Goal: Task Accomplishment & Management: Complete application form

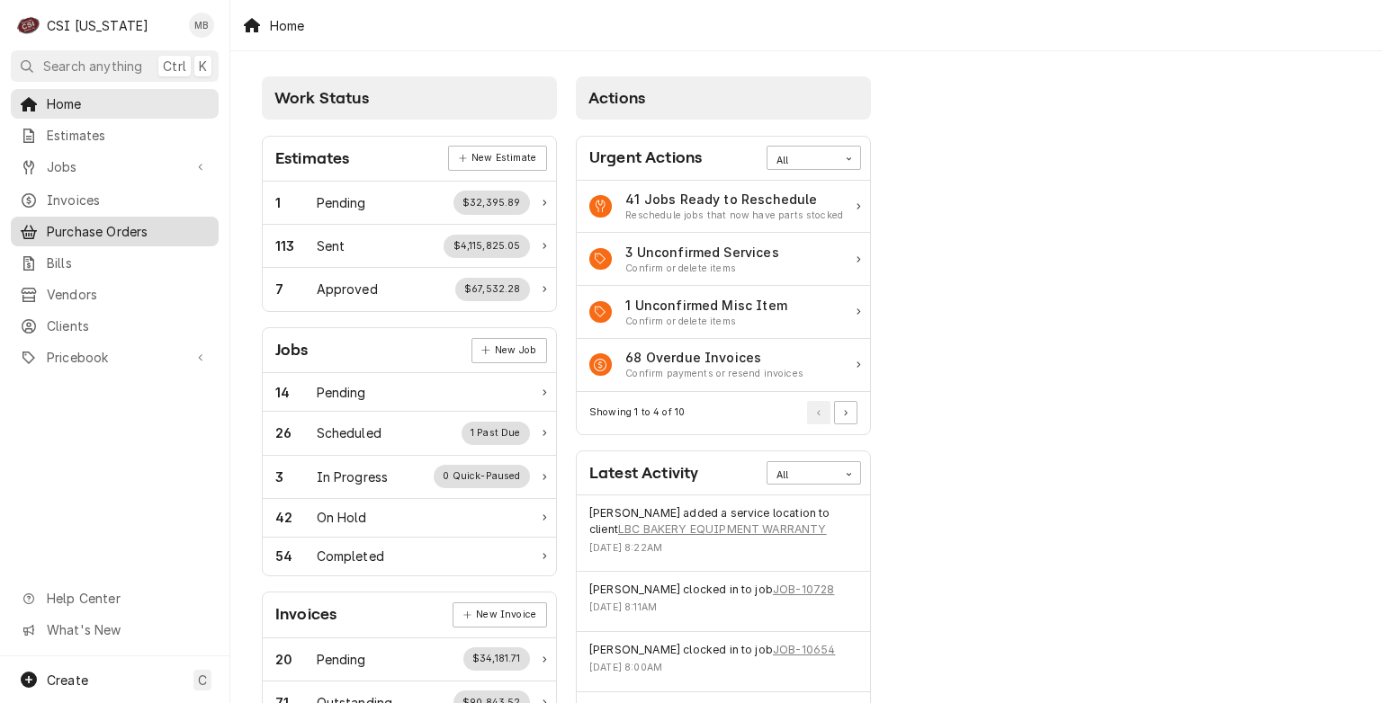
click at [148, 228] on span "Purchase Orders" at bounding box center [128, 231] width 163 height 19
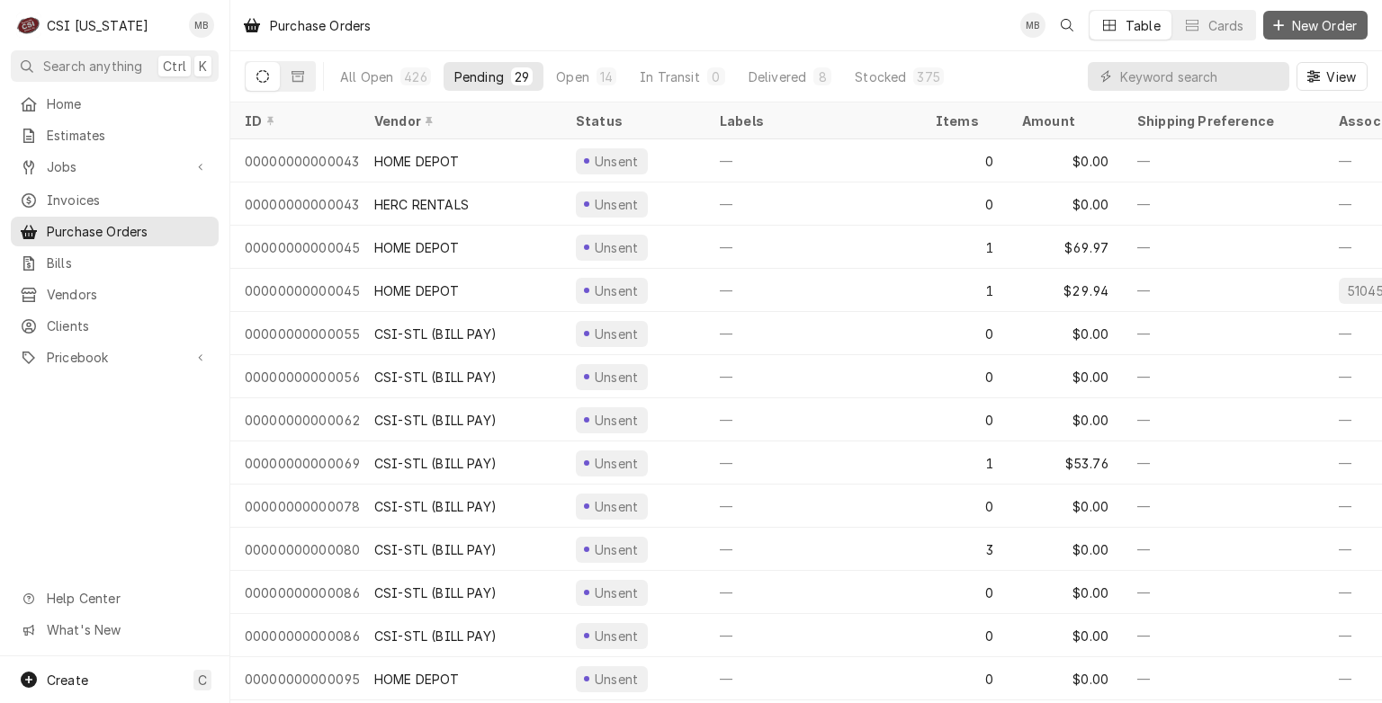
click at [1309, 31] on span "New Order" at bounding box center [1324, 25] width 72 height 19
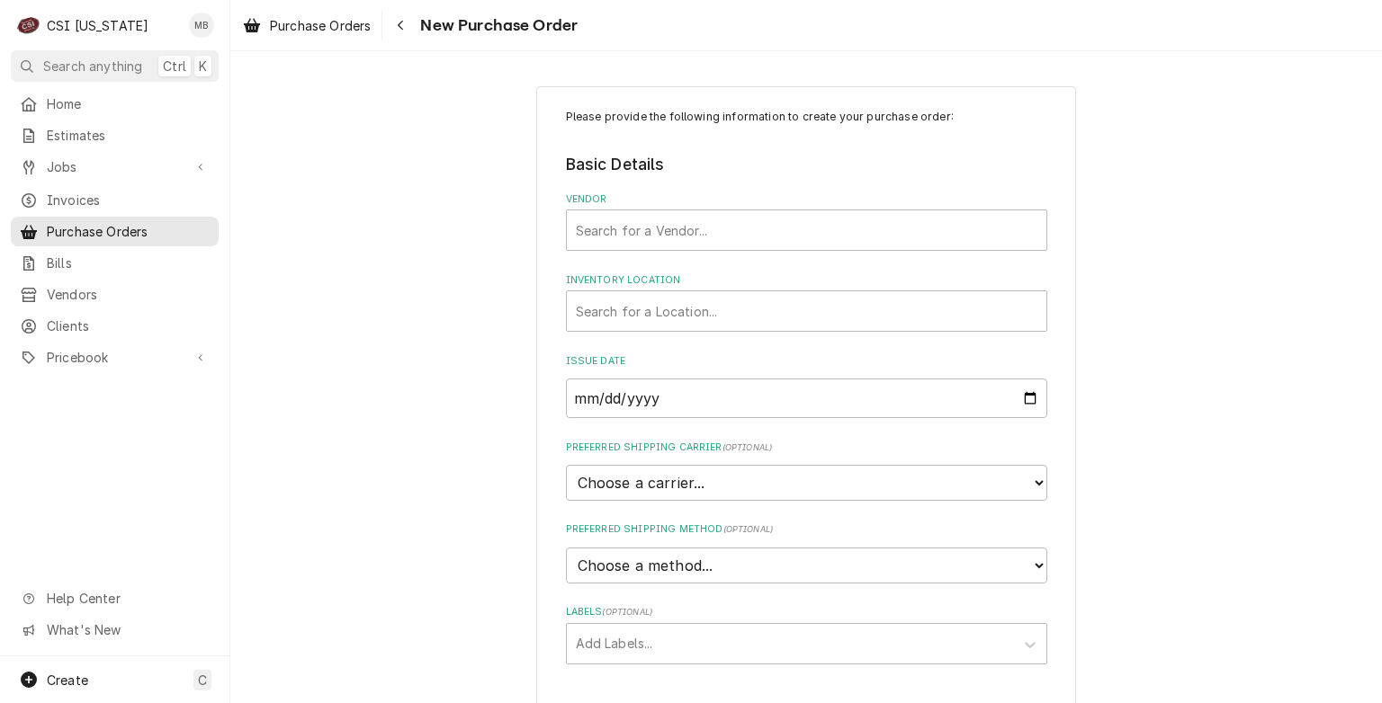
click at [739, 257] on fieldset "Basic Details Vendor Search for a Vendor... Inventory Location Search for a Loc…" at bounding box center [806, 409] width 481 height 512
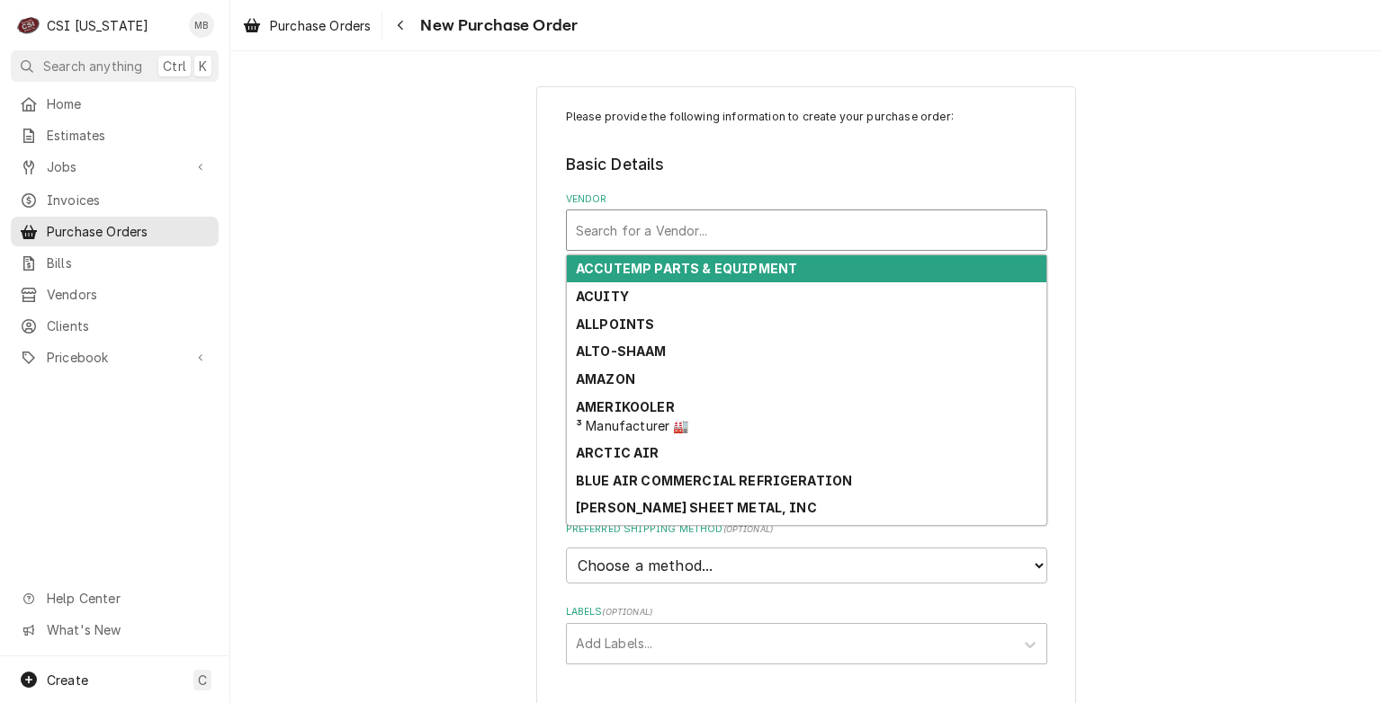
click at [735, 217] on div "Vendor" at bounding box center [806, 230] width 461 height 32
type input "s"
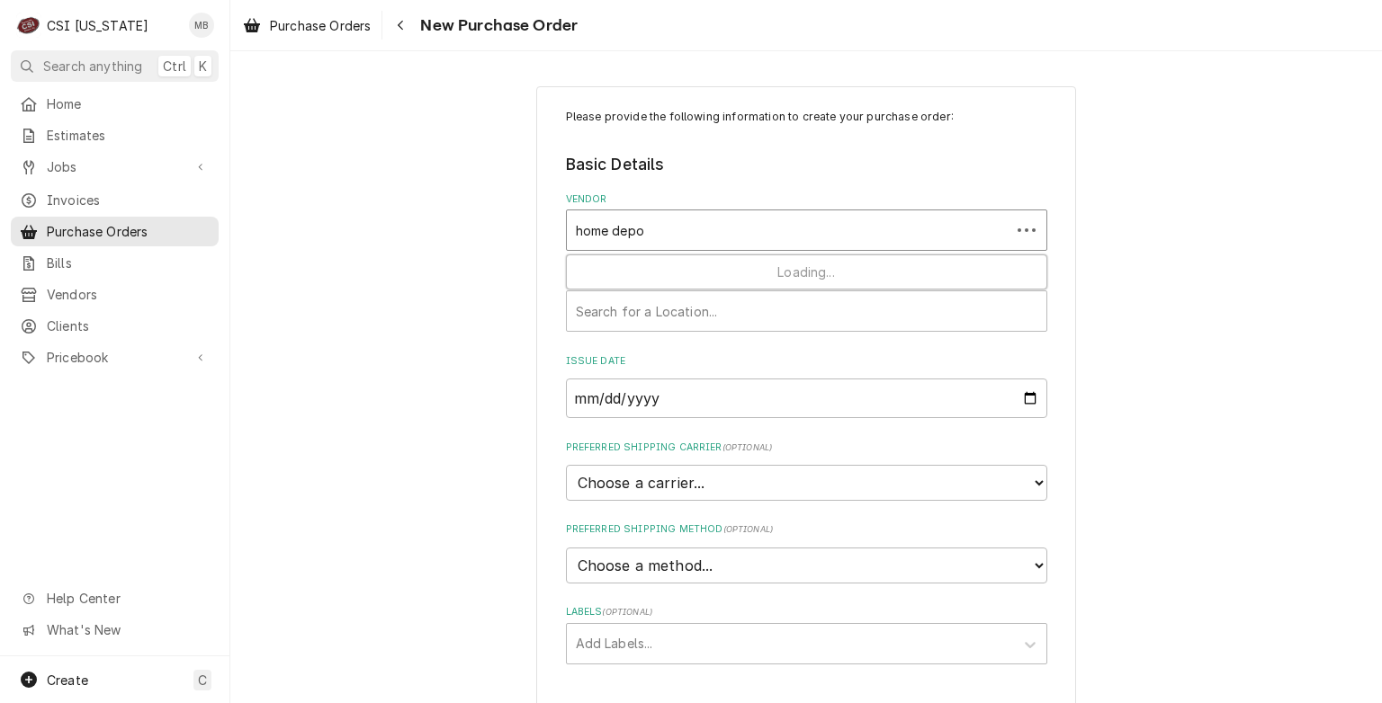
type input "home depot"
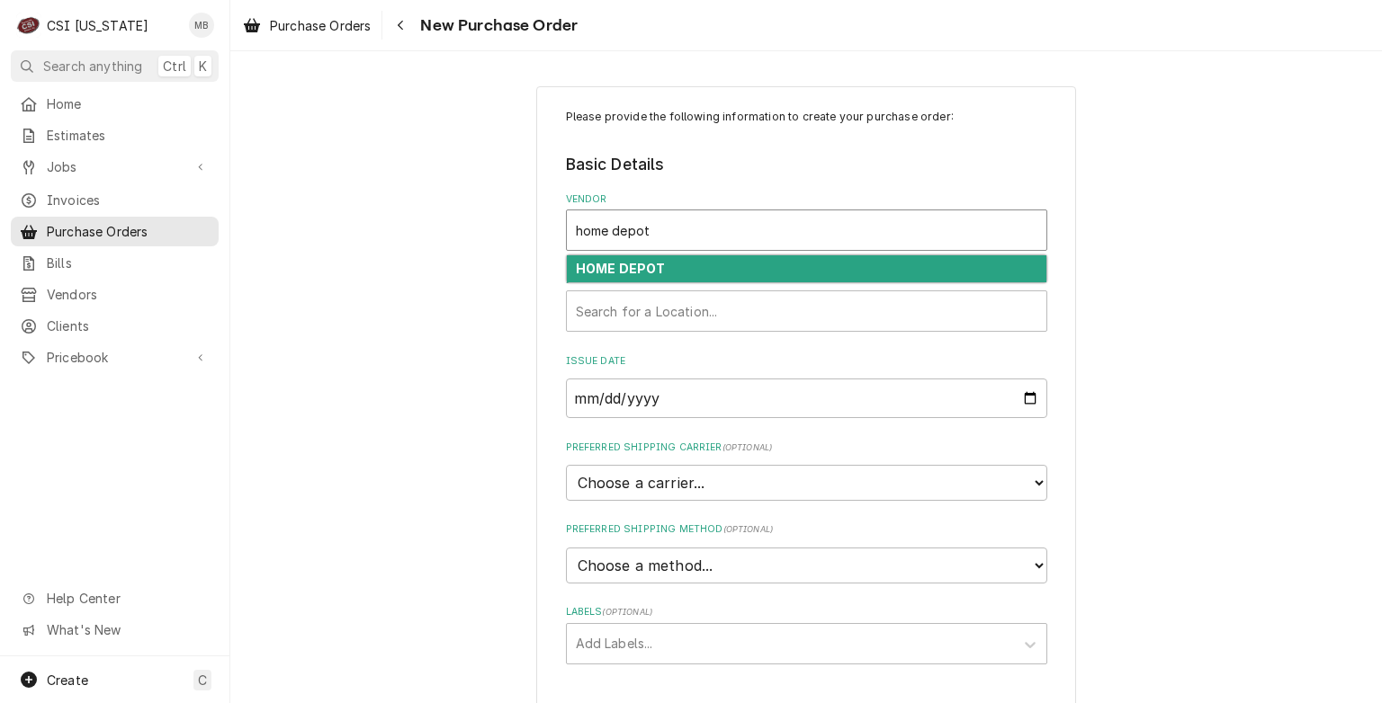
click at [745, 279] on div "HOME DEPOT" at bounding box center [806, 269] width 479 height 28
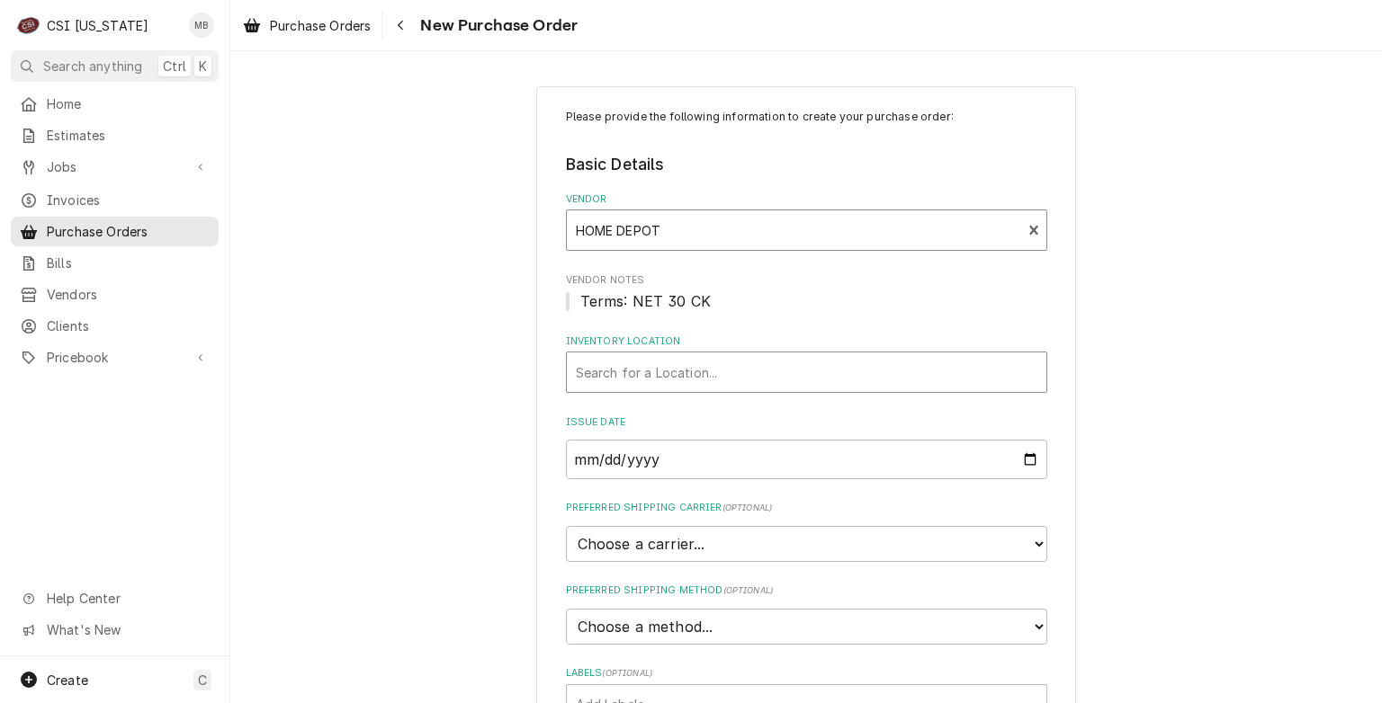
click at [698, 385] on div "Inventory Location" at bounding box center [806, 372] width 461 height 32
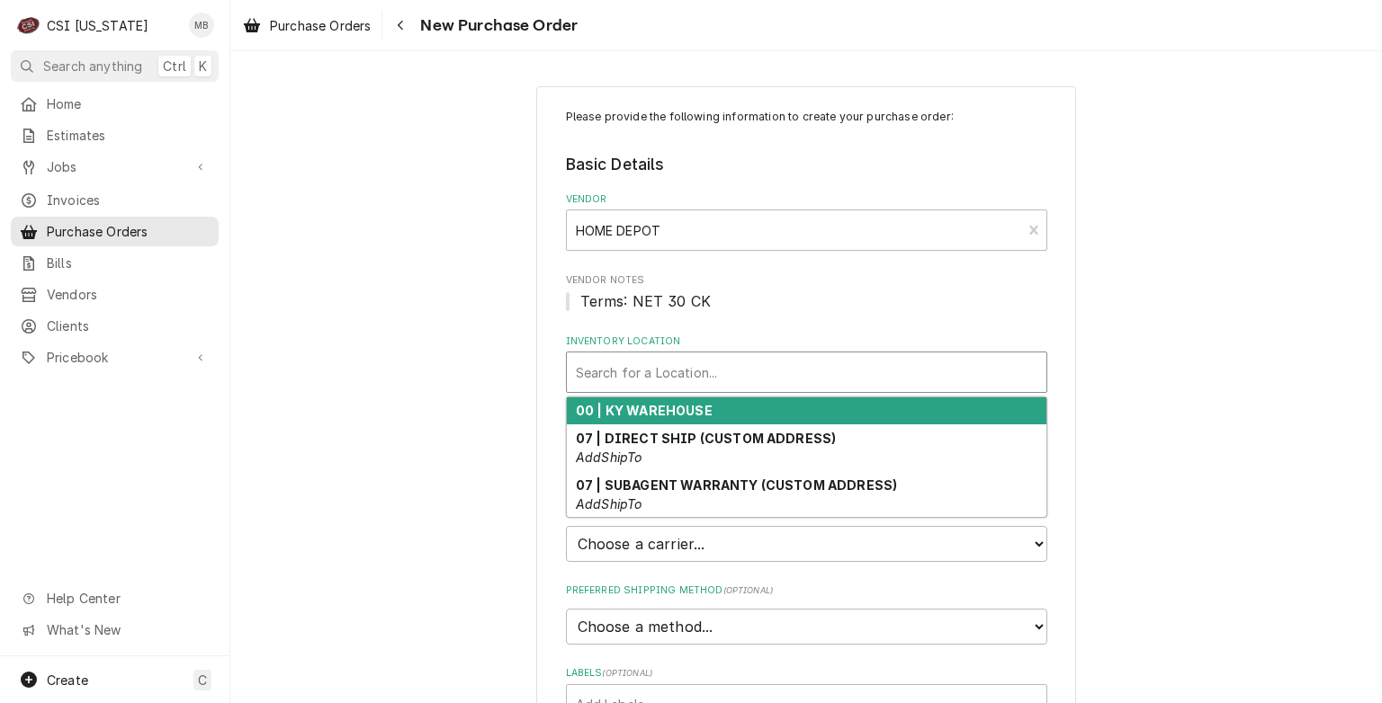
click at [691, 403] on strong "00 | KY WAREHOUSE" at bounding box center [644, 410] width 137 height 15
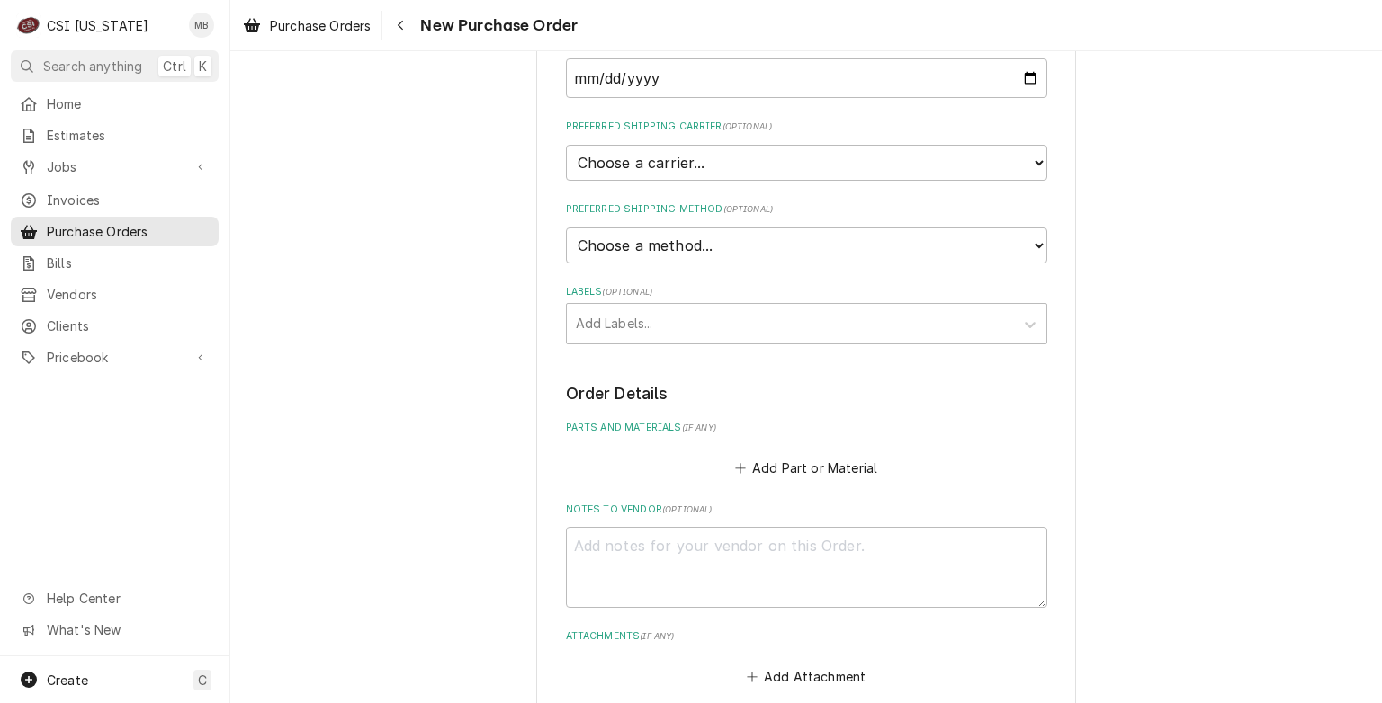
scroll to position [371, 0]
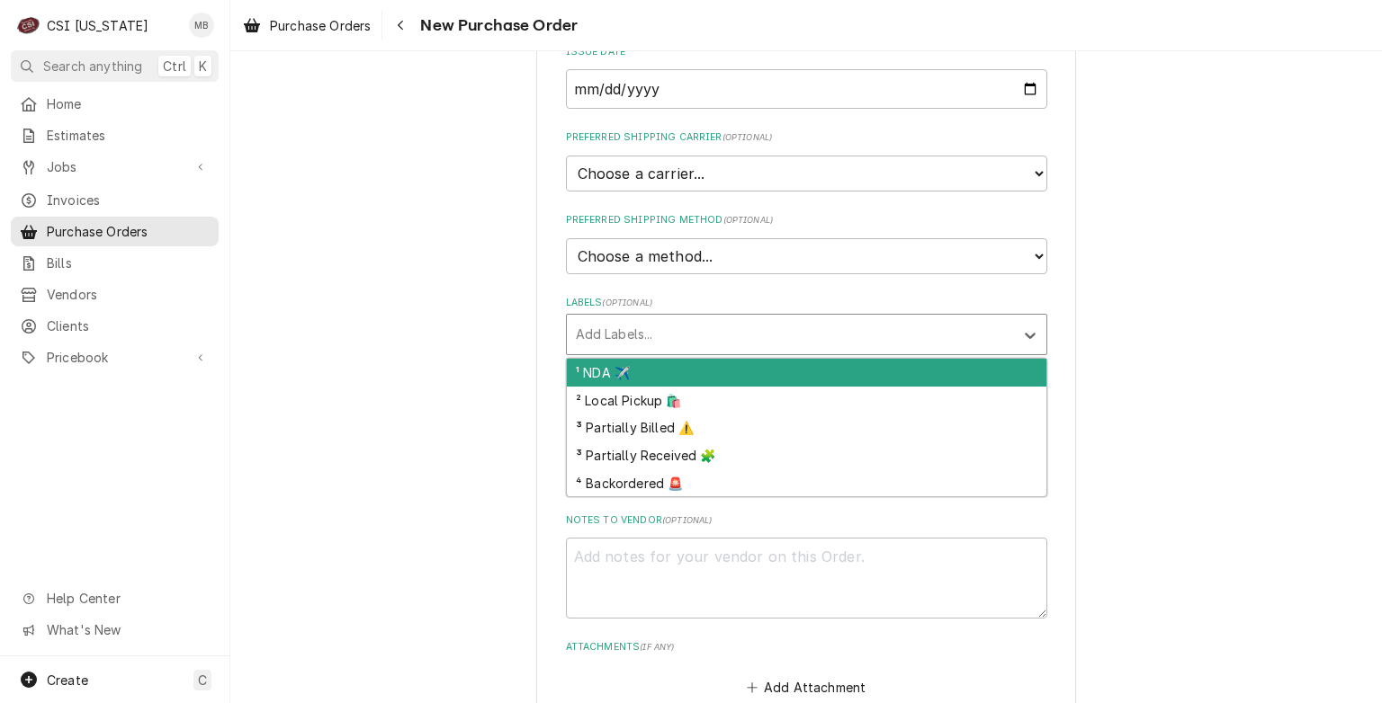
click at [691, 345] on div "Labels" at bounding box center [790, 334] width 429 height 32
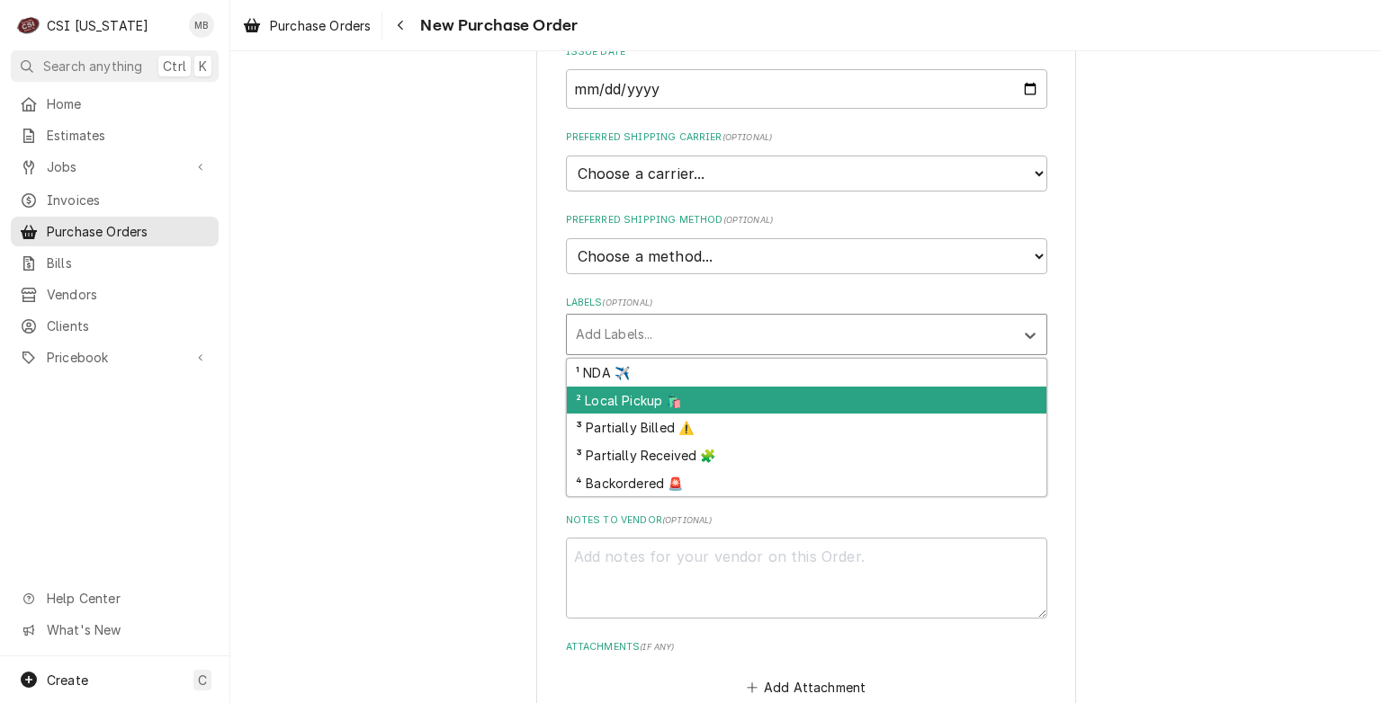
click at [672, 389] on div "² Local Pickup 🛍️" at bounding box center [806, 401] width 479 height 28
type textarea "x"
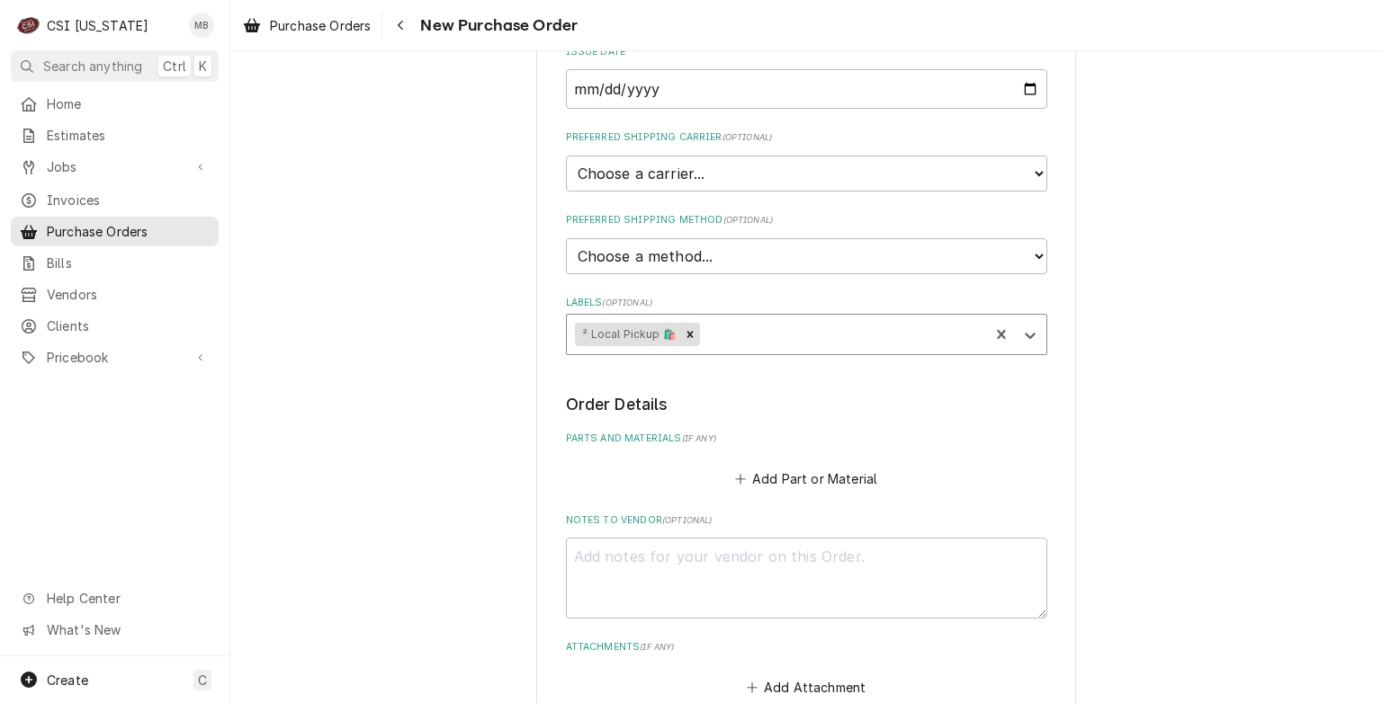
scroll to position [608, 0]
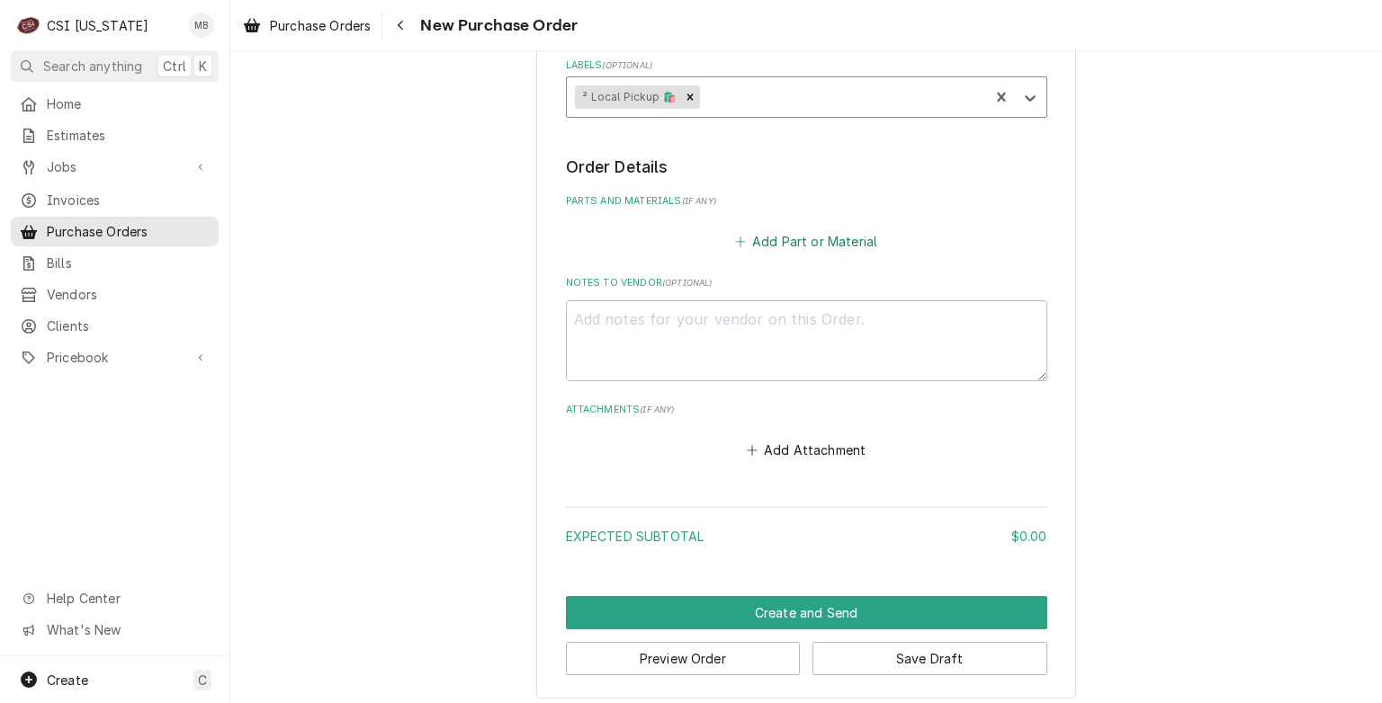
click at [772, 237] on button "Add Part or Material" at bounding box center [805, 240] width 148 height 25
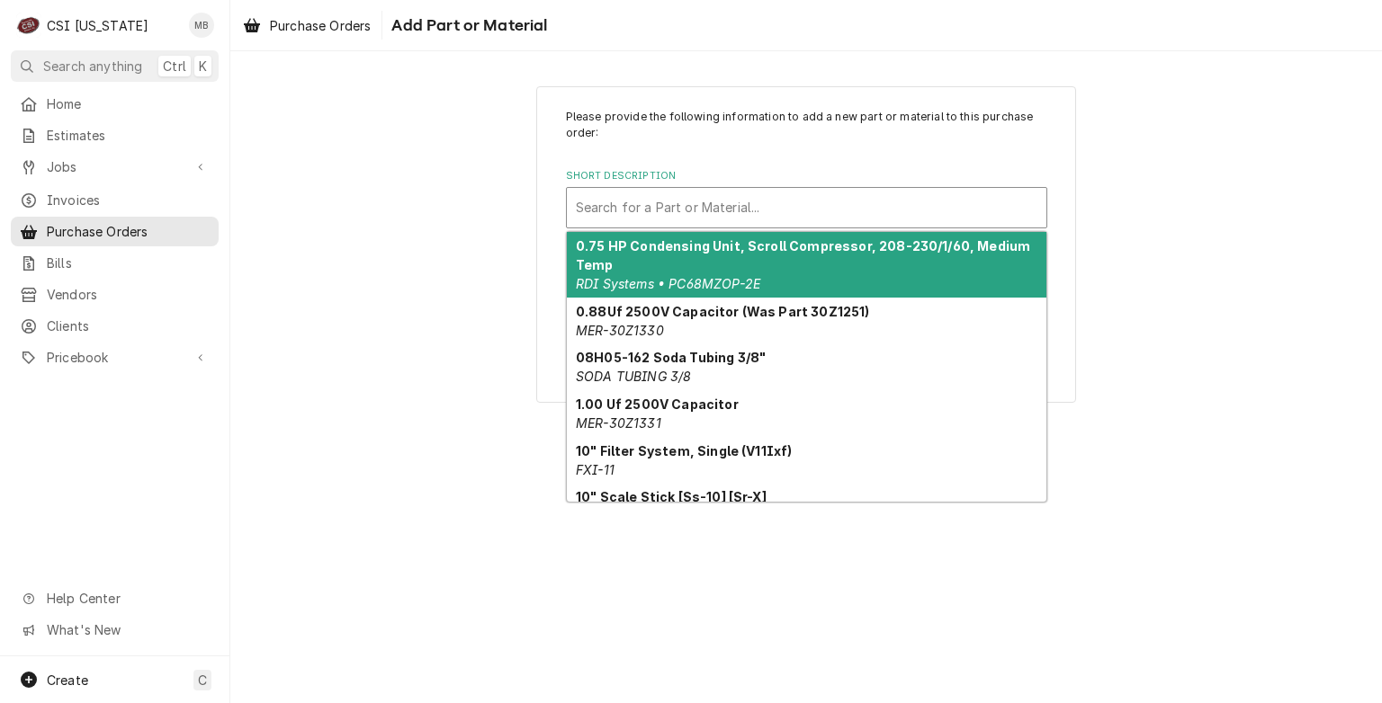
click at [735, 207] on div "Short Description" at bounding box center [806, 208] width 461 height 32
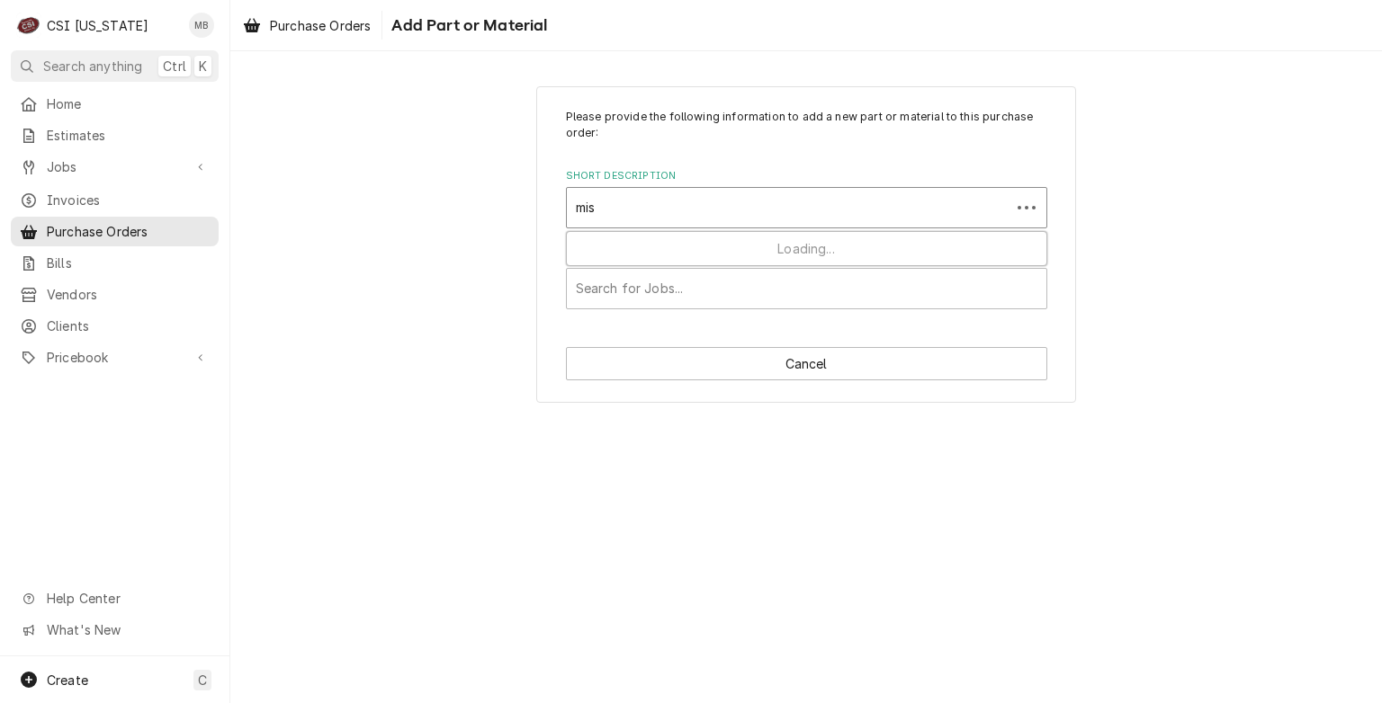
type input "misc"
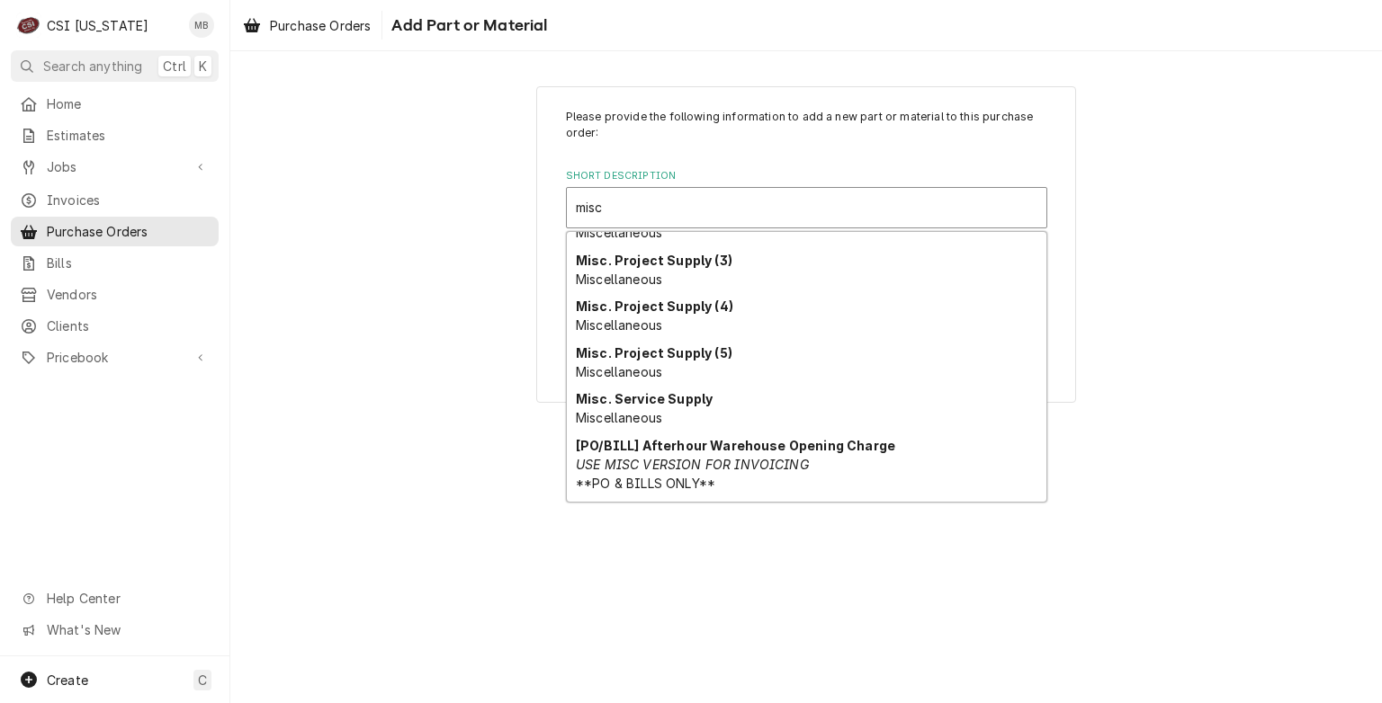
scroll to position [158, 0]
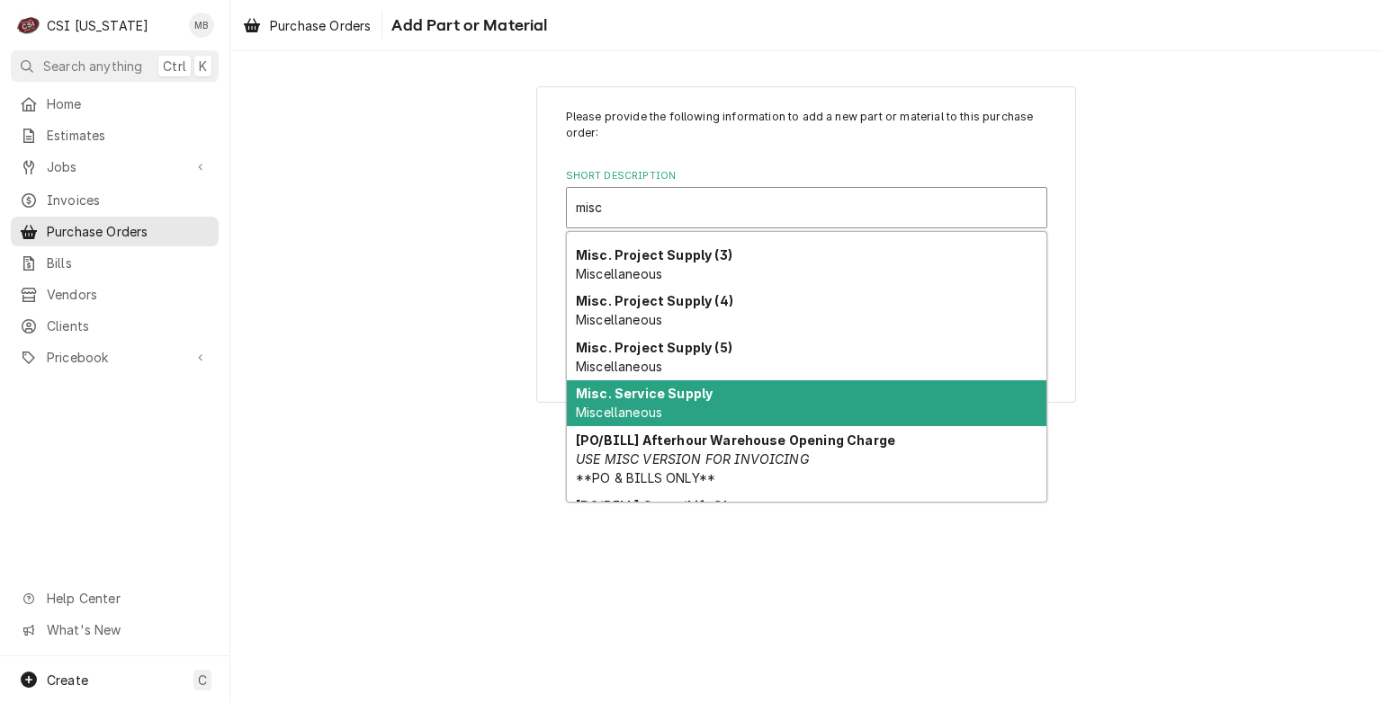
click at [622, 392] on strong "Misc. Service Supply" at bounding box center [644, 393] width 137 height 15
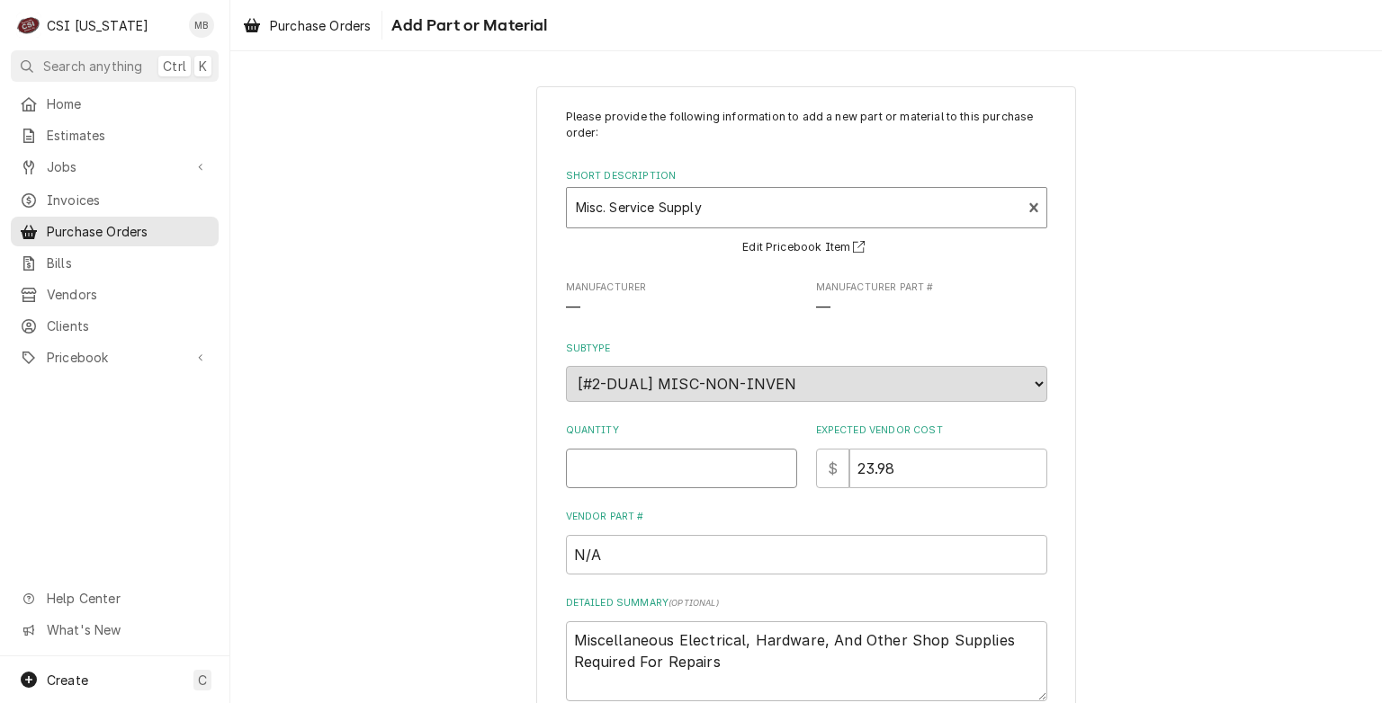
click at [635, 473] on input "Quantity" at bounding box center [681, 469] width 231 height 40
type textarea "x"
type input "0.5"
click at [770, 460] on input "0.5" at bounding box center [681, 469] width 231 height 40
type textarea "x"
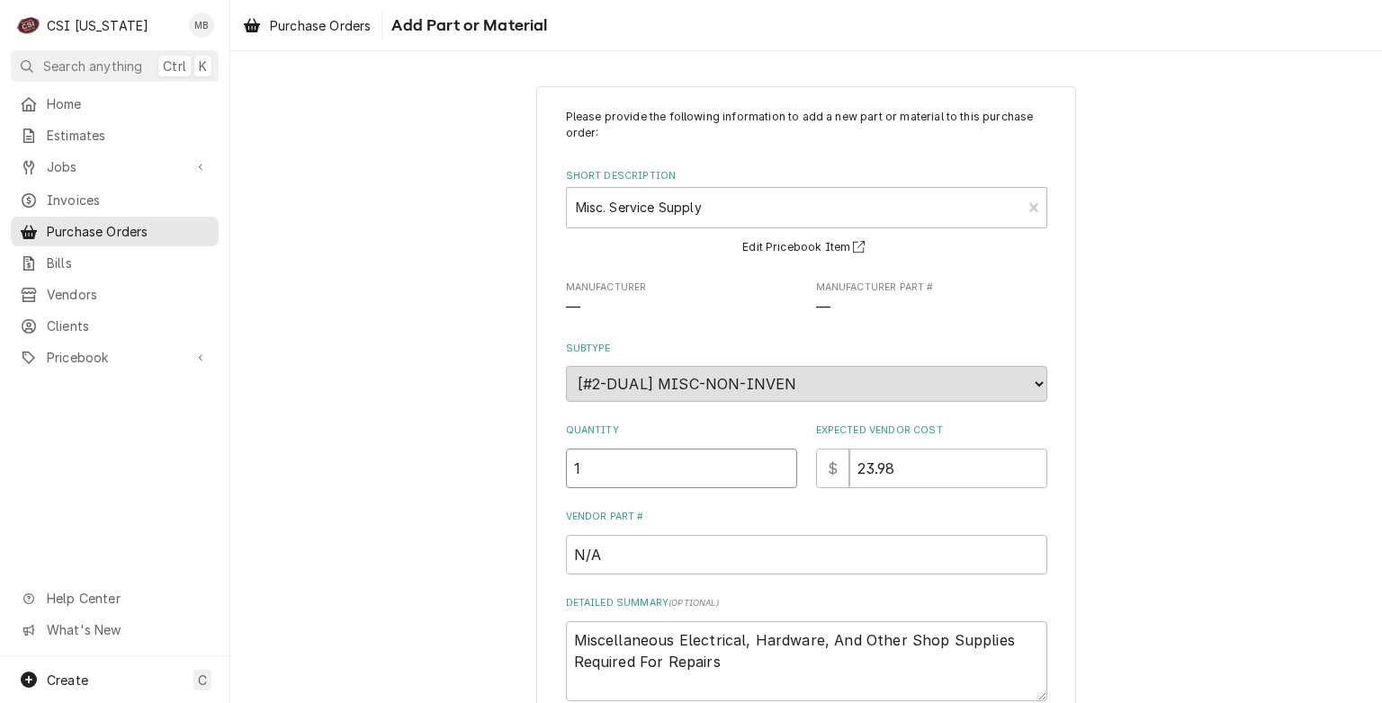
type input "1"
click at [770, 460] on input "1" at bounding box center [681, 469] width 231 height 40
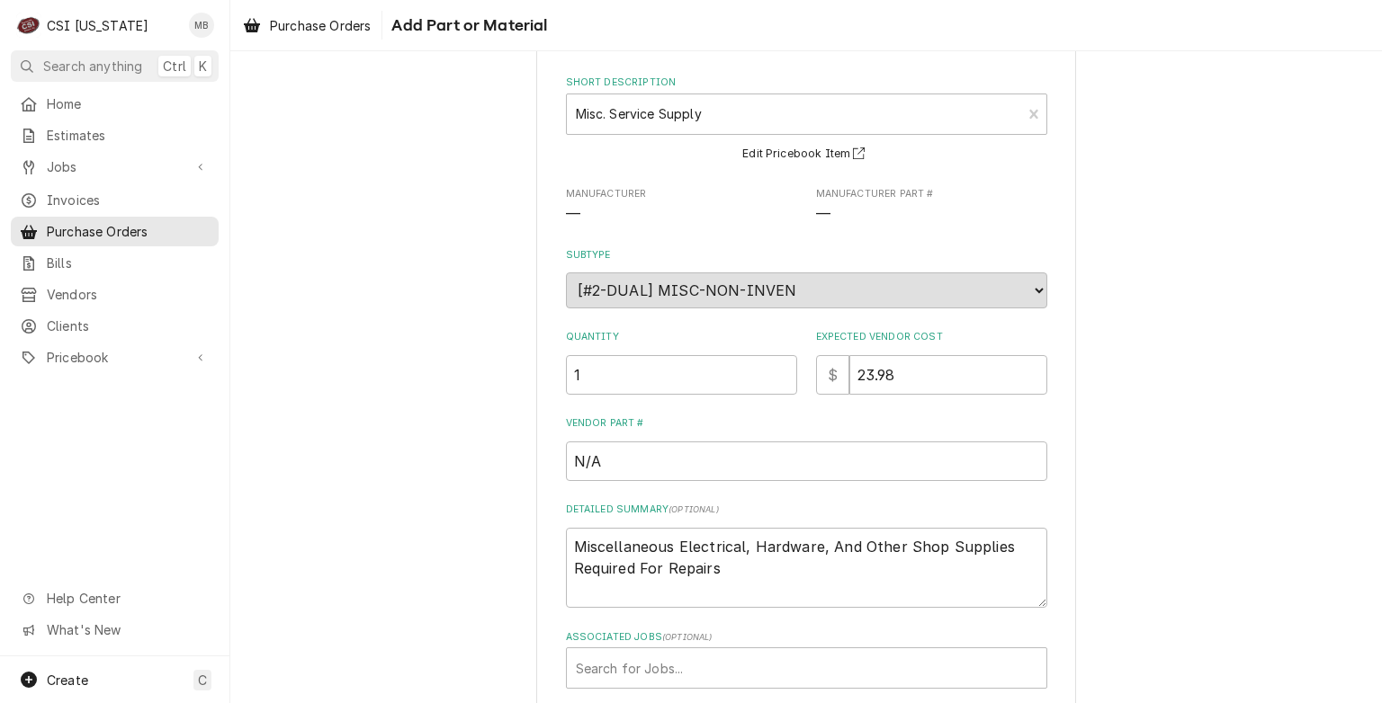
scroll to position [185, 0]
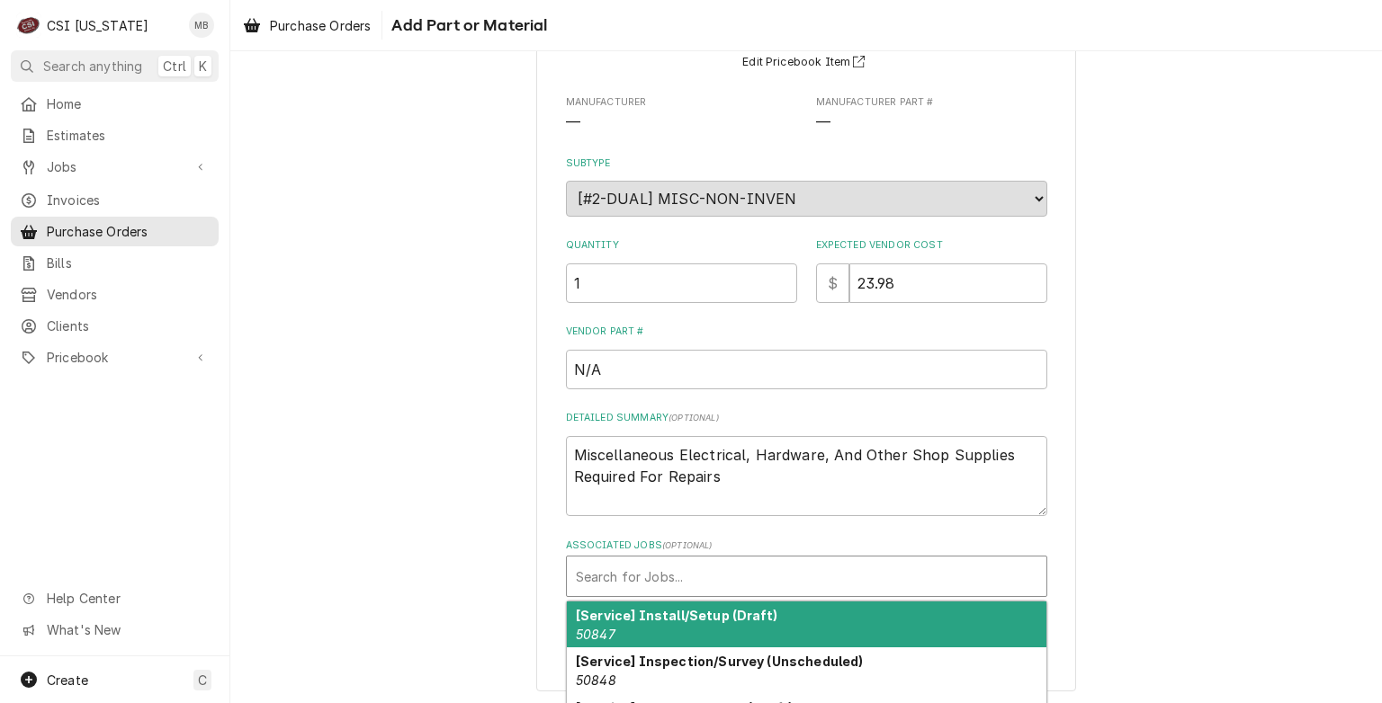
click at [673, 582] on div "Associated Jobs" at bounding box center [806, 576] width 461 height 32
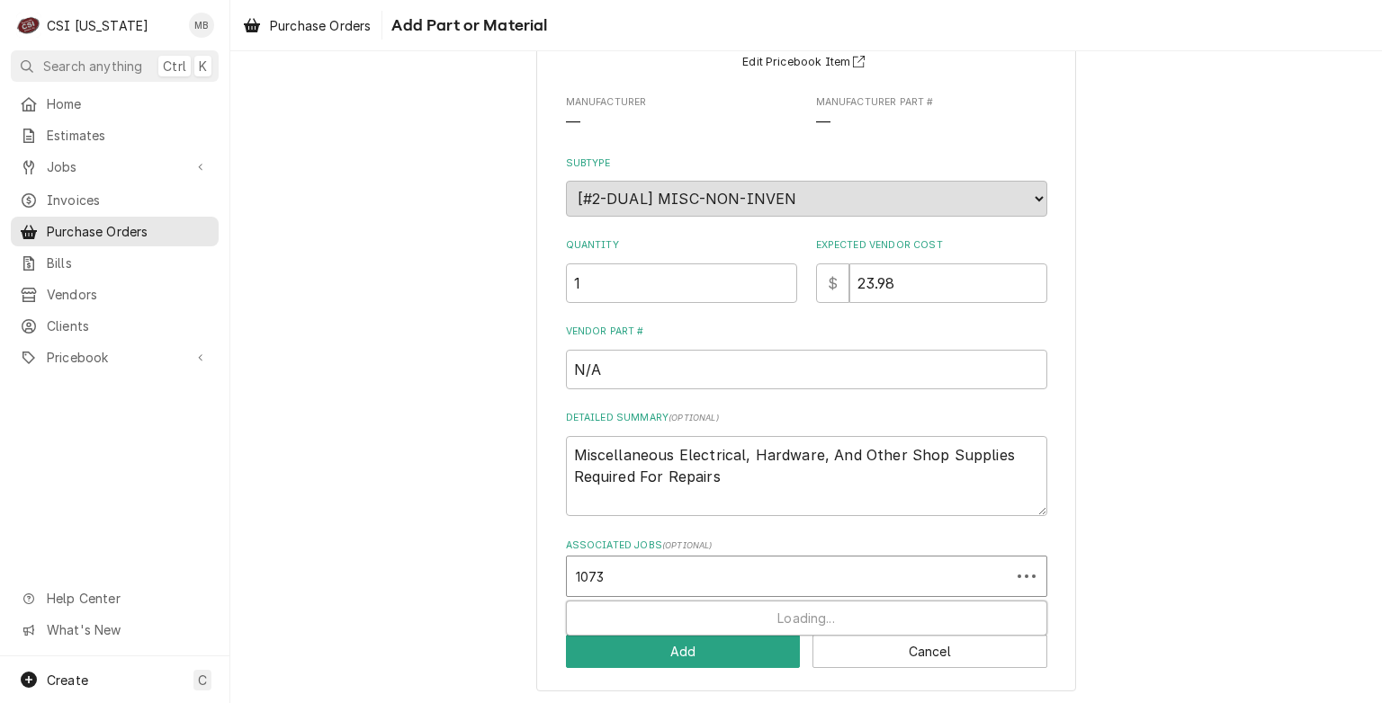
type input "10731"
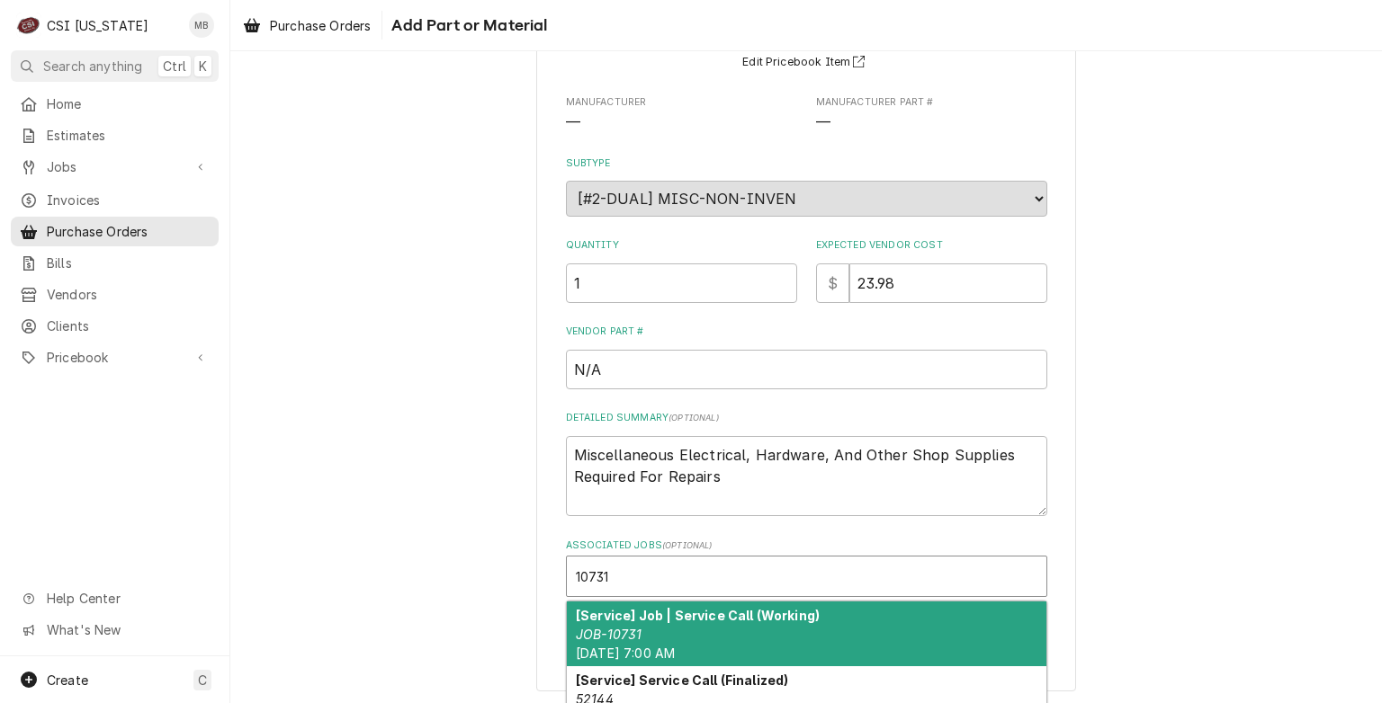
click at [670, 635] on div "[Service] Job | Service Call (Working) JOB-10731 Wed, Oct 8th, 2025 - 7:00 AM" at bounding box center [806, 635] width 479 height 66
type textarea "x"
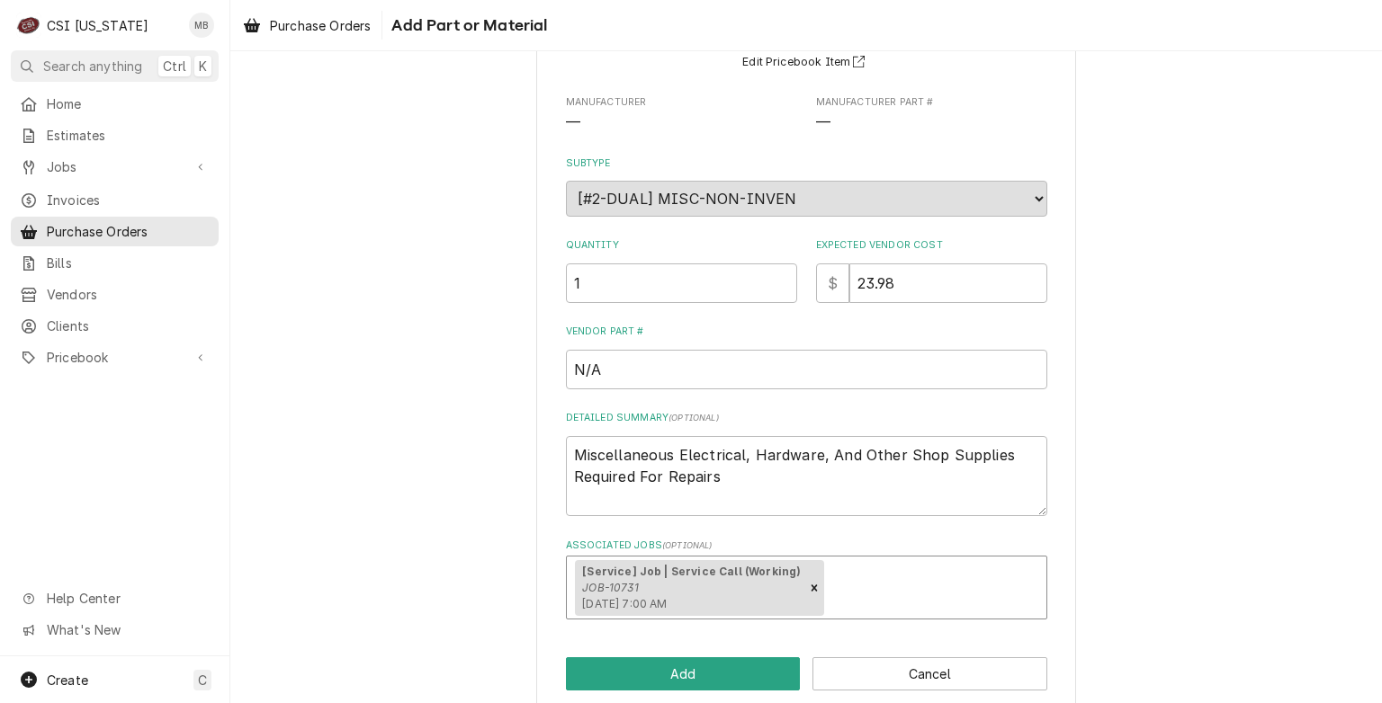
scroll to position [208, 0]
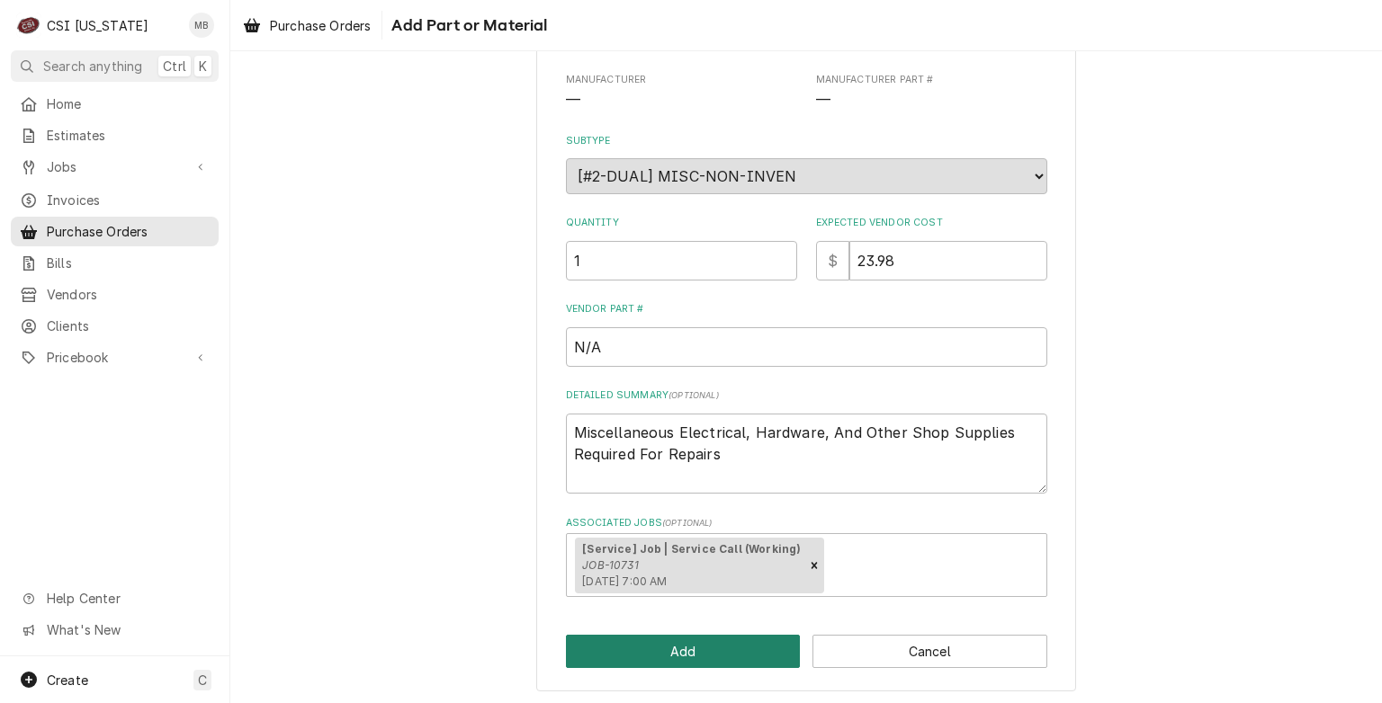
click at [673, 645] on button "Add" at bounding box center [683, 651] width 235 height 33
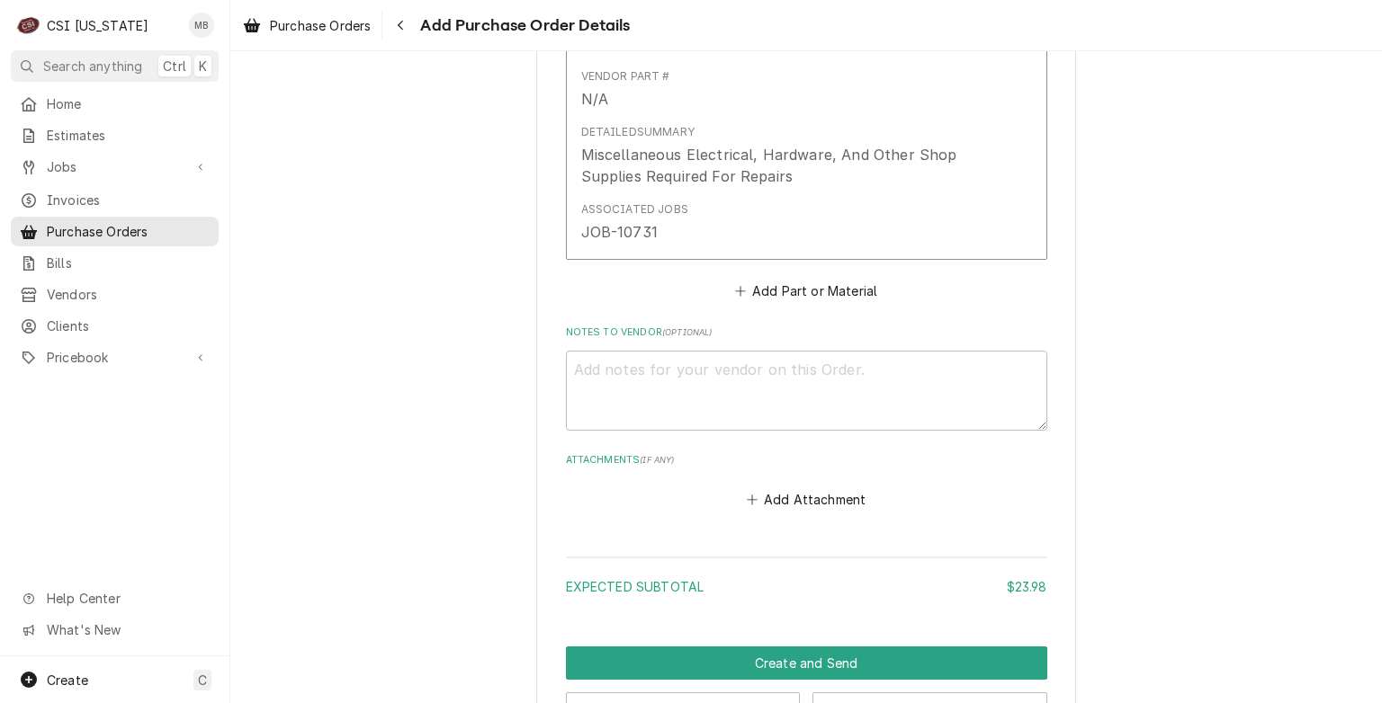
scroll to position [1054, 0]
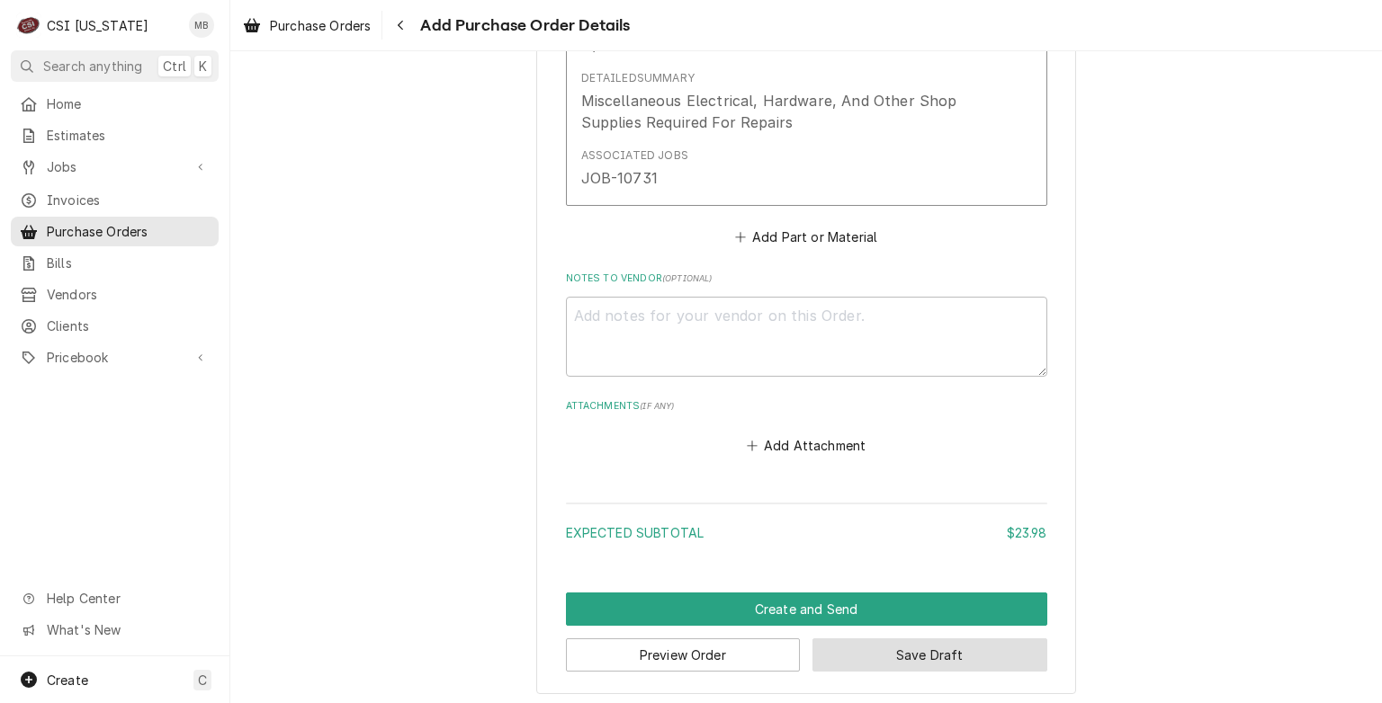
click at [877, 646] on button "Save Draft" at bounding box center [929, 655] width 235 height 33
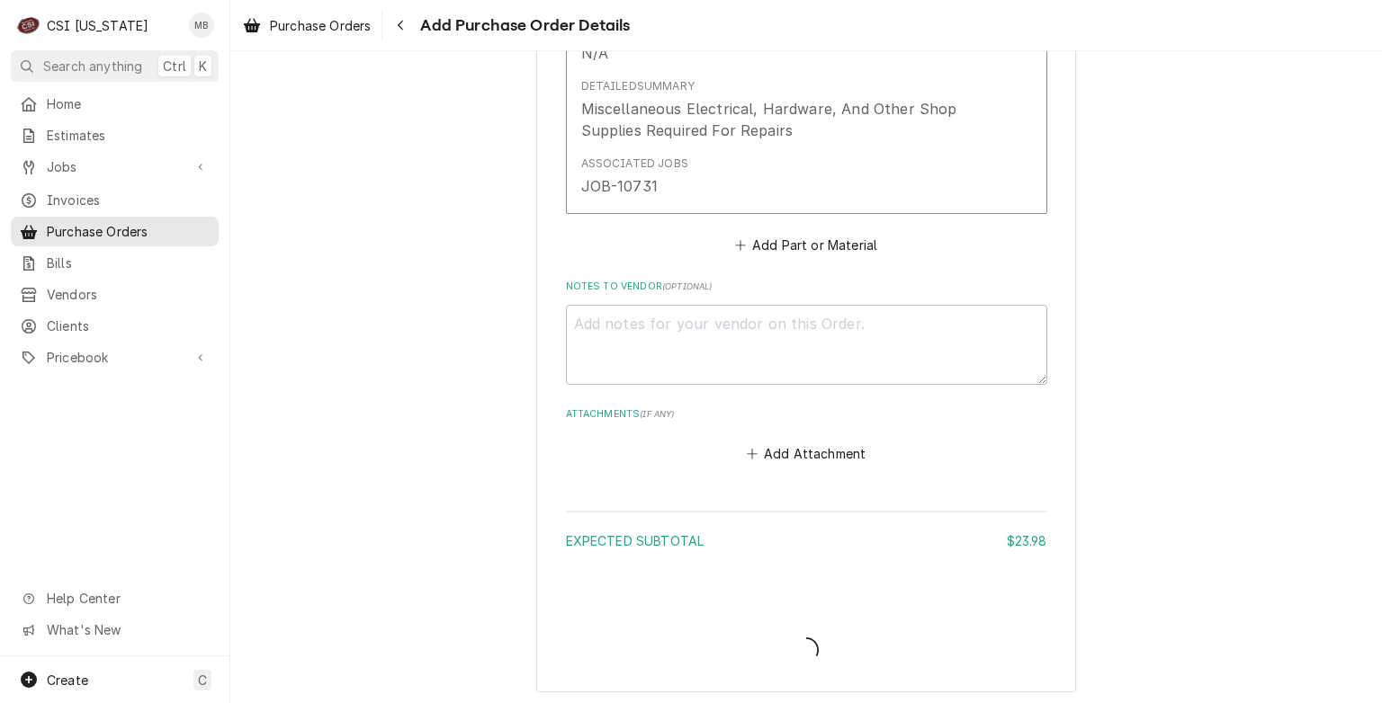
type textarea "x"
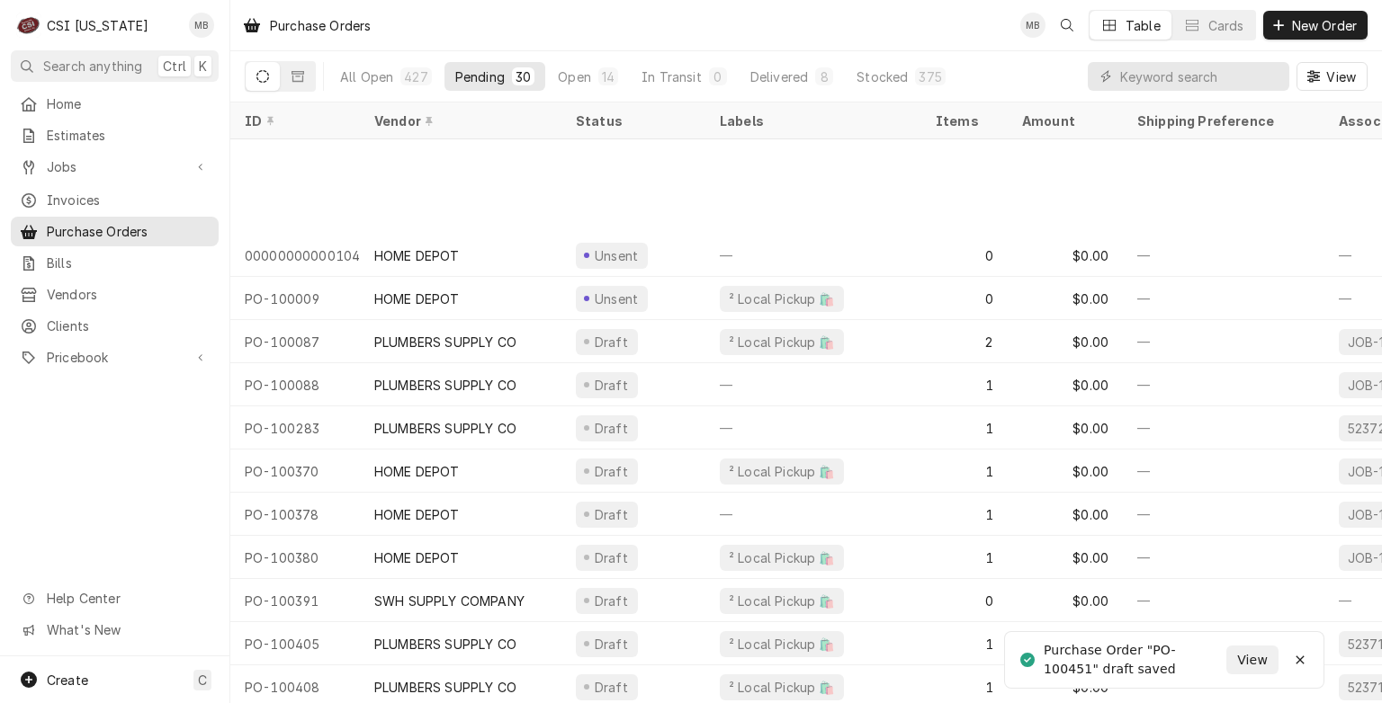
scroll to position [741, 0]
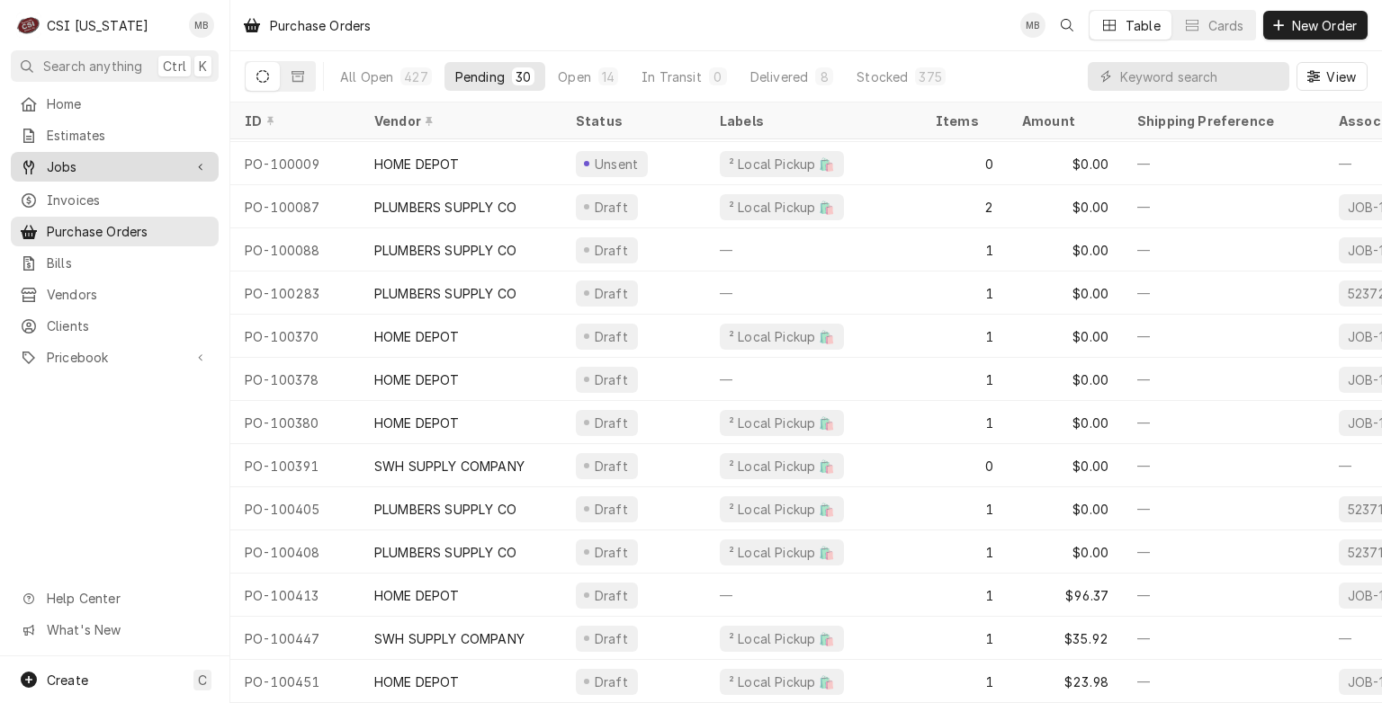
click at [121, 157] on span "Jobs" at bounding box center [115, 166] width 136 height 19
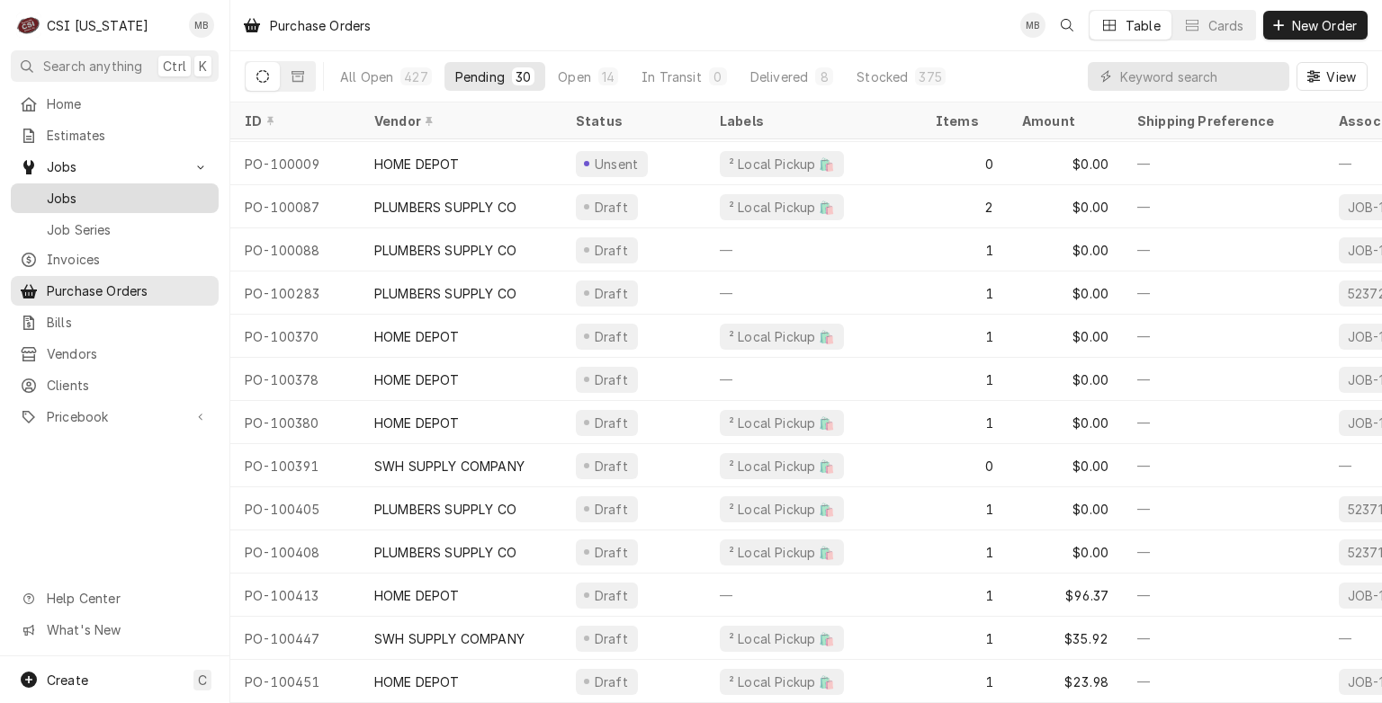
click at [113, 197] on span "Jobs" at bounding box center [128, 198] width 163 height 19
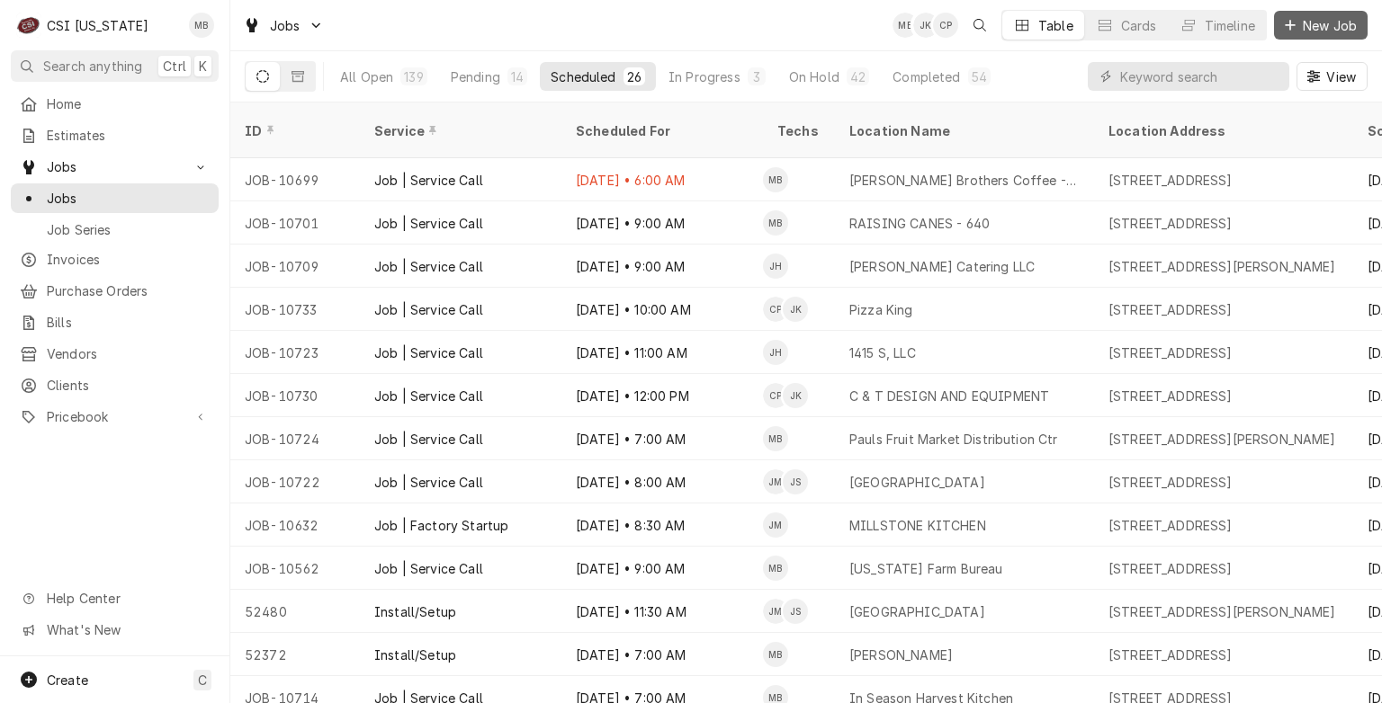
click at [1295, 24] on div "Dynamic Content Wrapper" at bounding box center [1290, 25] width 18 height 18
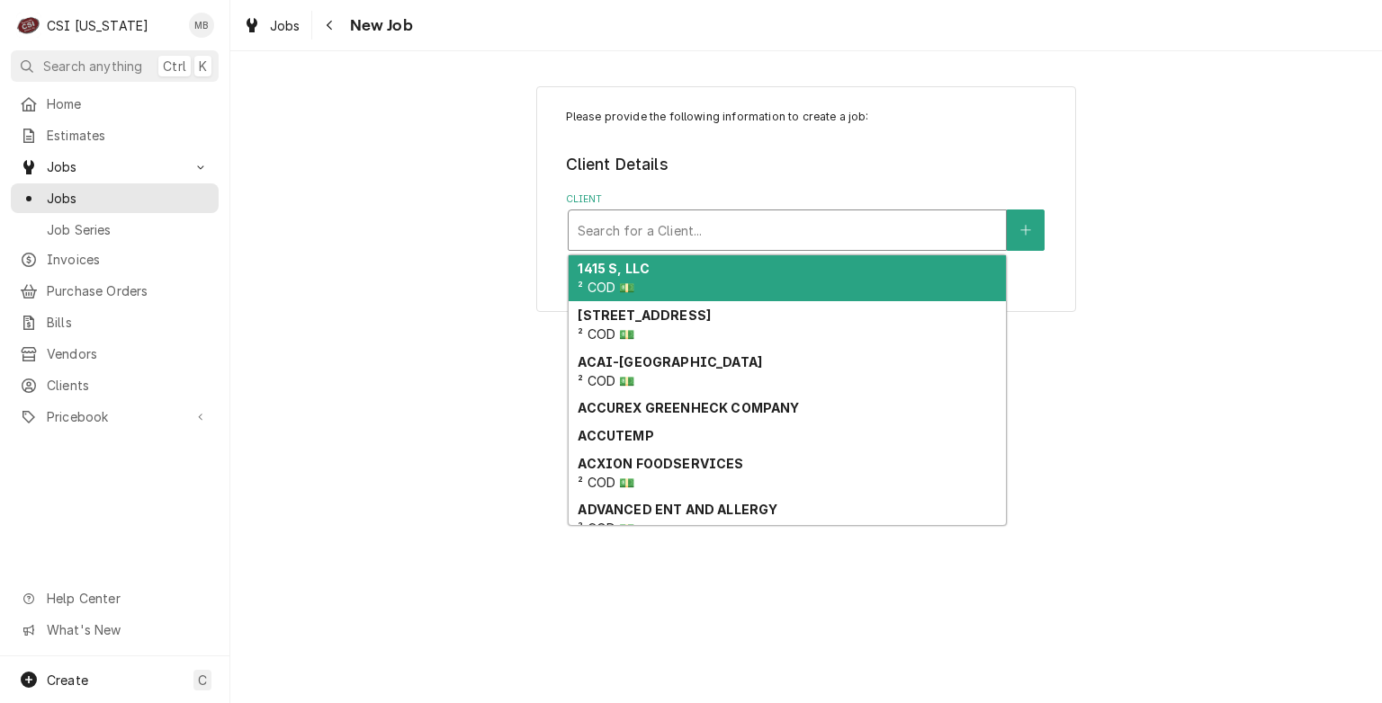
click at [781, 248] on div "Search for a Client..." at bounding box center [786, 230] width 437 height 40
click at [651, 238] on div "Client" at bounding box center [786, 230] width 419 height 32
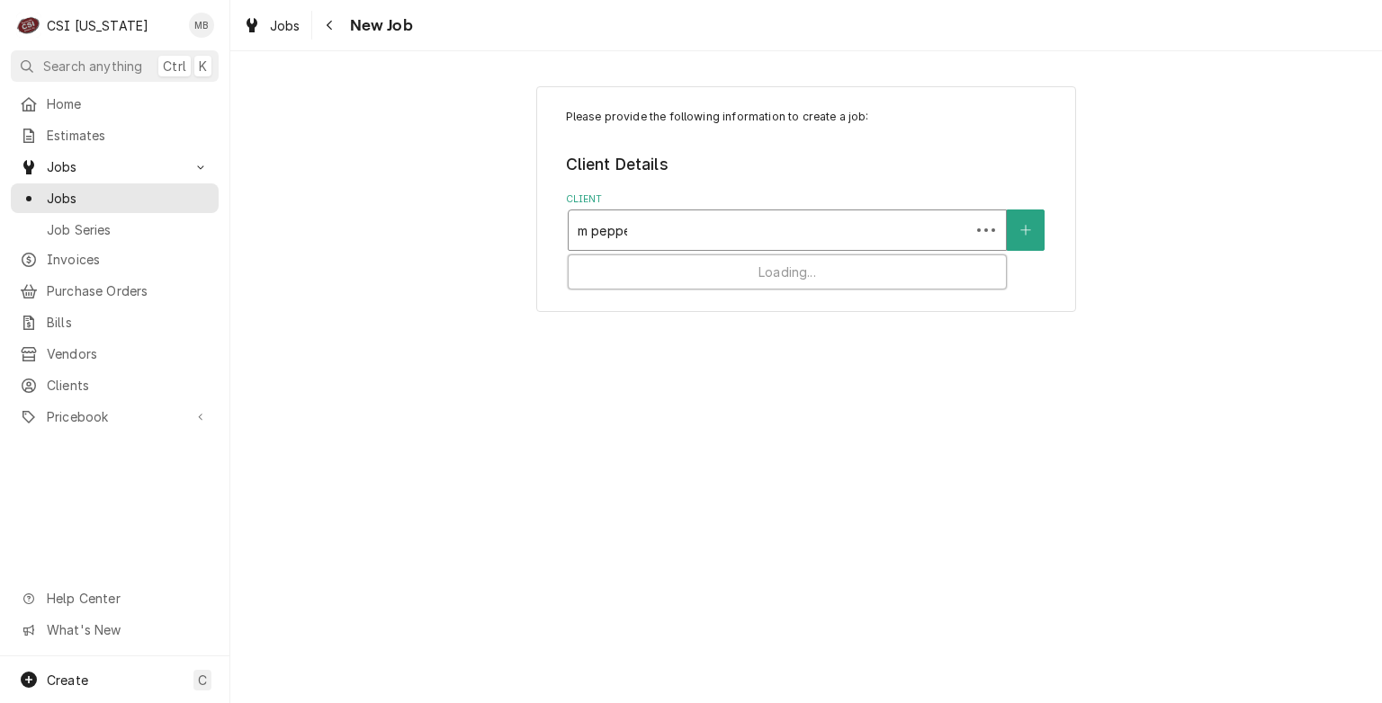
type input "m pepper"
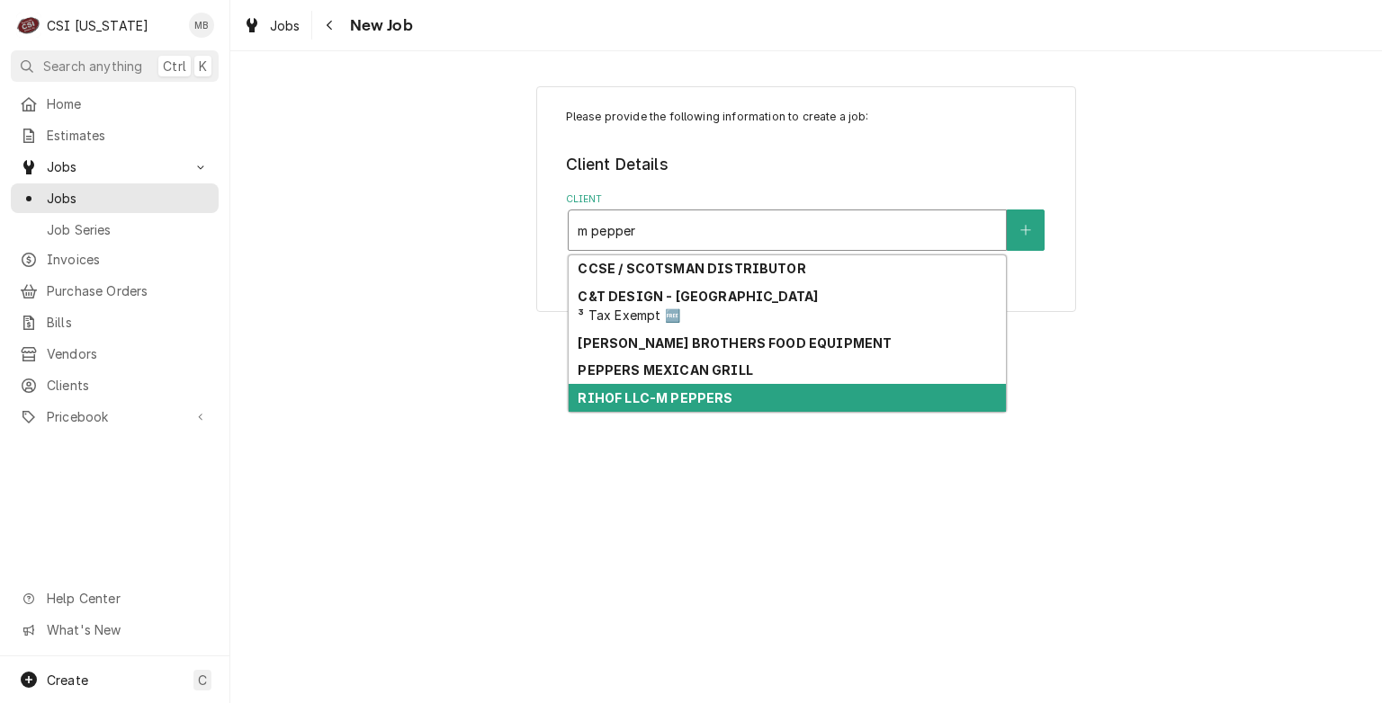
click at [637, 405] on div "RIHOF LLC-M PEPPERS" at bounding box center [786, 398] width 437 height 28
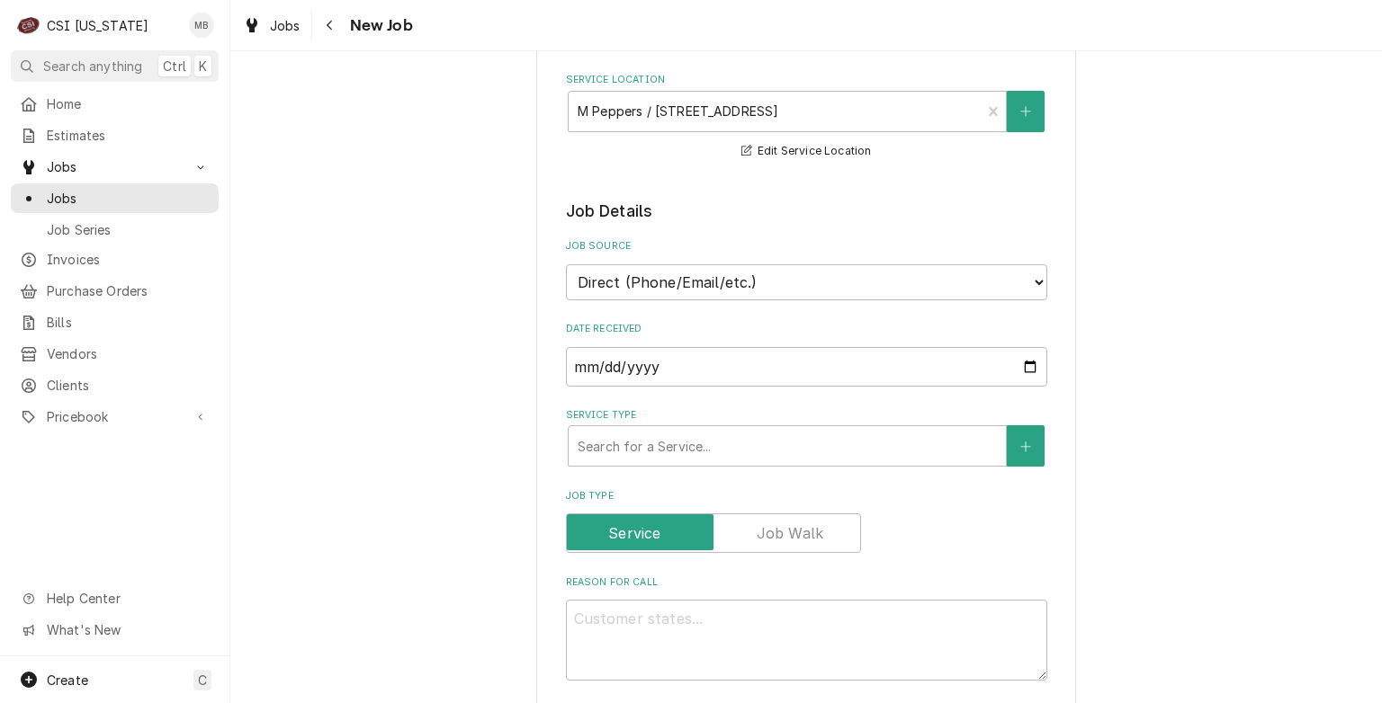
scroll to position [396, 0]
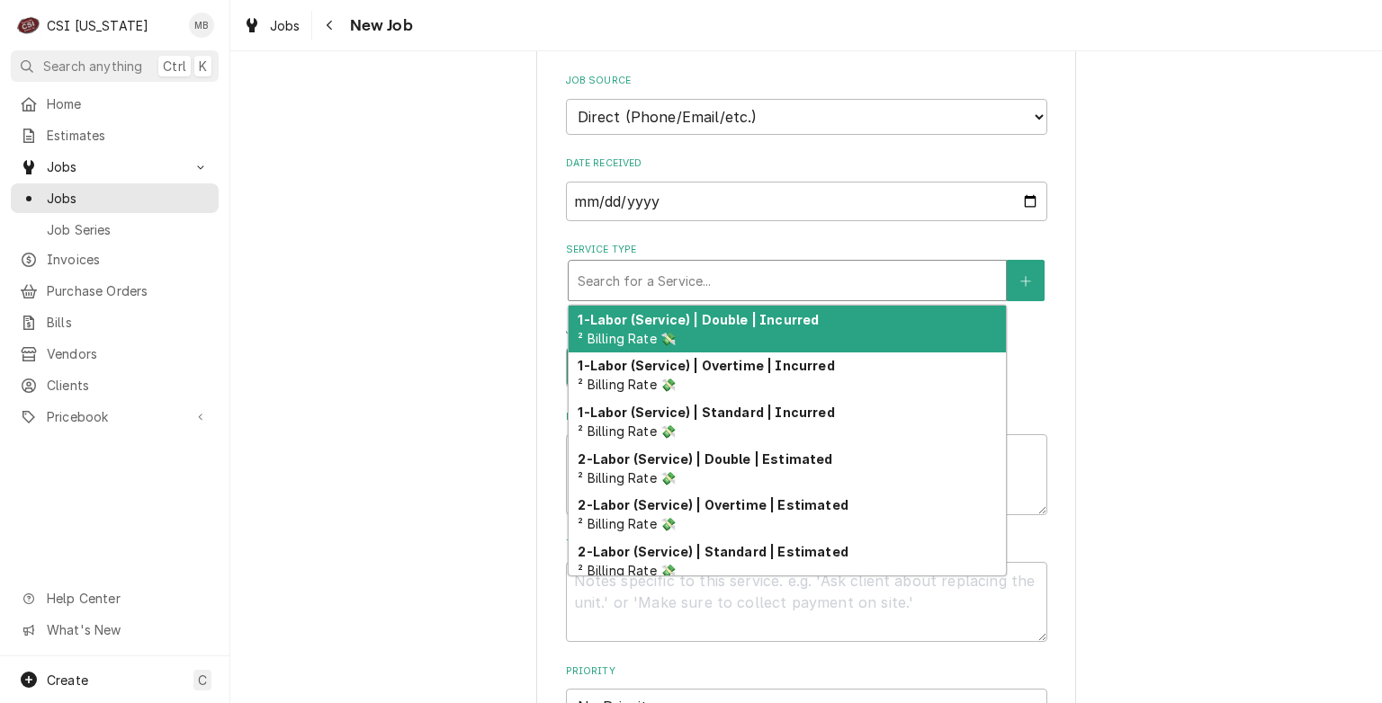
click at [658, 264] on div "Service Type" at bounding box center [786, 280] width 419 height 32
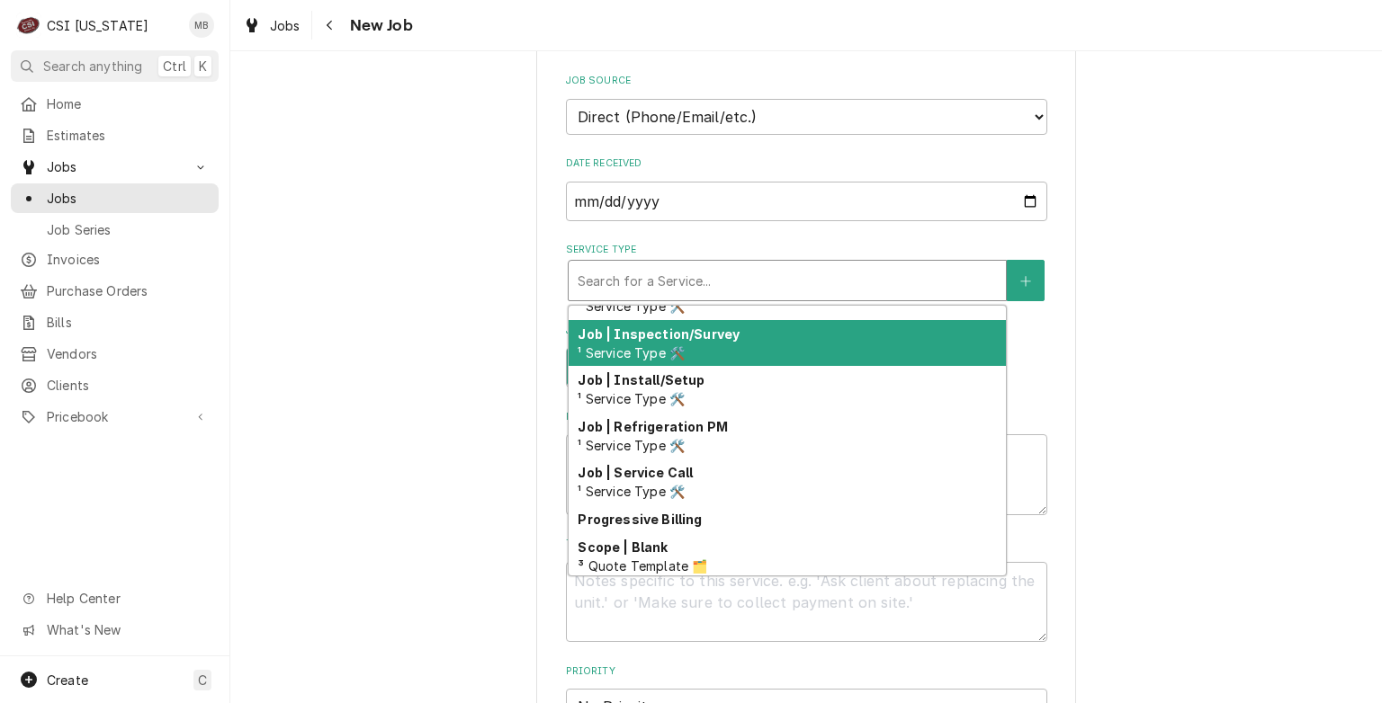
scroll to position [952, 0]
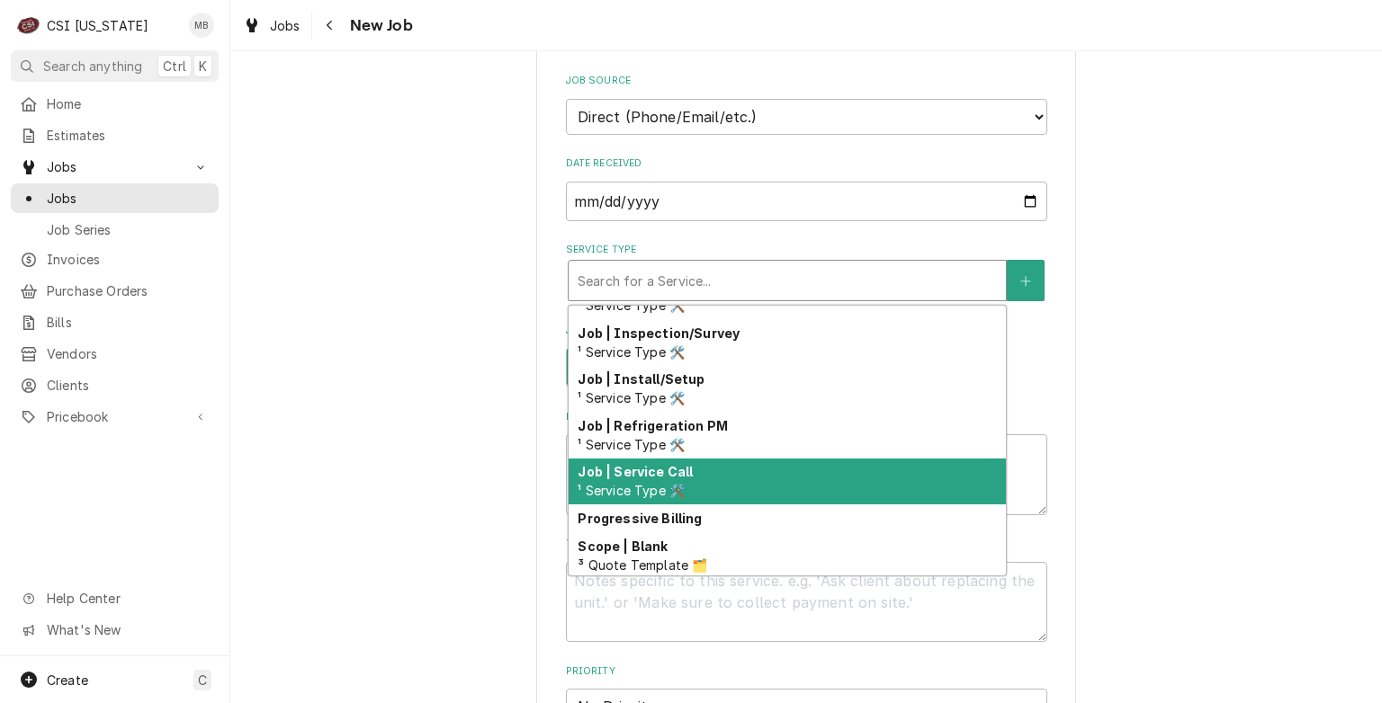
click at [630, 483] on span "¹ Service Type 🛠️" at bounding box center [630, 490] width 107 height 15
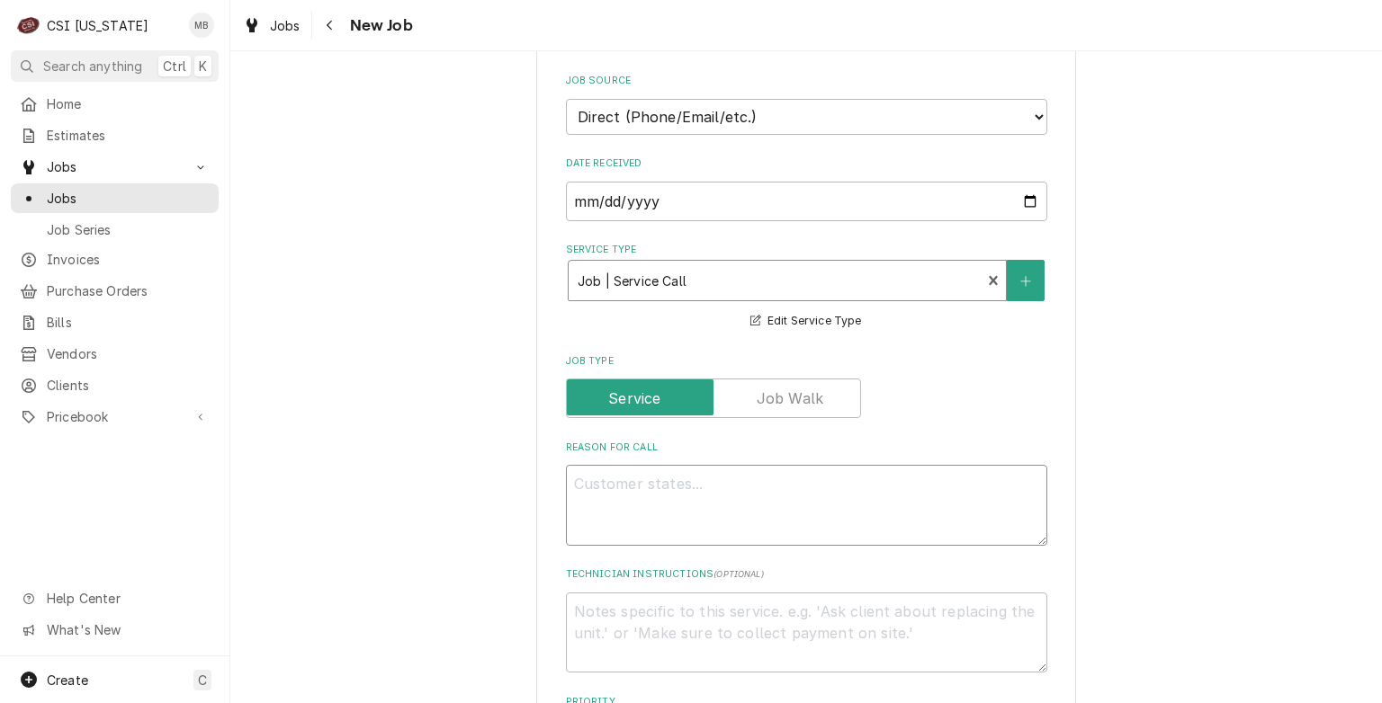
click at [630, 479] on textarea "Reason For Call" at bounding box center [806, 505] width 481 height 81
type textarea "x"
type textarea "i"
type textarea "x"
type textarea "ic"
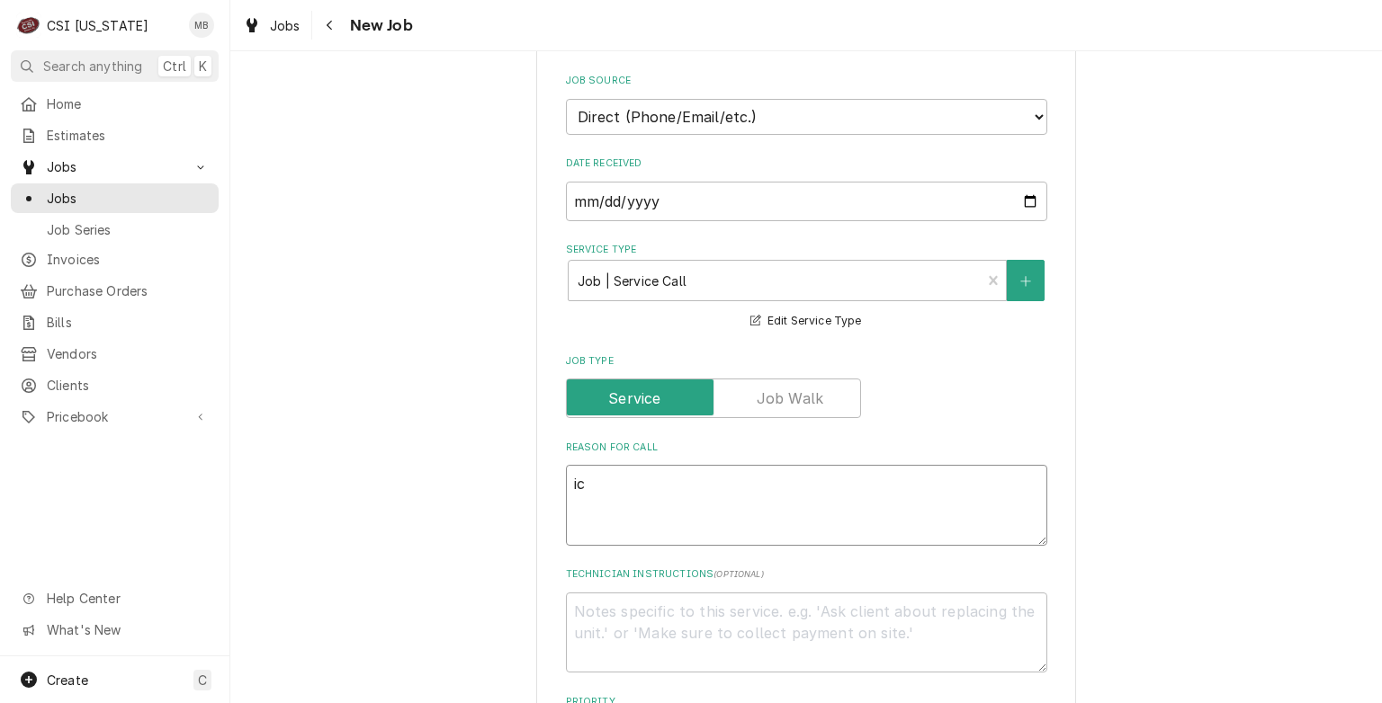
type textarea "x"
type textarea "icom"
type textarea "x"
type textarea "icomb"
type textarea "x"
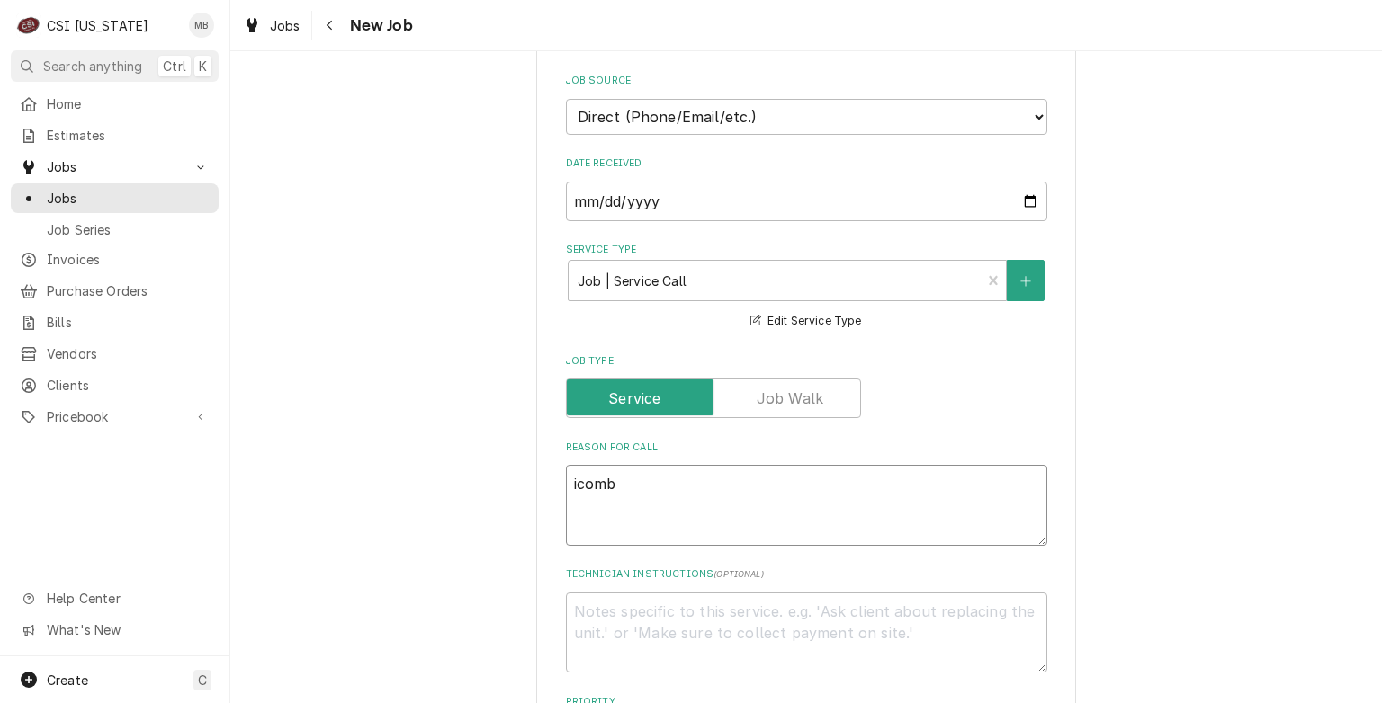
type textarea "icombi"
type textarea "x"
type textarea "icombi"
type textarea "x"
type textarea "icombi"
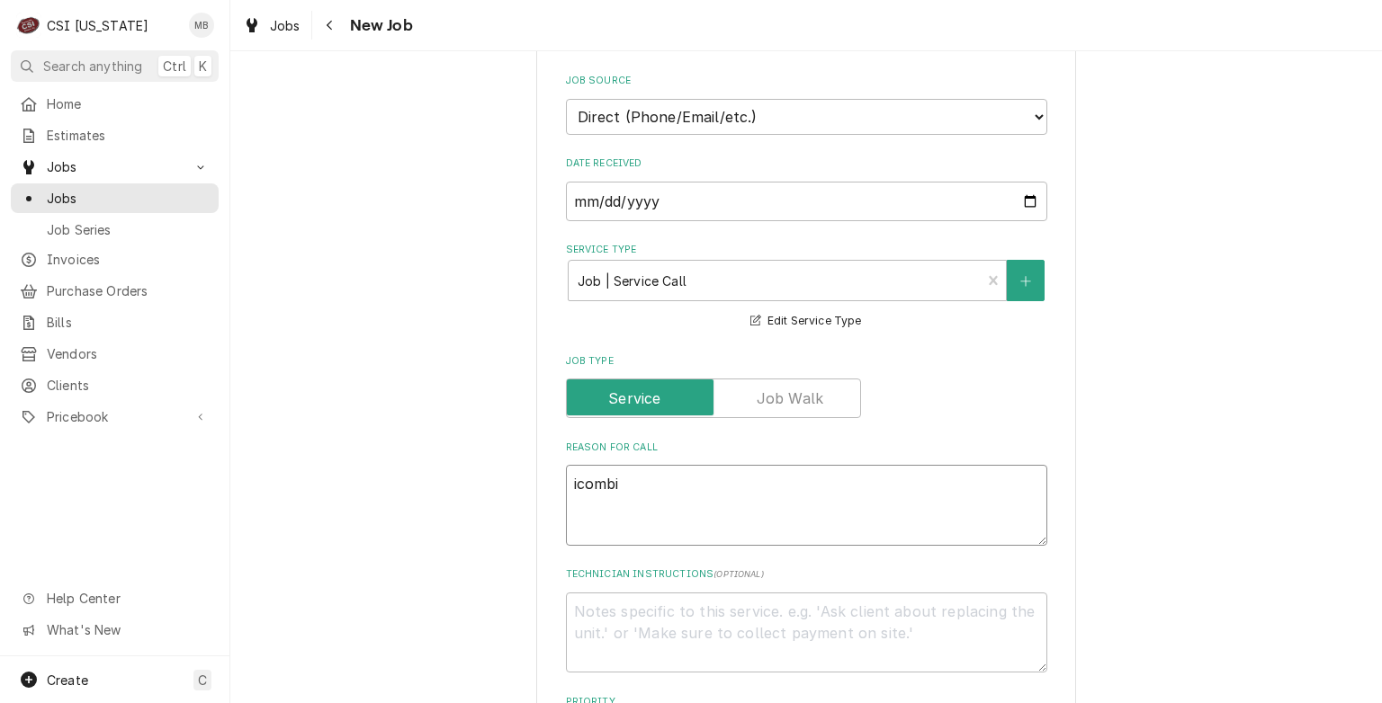
type textarea "x"
type textarea "icomb"
type textarea "x"
type textarea "icom"
type textarea "x"
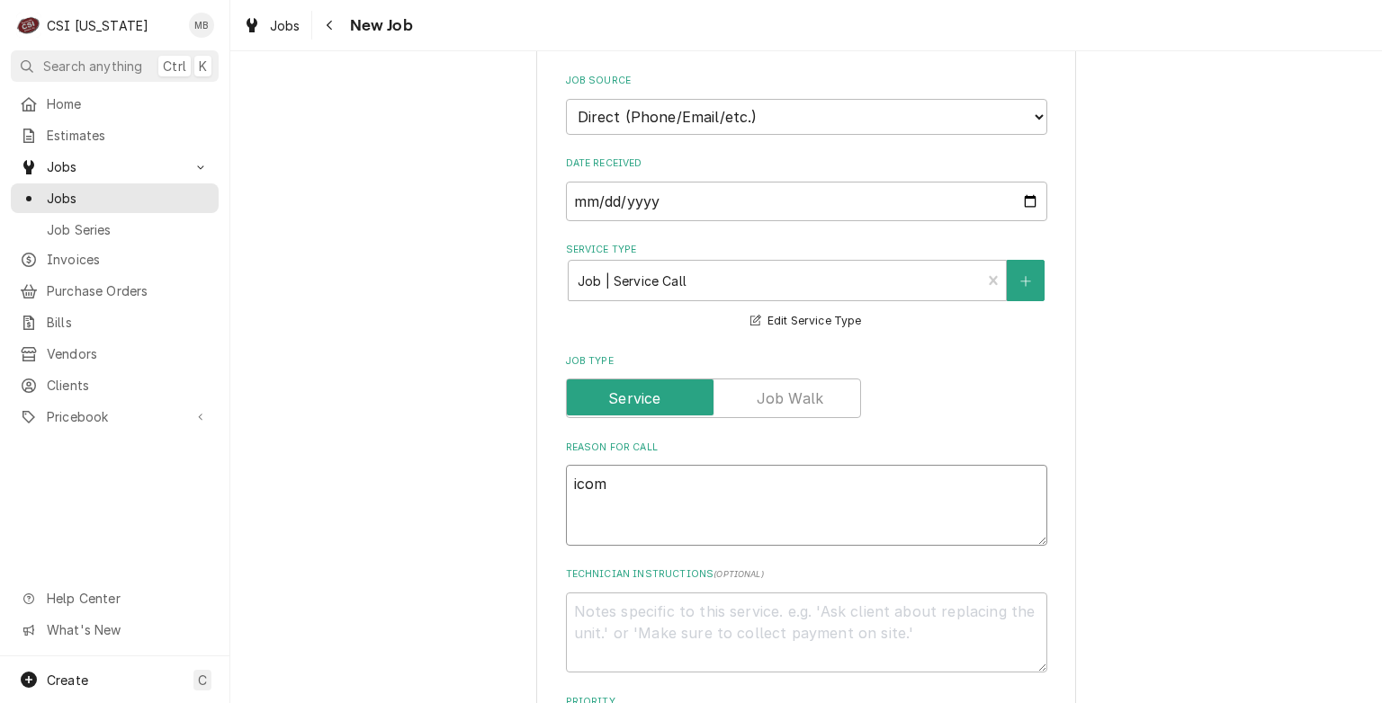
type textarea "ico"
type textarea "x"
type textarea "ic"
type textarea "x"
type textarea "i"
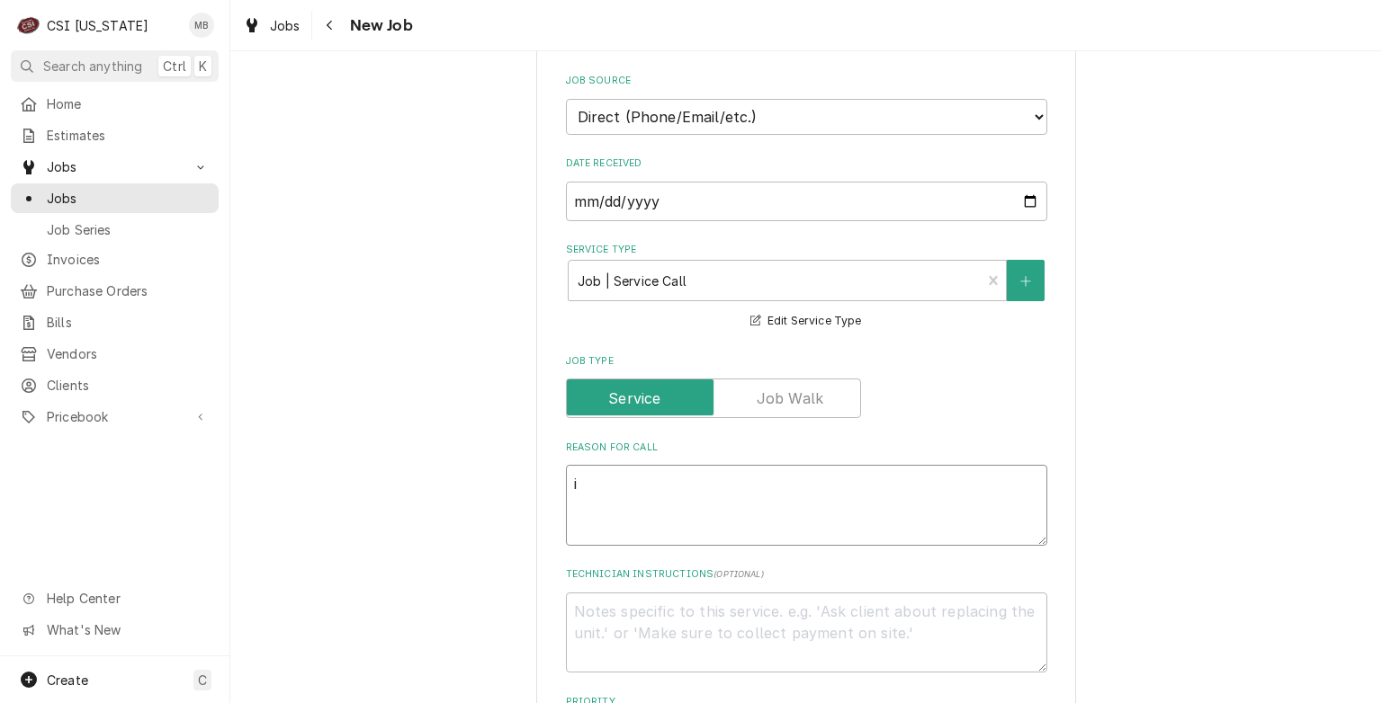
type textarea "x"
type textarea "I"
type textarea "x"
type textarea "IC"
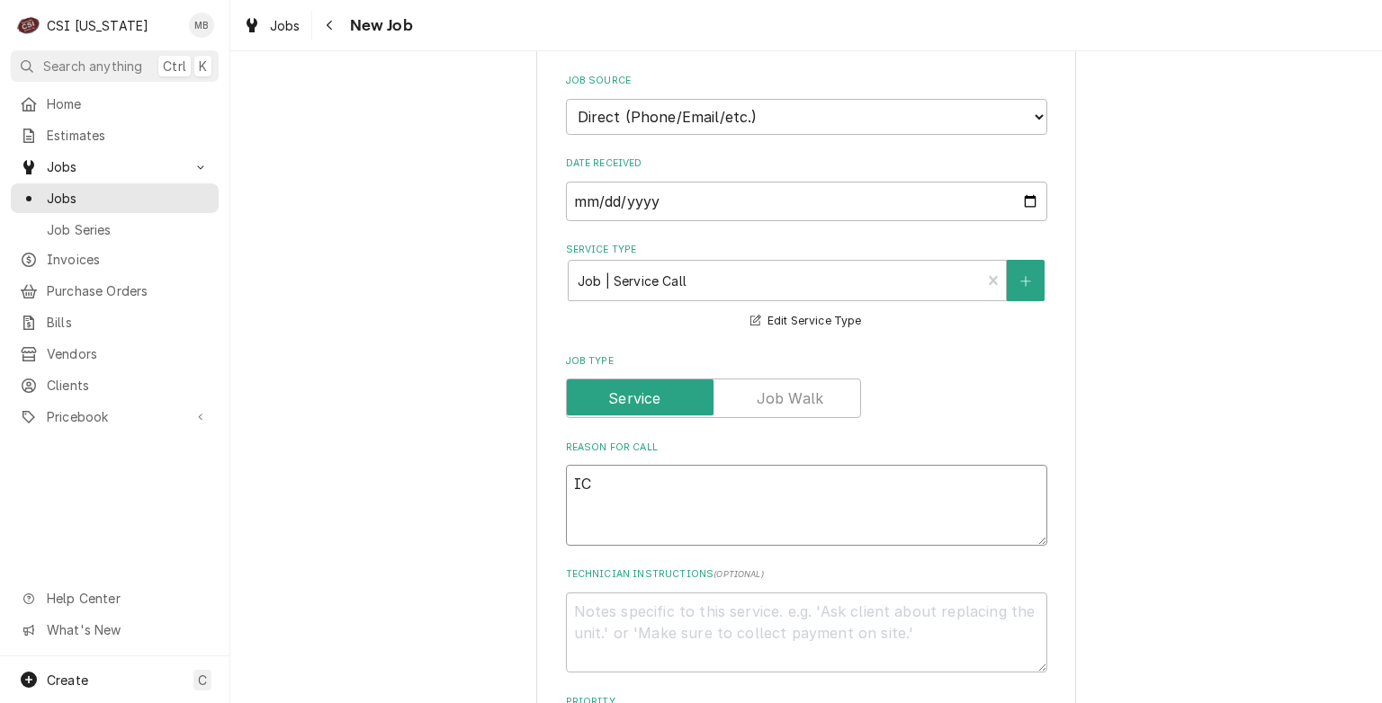
type textarea "x"
type textarea "ICO"
type textarea "x"
type textarea "ICOM"
type textarea "x"
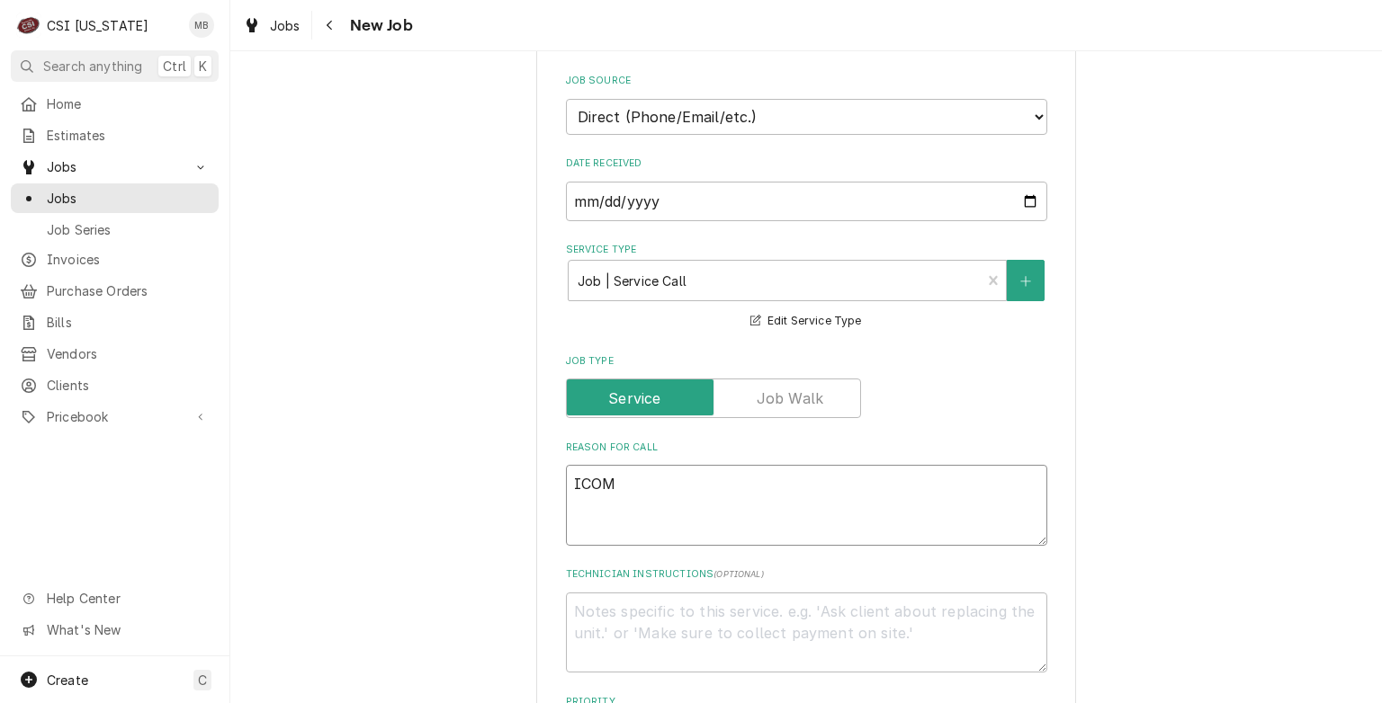
type textarea "ICOMB"
type textarea "x"
type textarea "ICOMBI"
type textarea "x"
type textarea "ICOMBI"
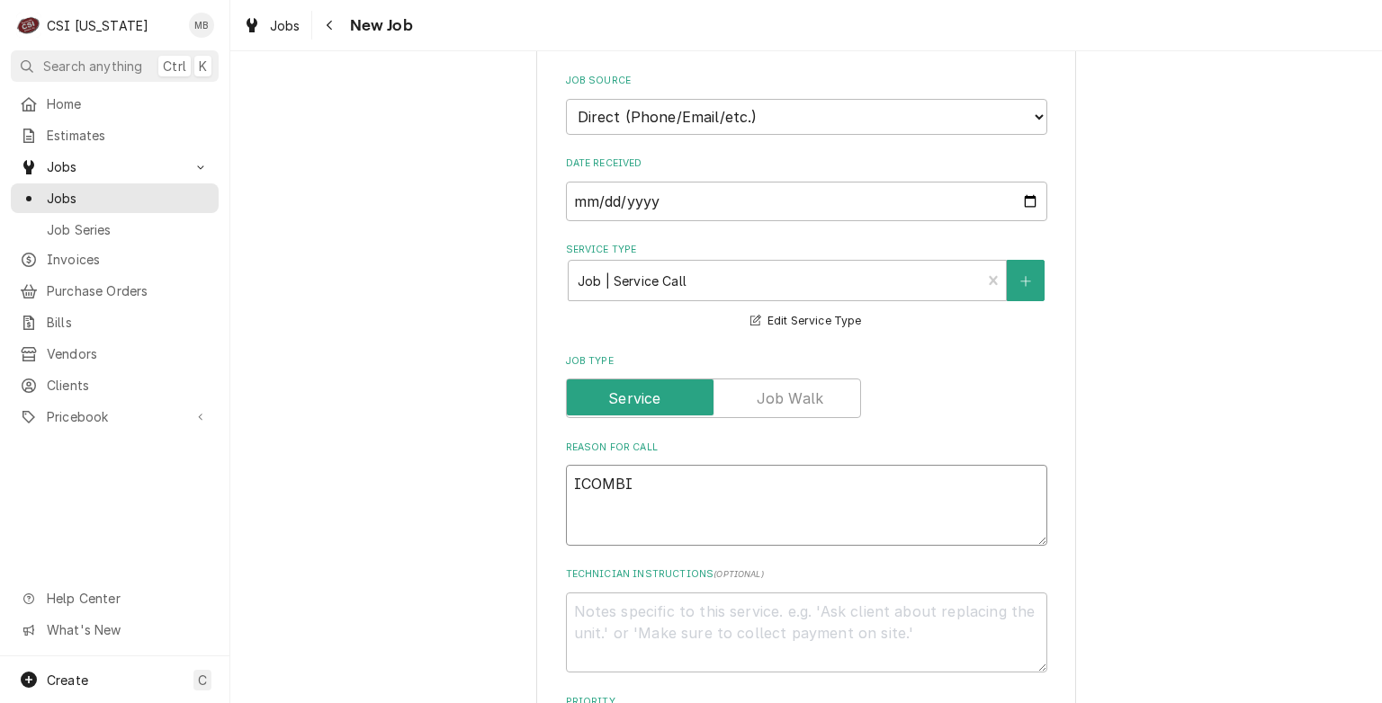
type textarea "x"
type textarea "ICOMBI P"
type textarea "x"
type textarea "ICOMBI PR"
type textarea "x"
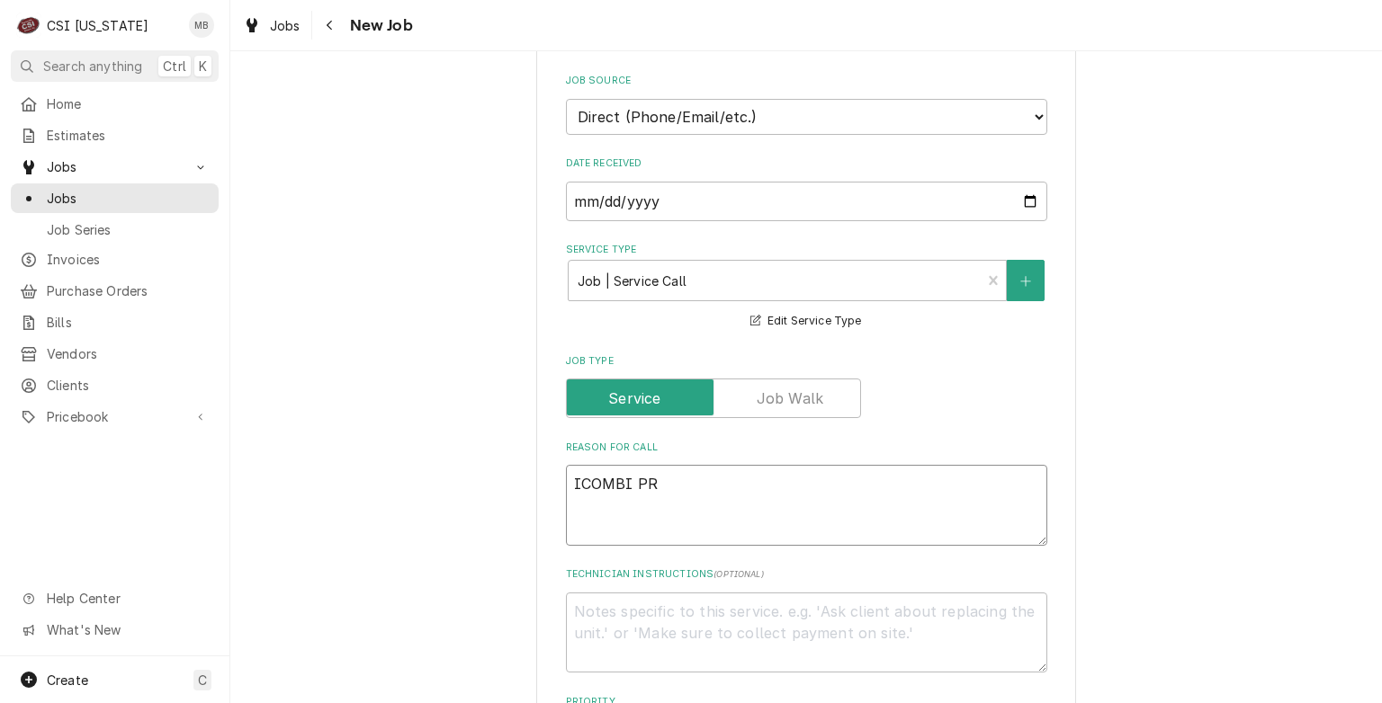
type textarea "ICOMBI PRO"
type textarea "x"
type textarea "ICOMBI PRO"
type textarea "x"
type textarea "ICOMBI PRO HA"
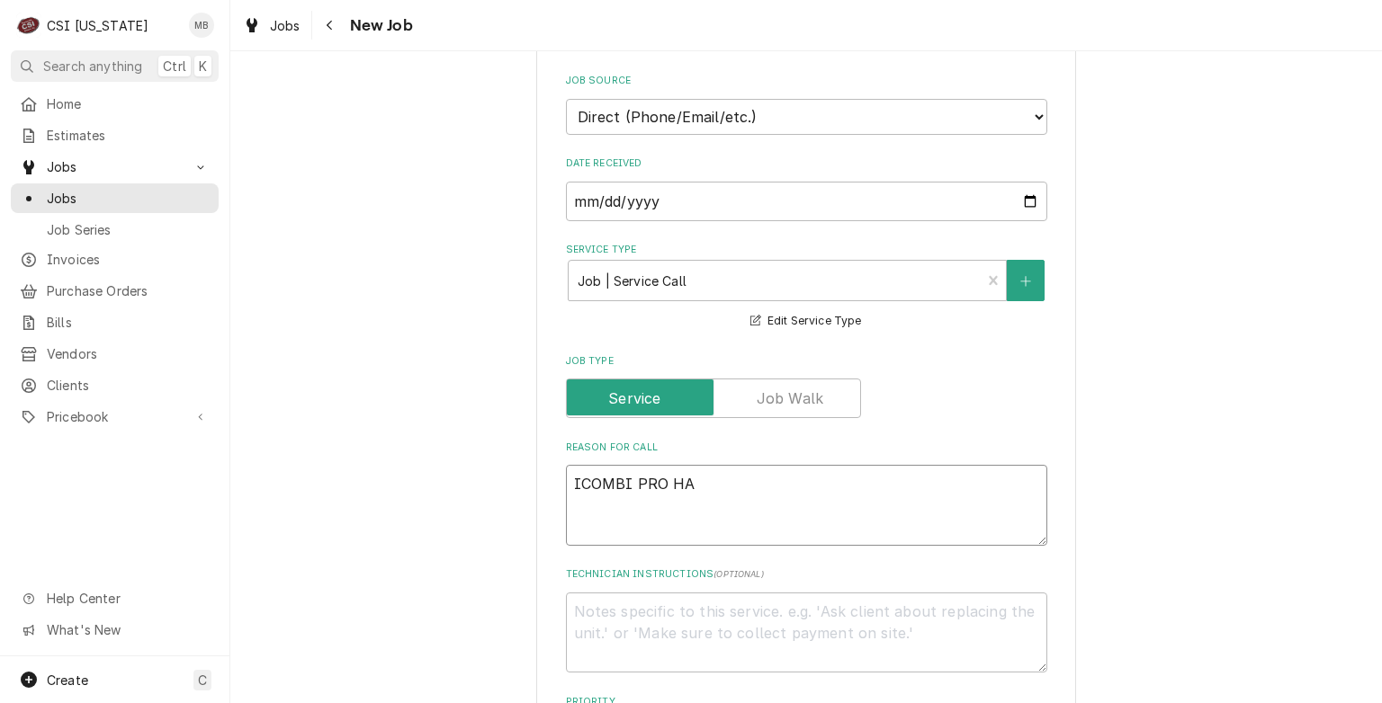
type textarea "x"
type textarea "ICOMBI PRO HAS"
type textarea "x"
type textarea "ICOMBI PRO HAS"
type textarea "x"
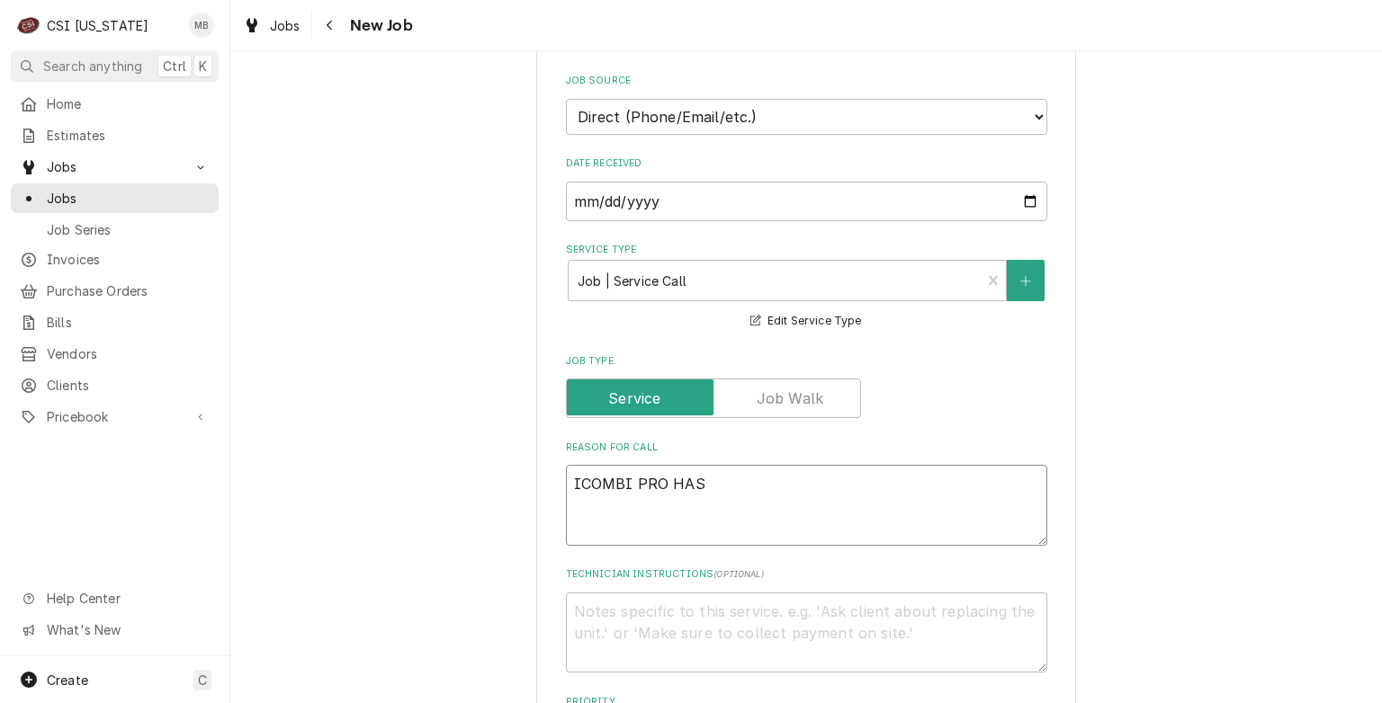
type textarea "ICOMBI PRO HAS 3"
type textarea "x"
type textarea "ICOMBI PRO HAS 34"
type textarea "x"
type textarea "ICOMBI PRO HAS 34."
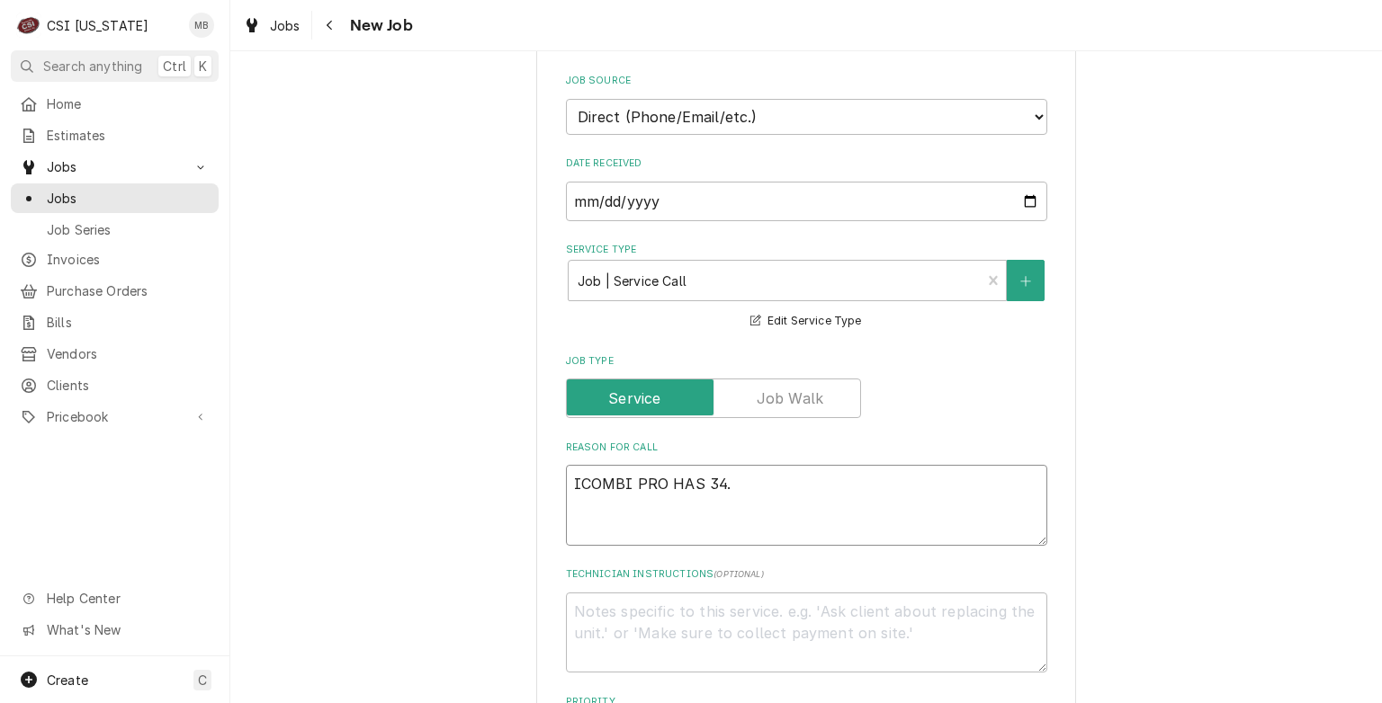
type textarea "x"
type textarea "ICOMBI PRO HAS 34.5"
type textarea "x"
type textarea "ICOMBI PRO HAS 34.5"
type textarea "x"
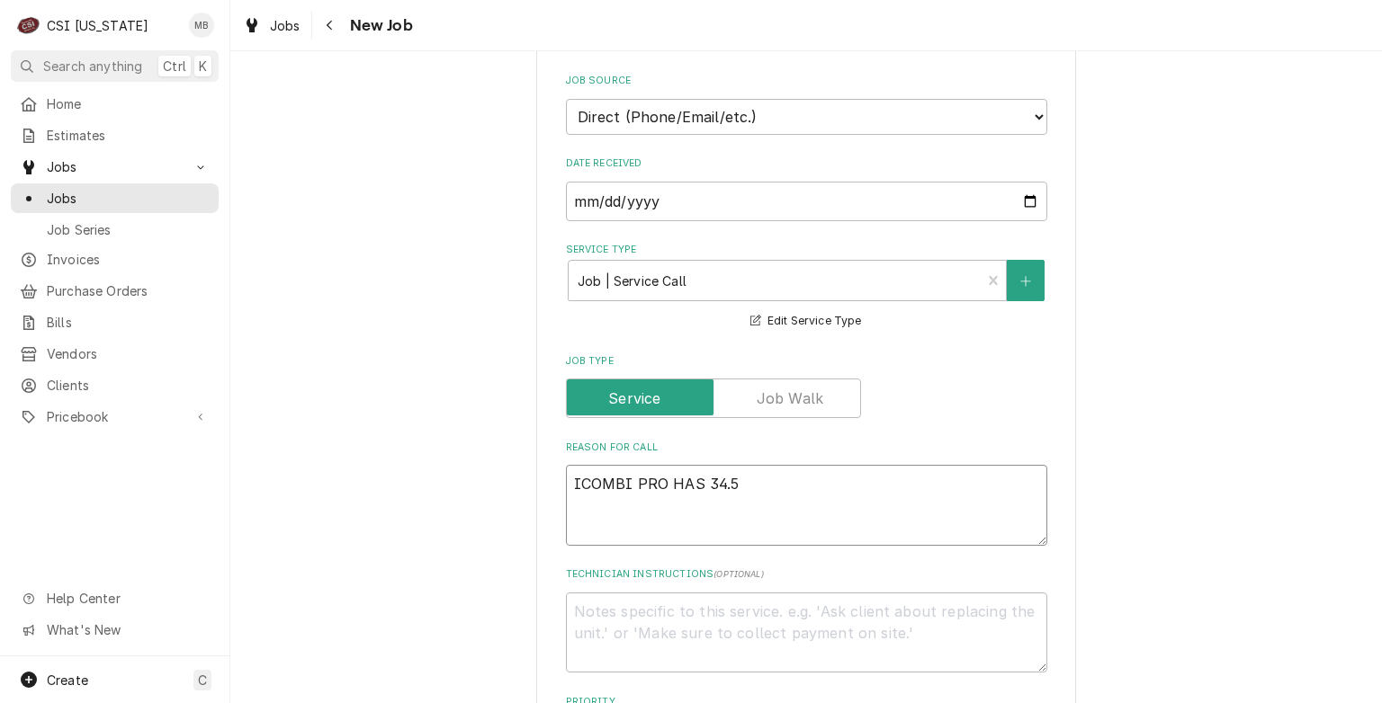
type textarea "ICOMBI PRO HAS 34.5 E"
type textarea "x"
type textarea "ICOMBI PRO HAS 34.5 ER"
type textarea "x"
type textarea "ICOMBI PRO HAS 34.5 ERR"
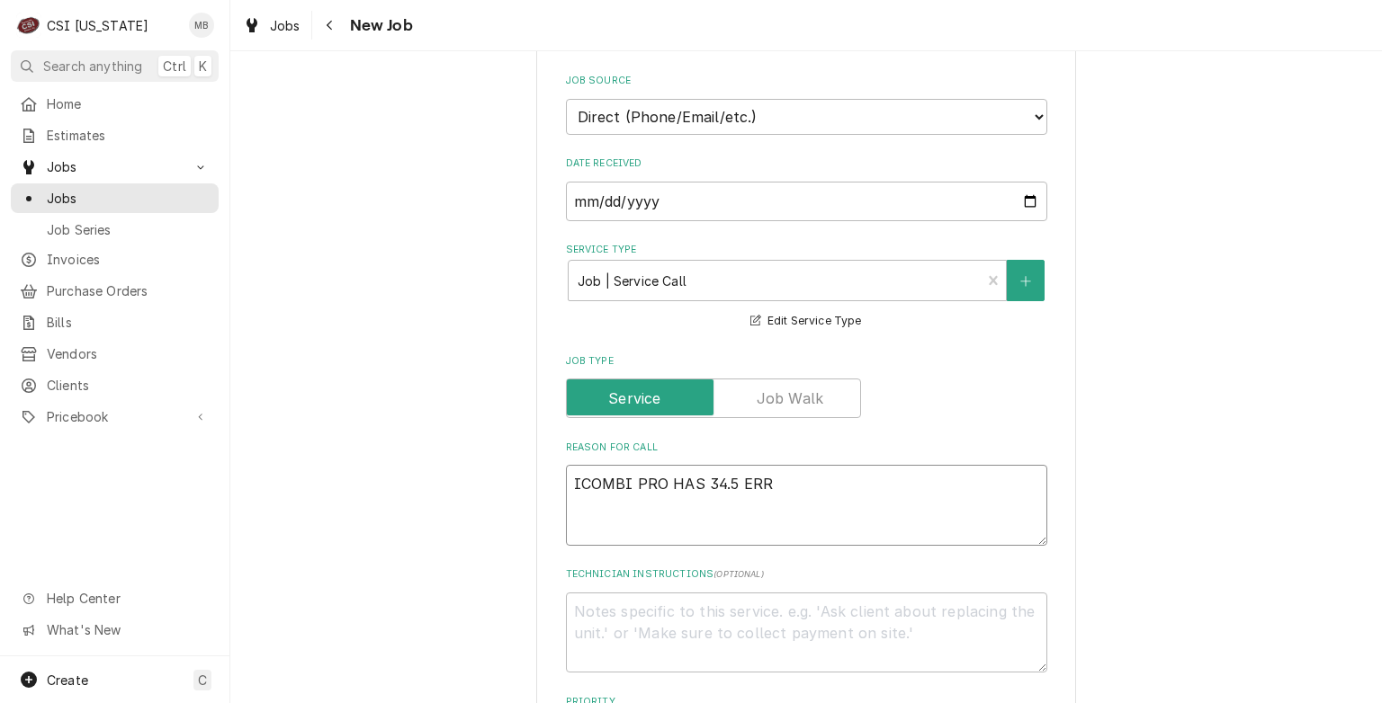
type textarea "x"
type textarea "ICOMBI PRO HAS 34.5 ERRO"
type textarea "x"
type textarea "ICOMBI PRO HAS 34.5 ERROR"
type textarea "x"
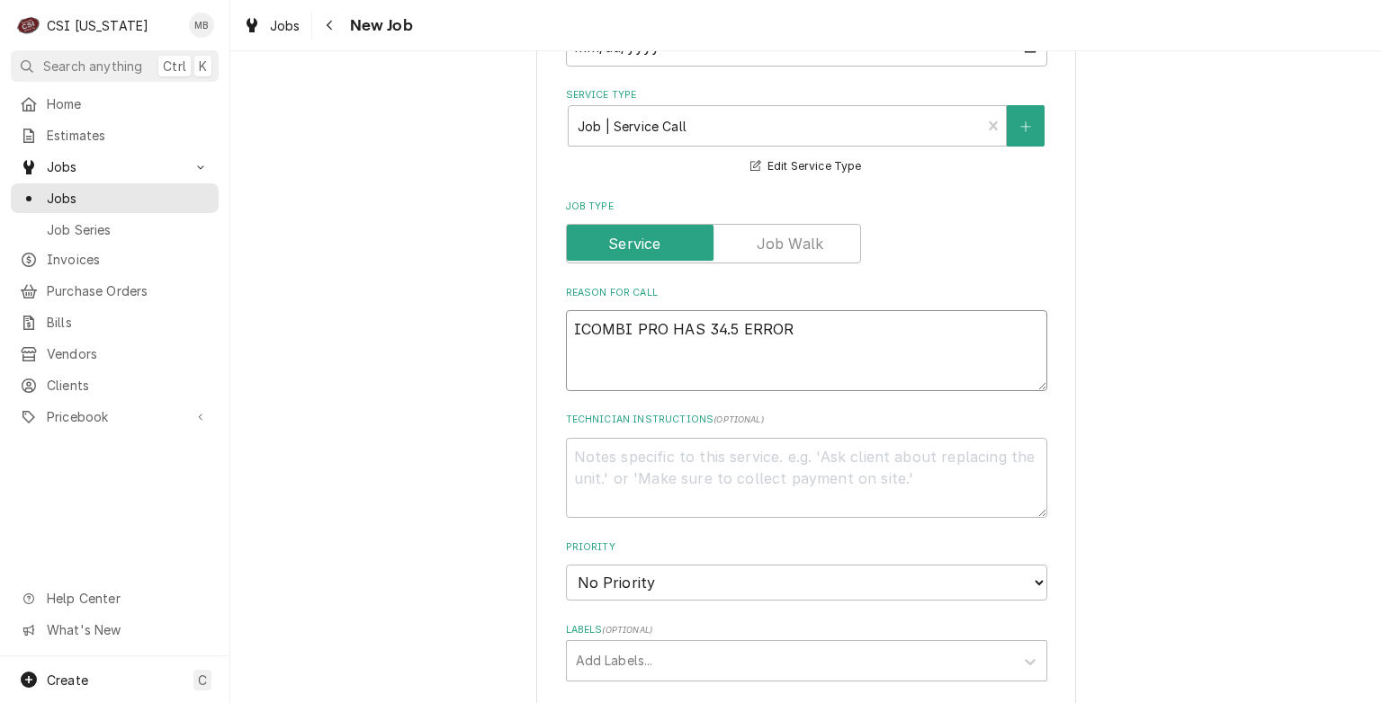
scroll to position [550, 0]
type textarea "ICOMBI PRO HAS 34.5 ERROR"
click at [653, 571] on select "No Priority Urgent High Medium Low" at bounding box center [806, 583] width 481 height 36
select select "2"
click at [566, 565] on select "No Priority Urgent High Medium Low" at bounding box center [806, 583] width 481 height 36
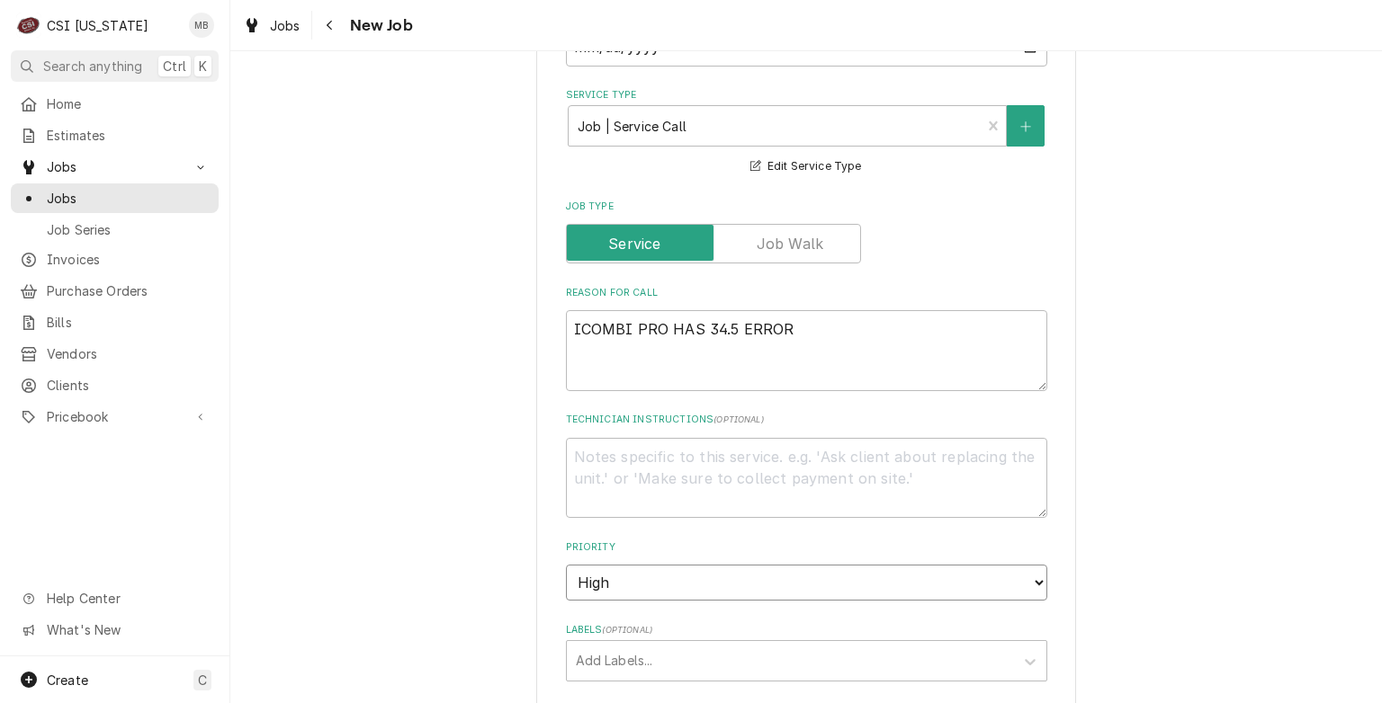
scroll to position [685, 0]
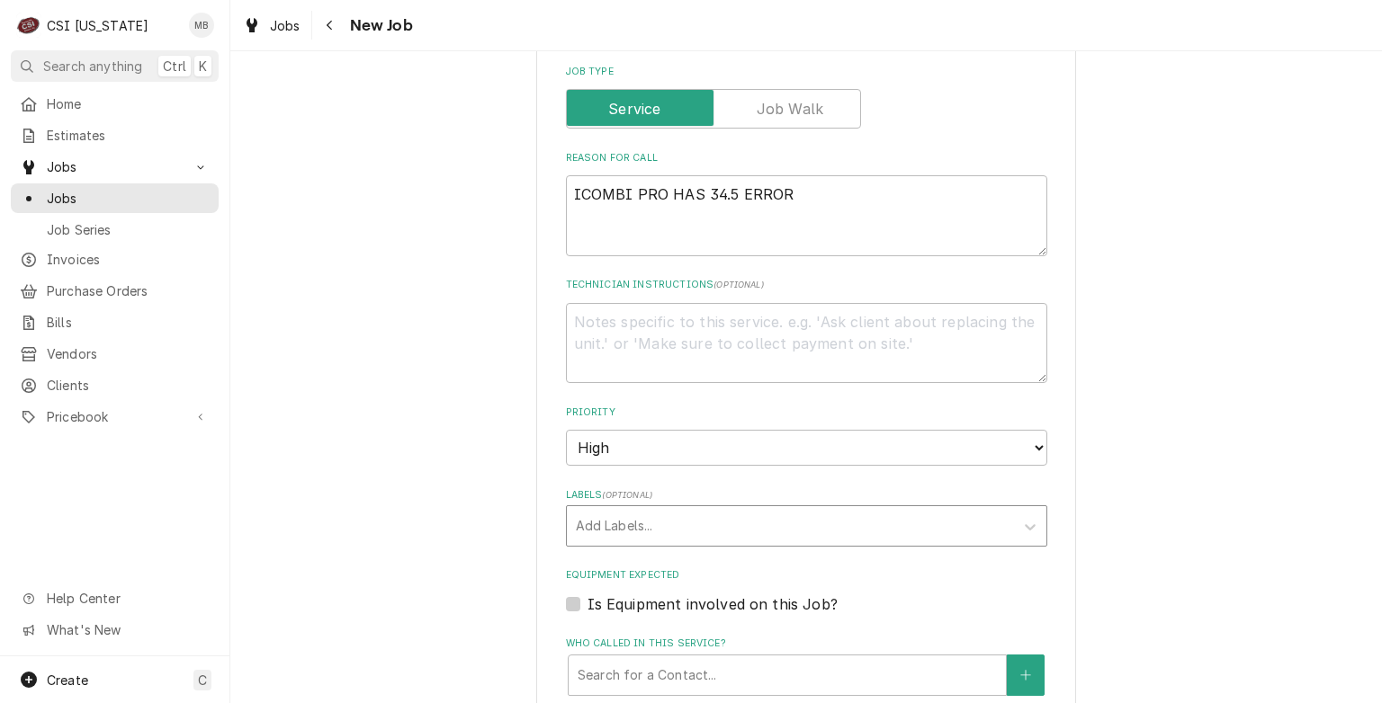
click at [633, 520] on div "Labels" at bounding box center [790, 526] width 429 height 32
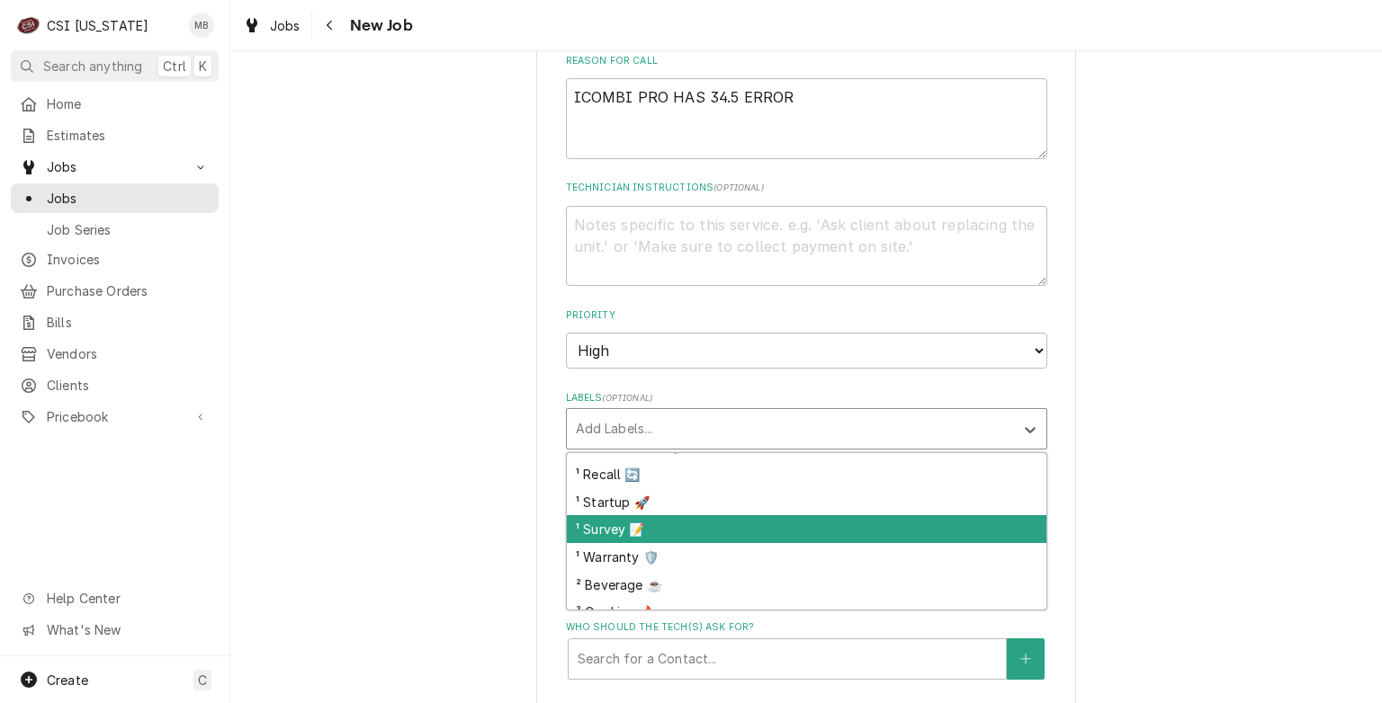
scroll to position [259, 0]
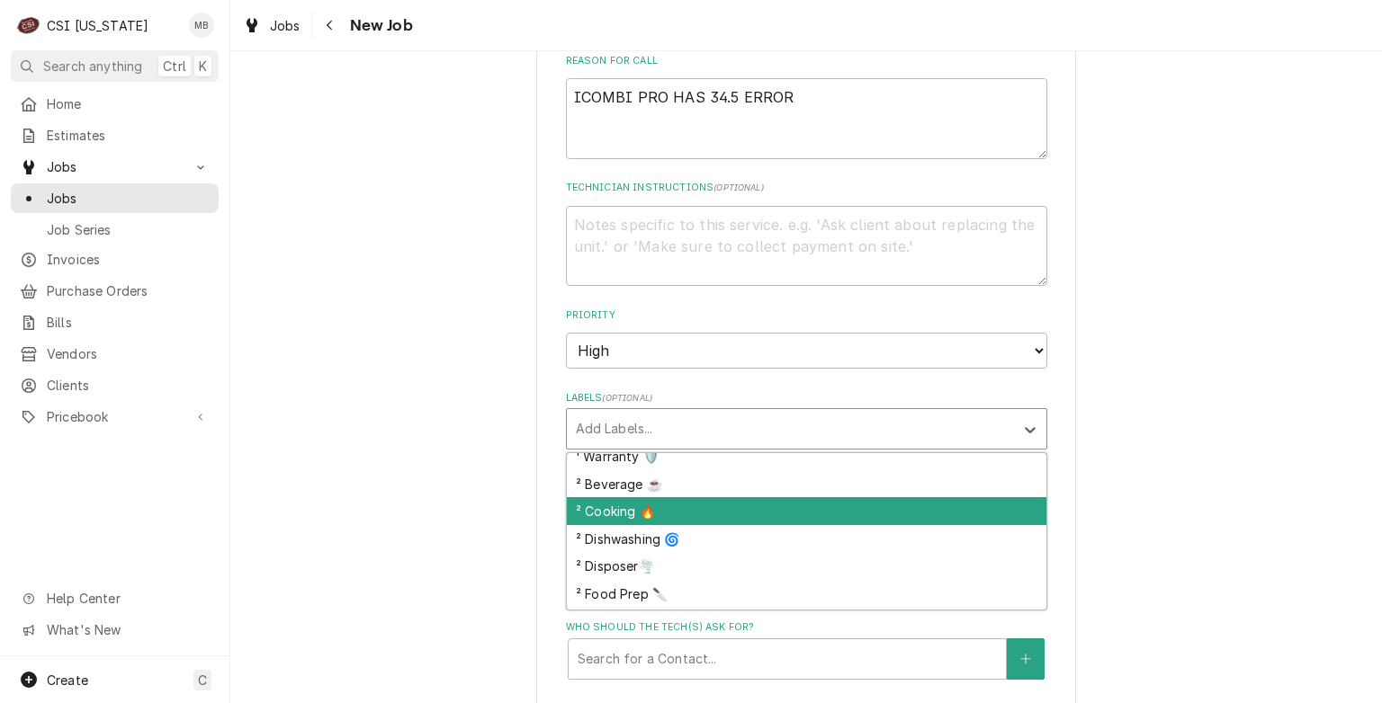
click at [630, 499] on div "² Cooking 🔥" at bounding box center [806, 511] width 479 height 28
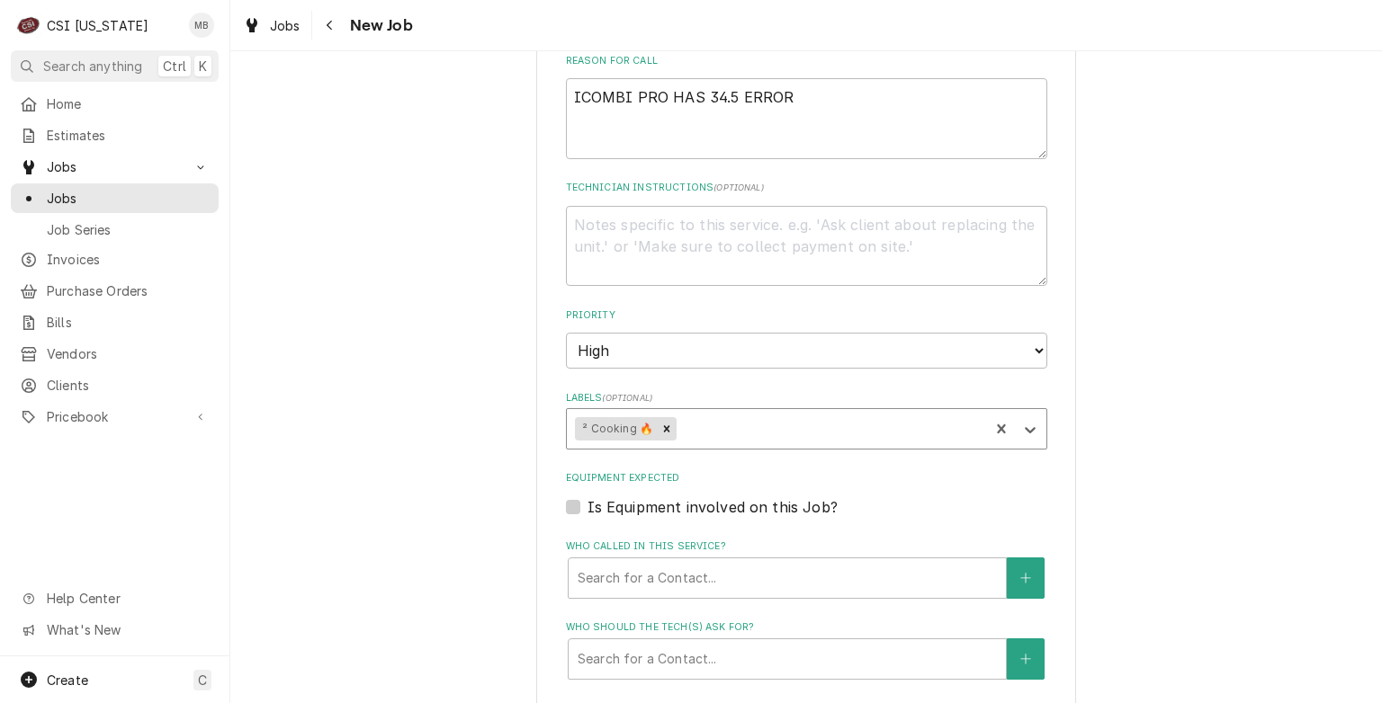
type textarea "x"
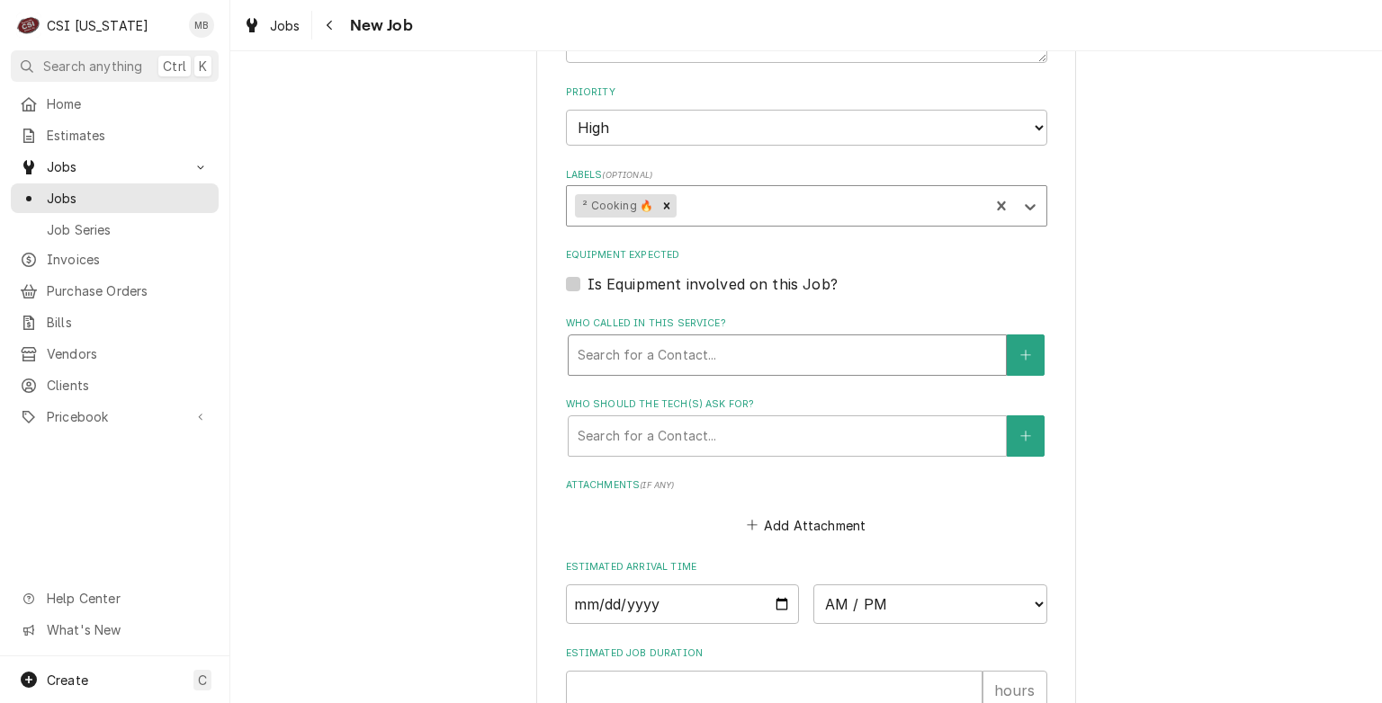
scroll to position [1007, 0]
click at [777, 603] on input "Date" at bounding box center [683, 604] width 234 height 40
type input "2025-10-09"
type textarea "x"
click at [873, 584] on select "AM / PM 6:00 AM 6:15 AM 6:30 AM 6:45 AM 7:00 AM 7:15 AM 7:30 AM 7:45 AM 8:00 AM…" at bounding box center [930, 604] width 234 height 40
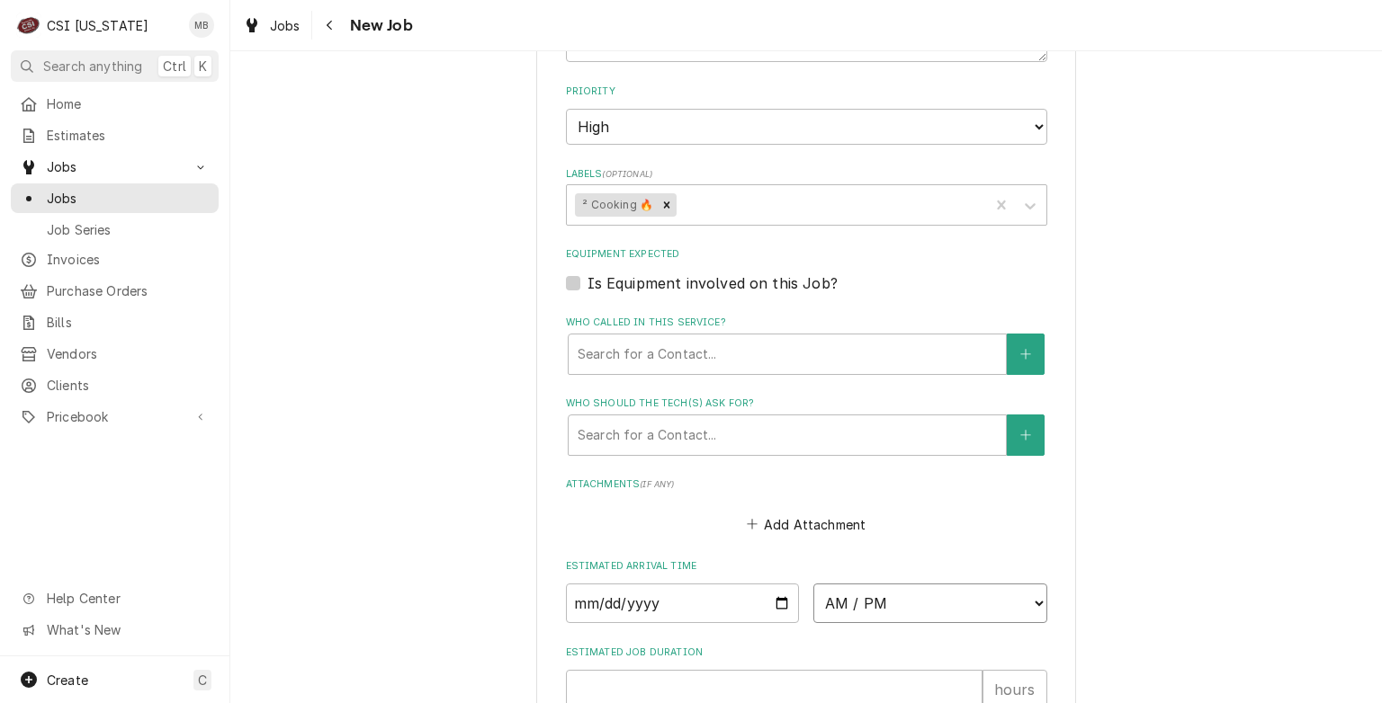
select select "09:00:00"
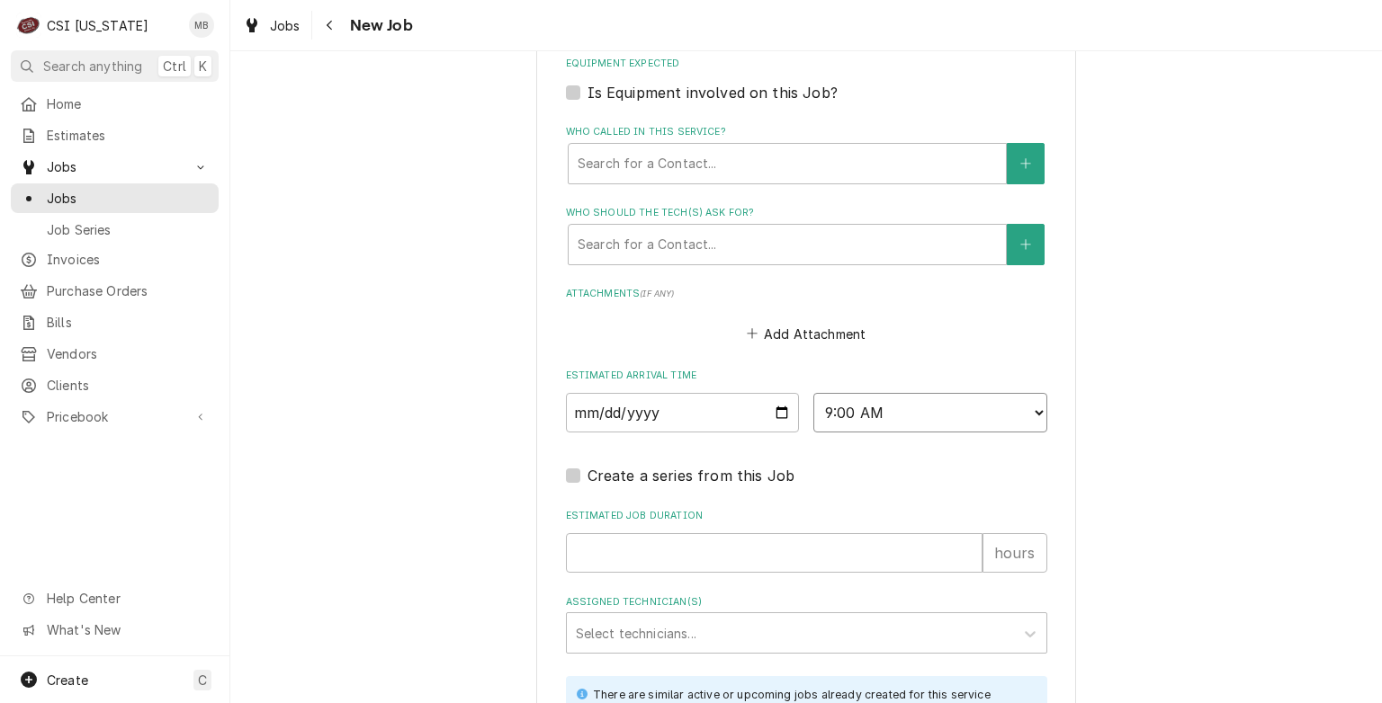
scroll to position [1215, 0]
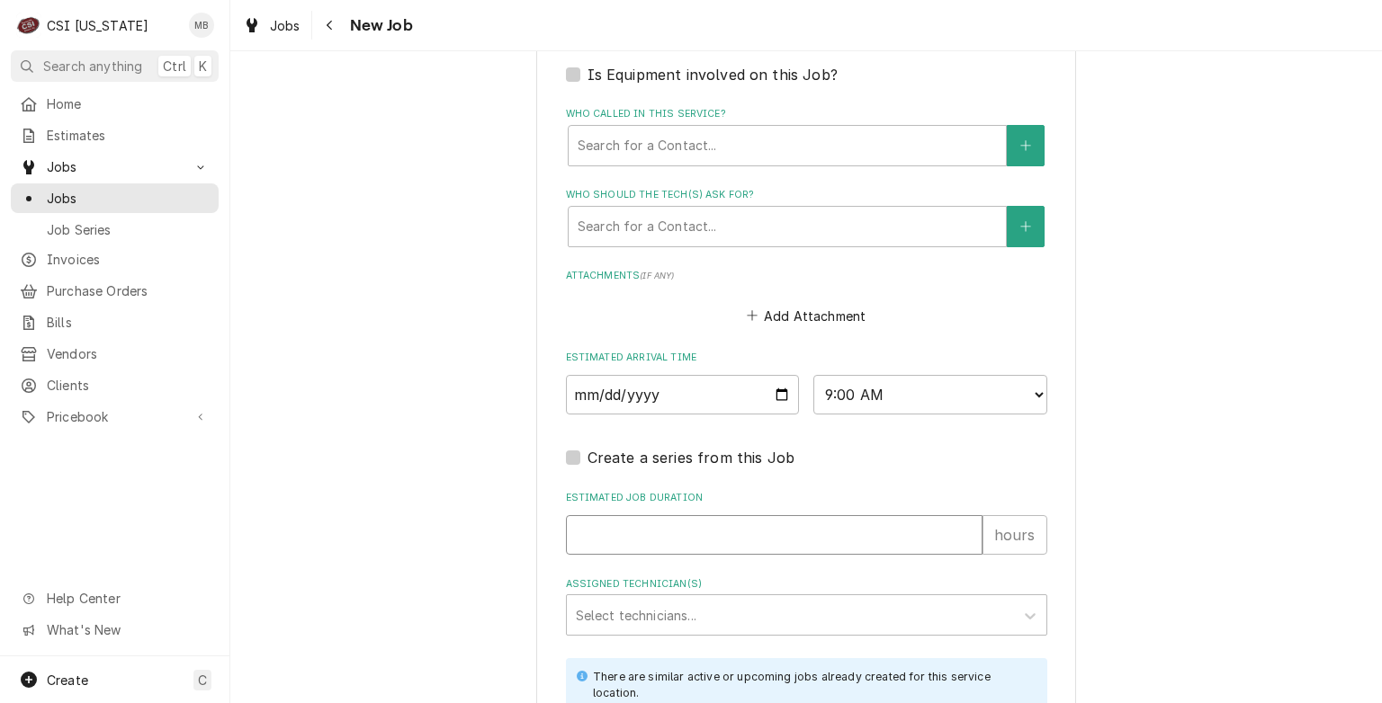
click at [734, 531] on input "Estimated Job Duration" at bounding box center [774, 535] width 416 height 40
type textarea "x"
type input "2"
type textarea "x"
type input "2"
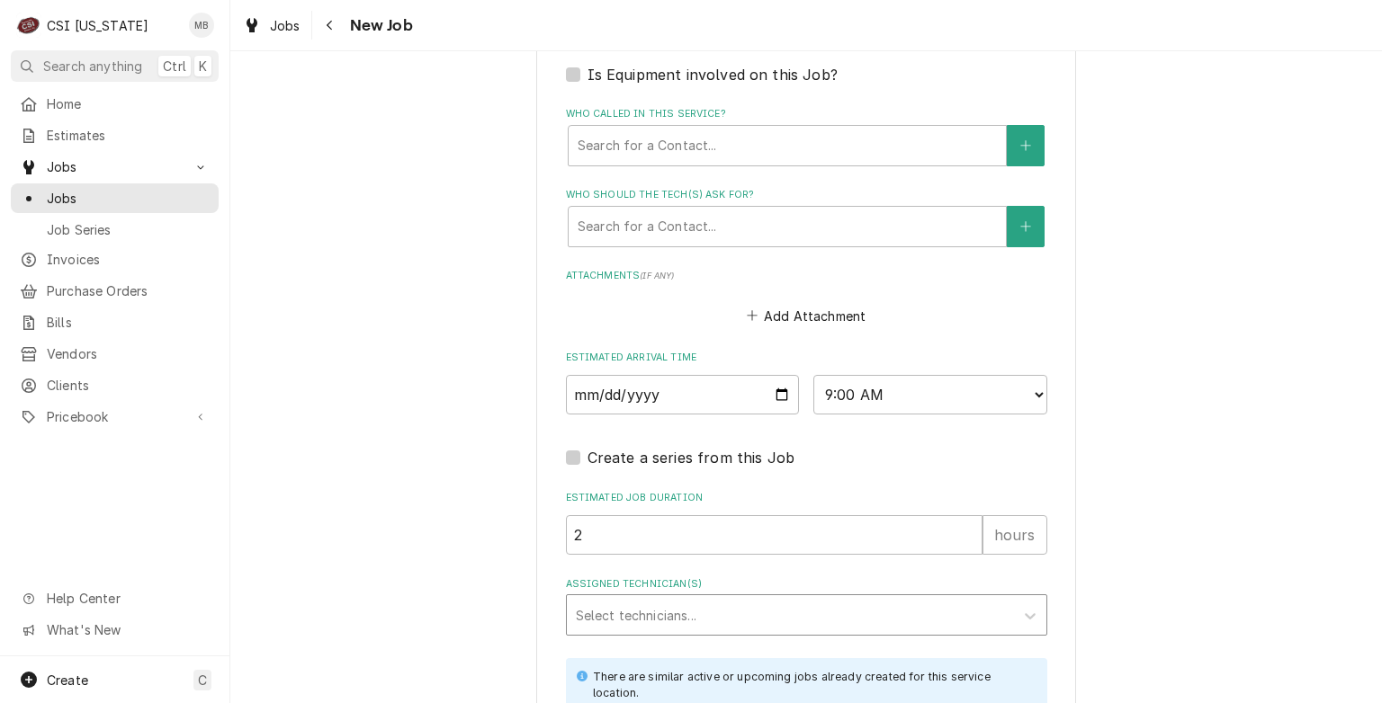
click at [717, 600] on div "Assigned Technician(s)" at bounding box center [790, 615] width 429 height 32
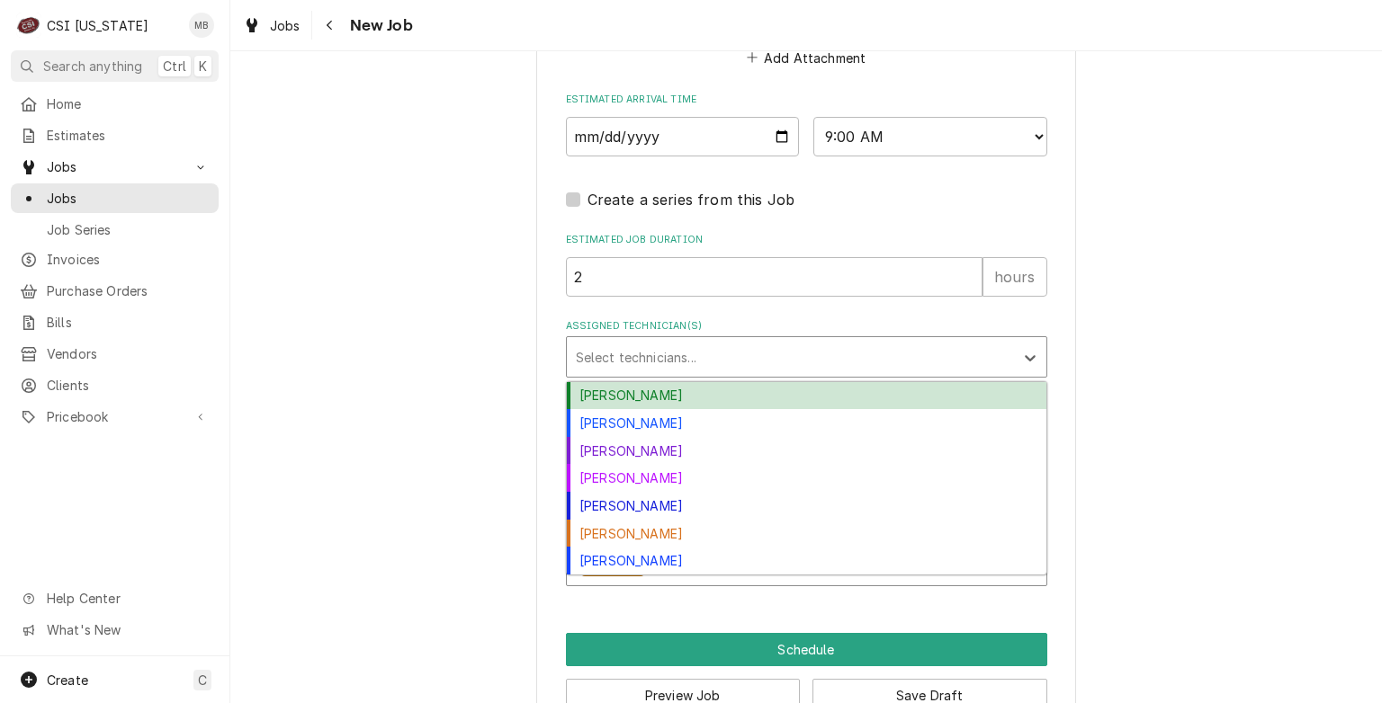
scroll to position [1474, 0]
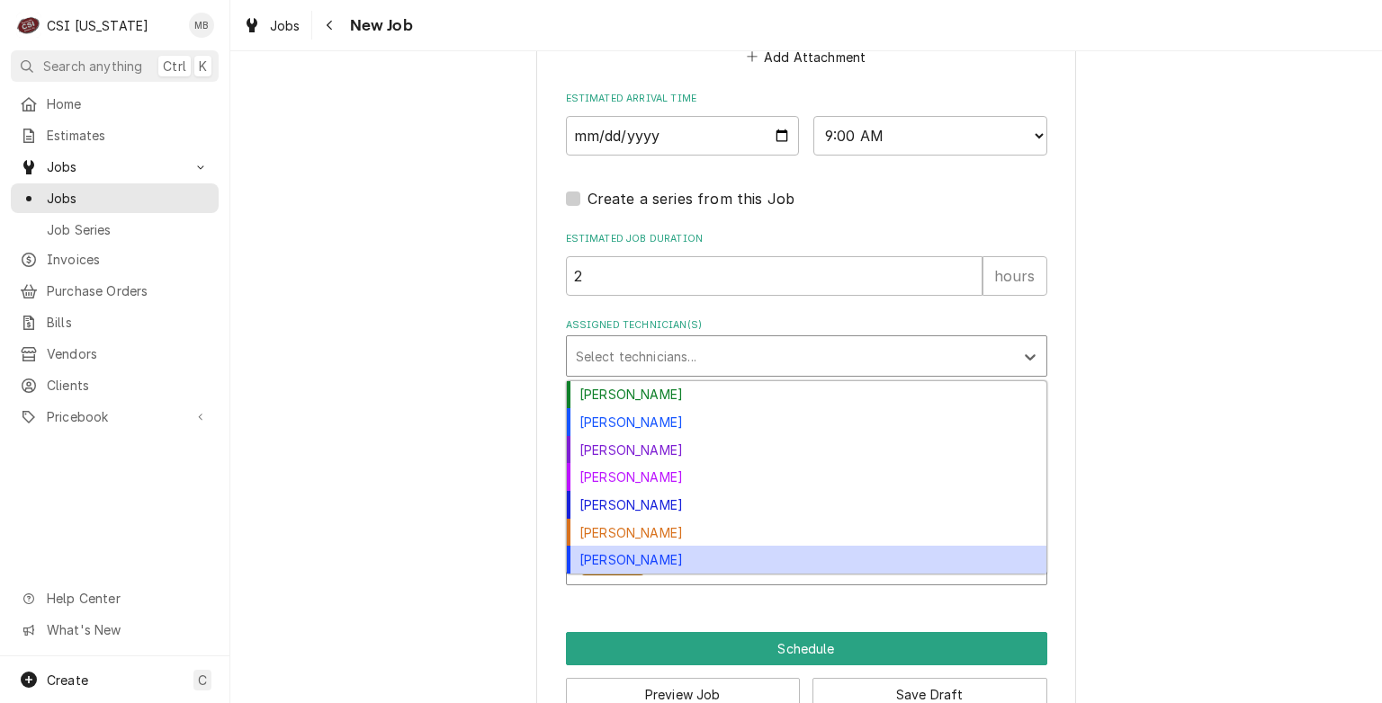
click at [622, 551] on div "Matt Brewington" at bounding box center [806, 560] width 479 height 28
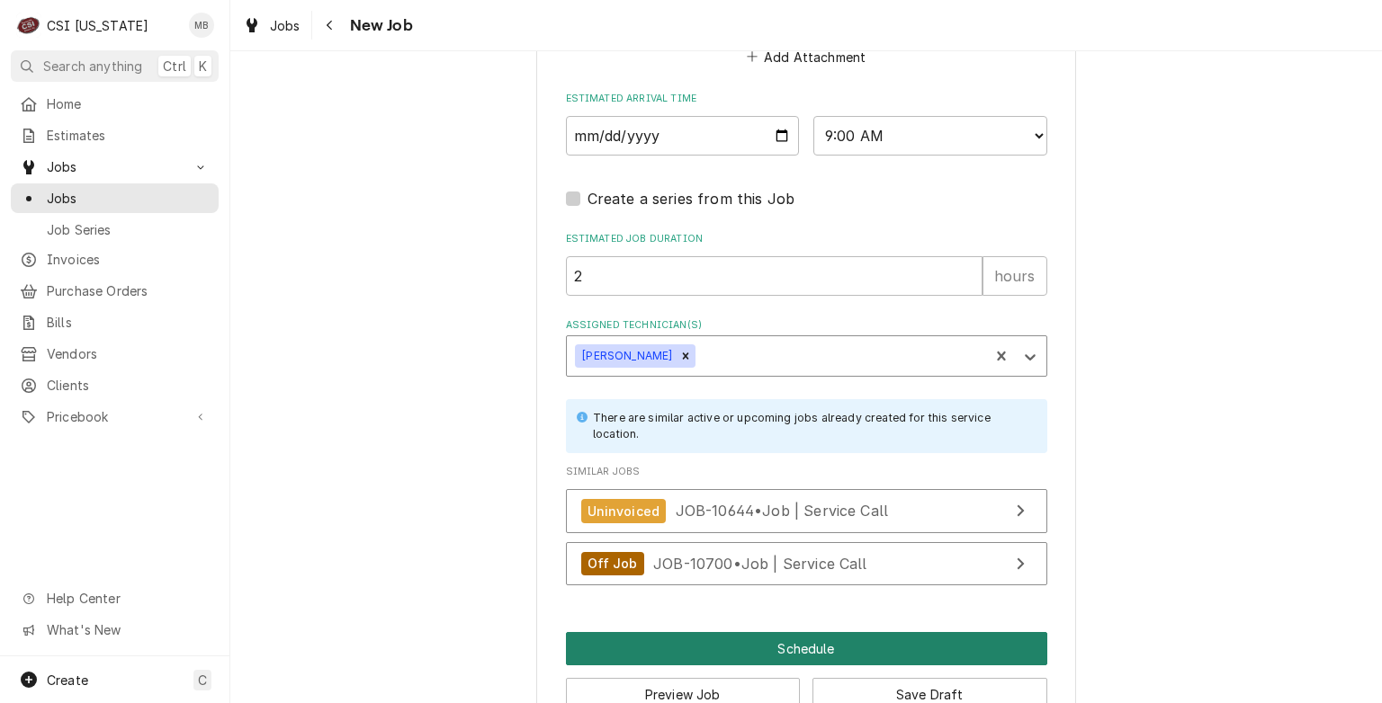
click at [748, 643] on button "Schedule" at bounding box center [806, 648] width 481 height 33
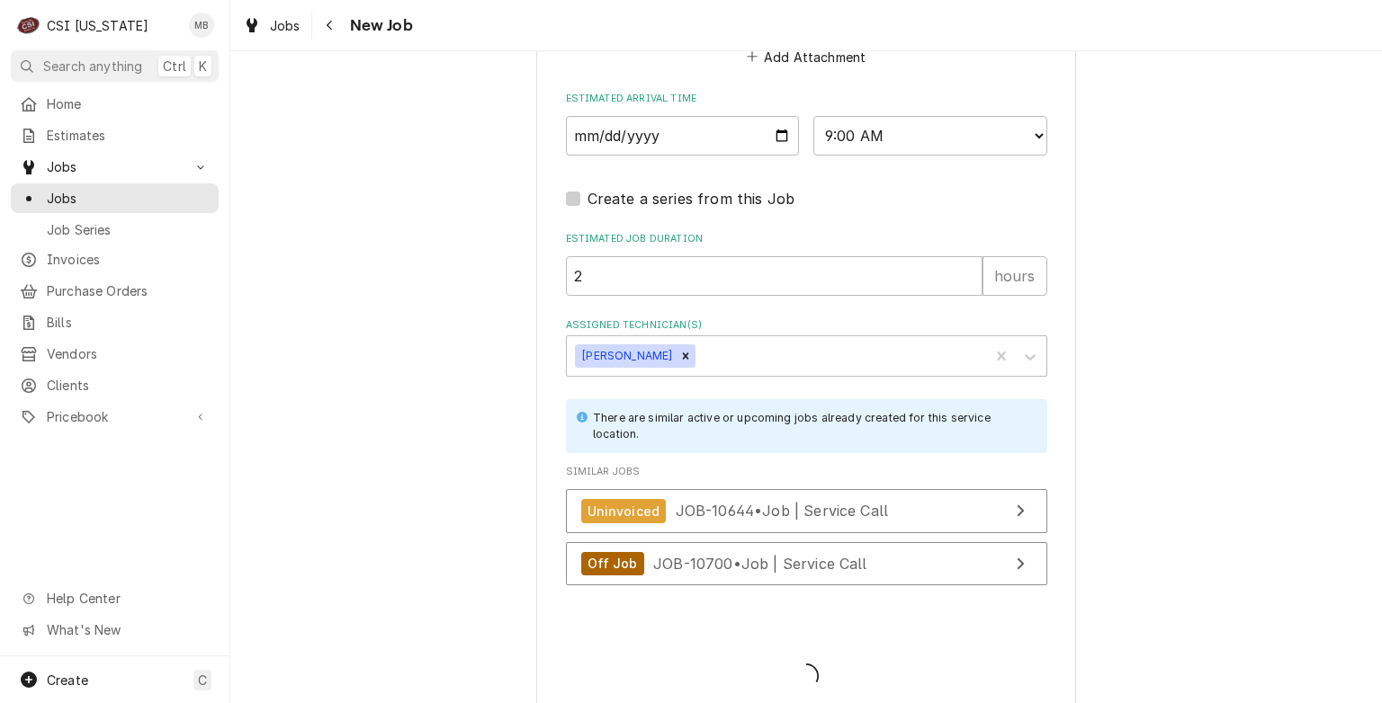
type textarea "x"
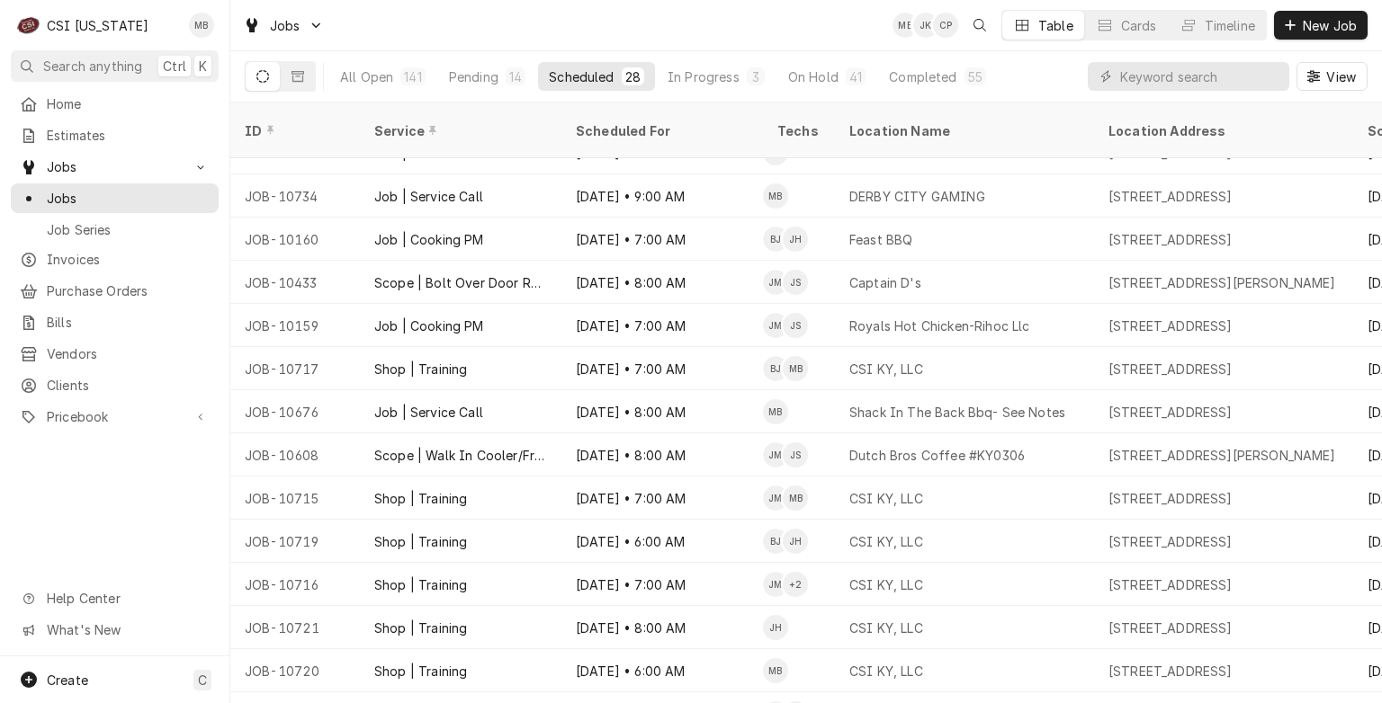
scroll to position [632, 0]
click at [478, 72] on div "Pending" at bounding box center [473, 76] width 49 height 19
